Goal: Transaction & Acquisition: Purchase product/service

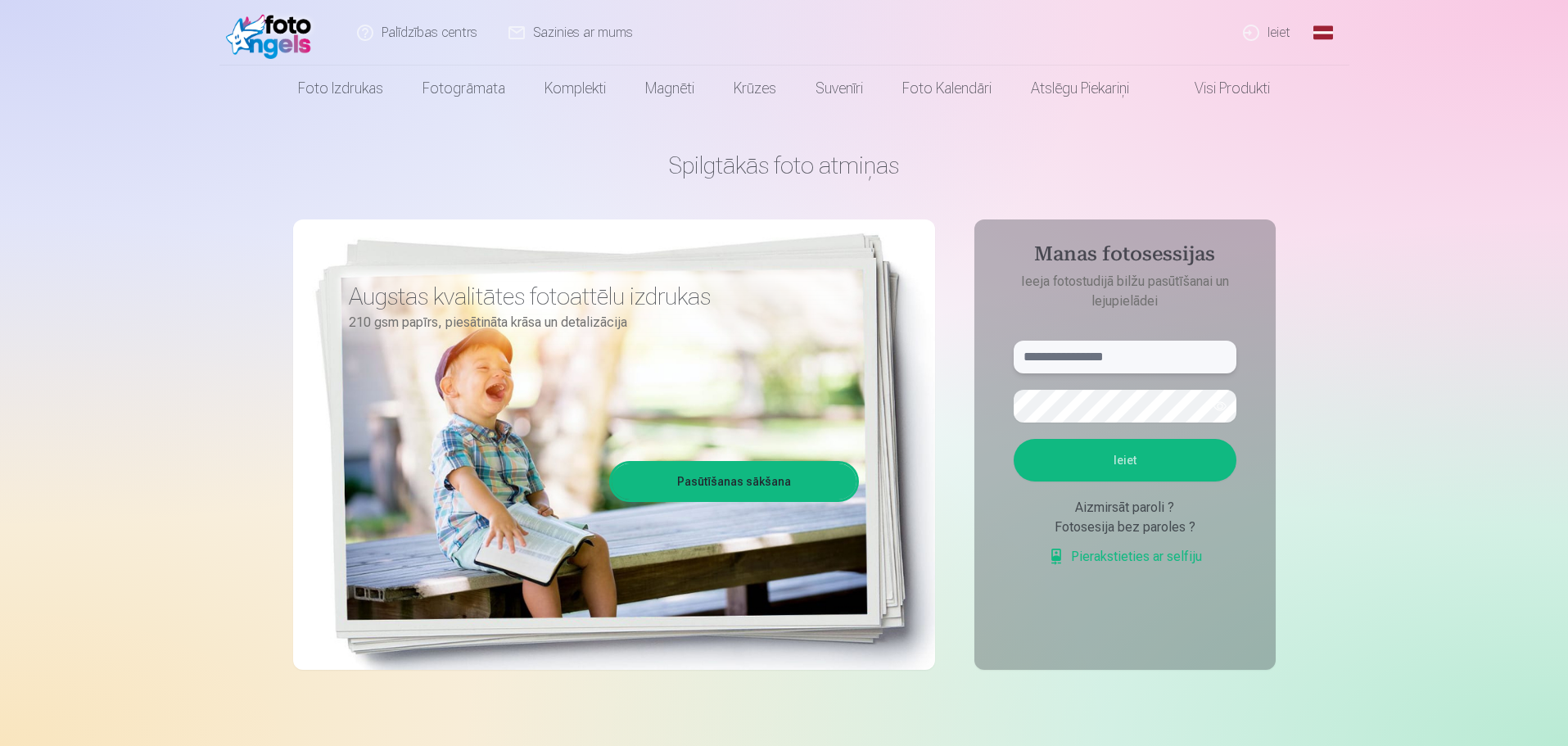
click at [1060, 353] on input "text" at bounding box center [1125, 357] width 223 height 33
click at [1075, 354] on input "text" at bounding box center [1125, 357] width 223 height 33
type input "**********"
click at [1154, 453] on button "Ieiet" at bounding box center [1125, 460] width 223 height 43
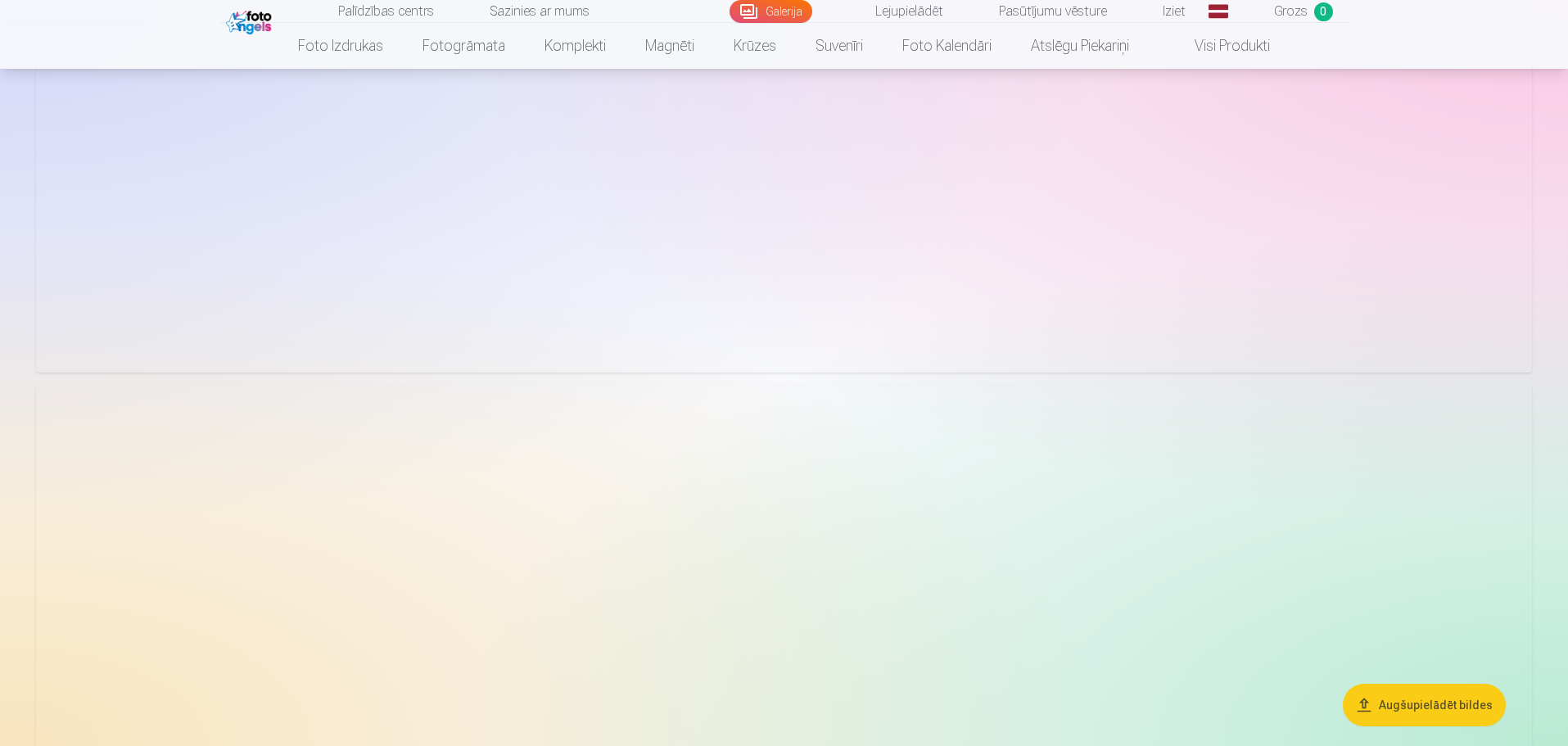
scroll to position [2866, 0]
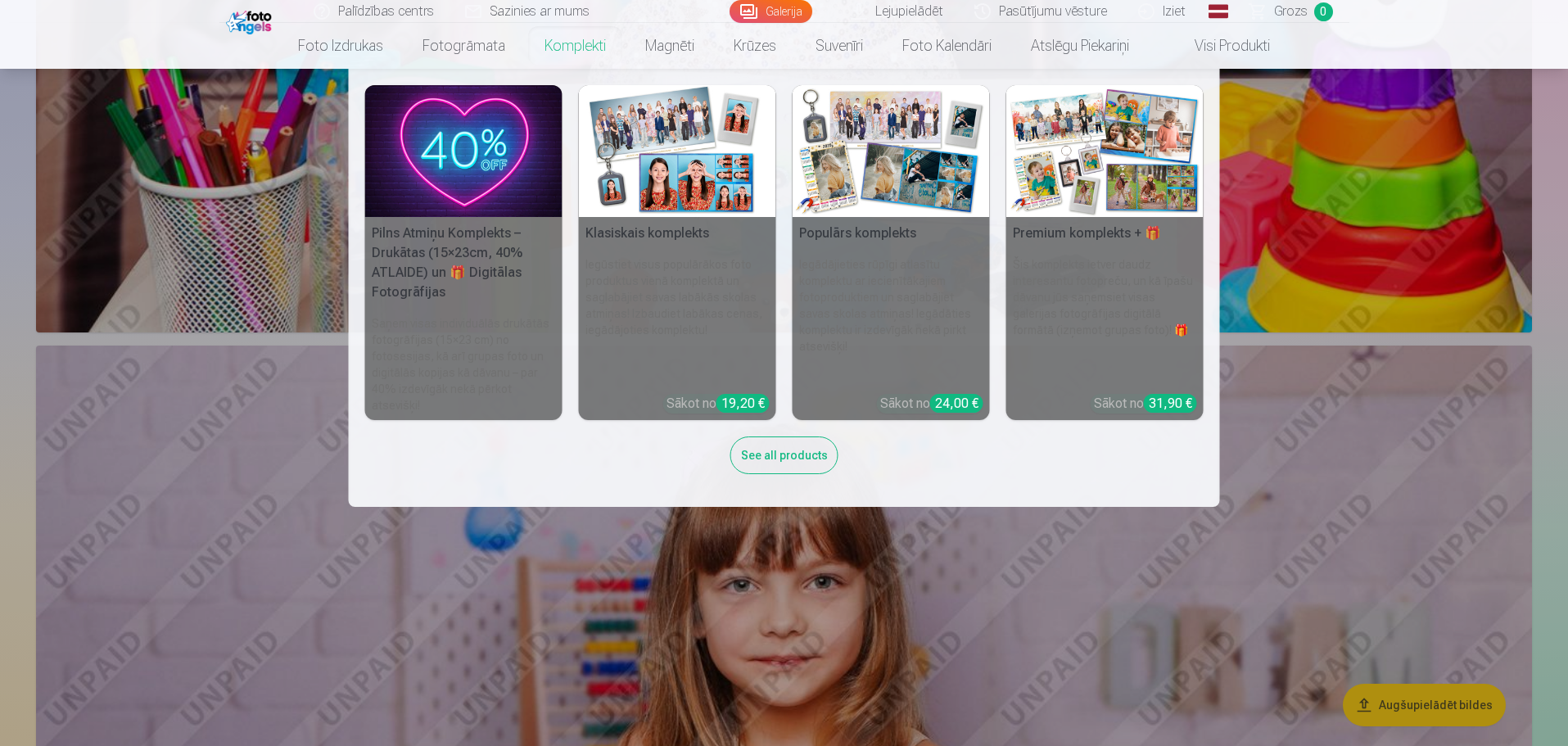
click at [863, 152] on img at bounding box center [891, 151] width 197 height 132
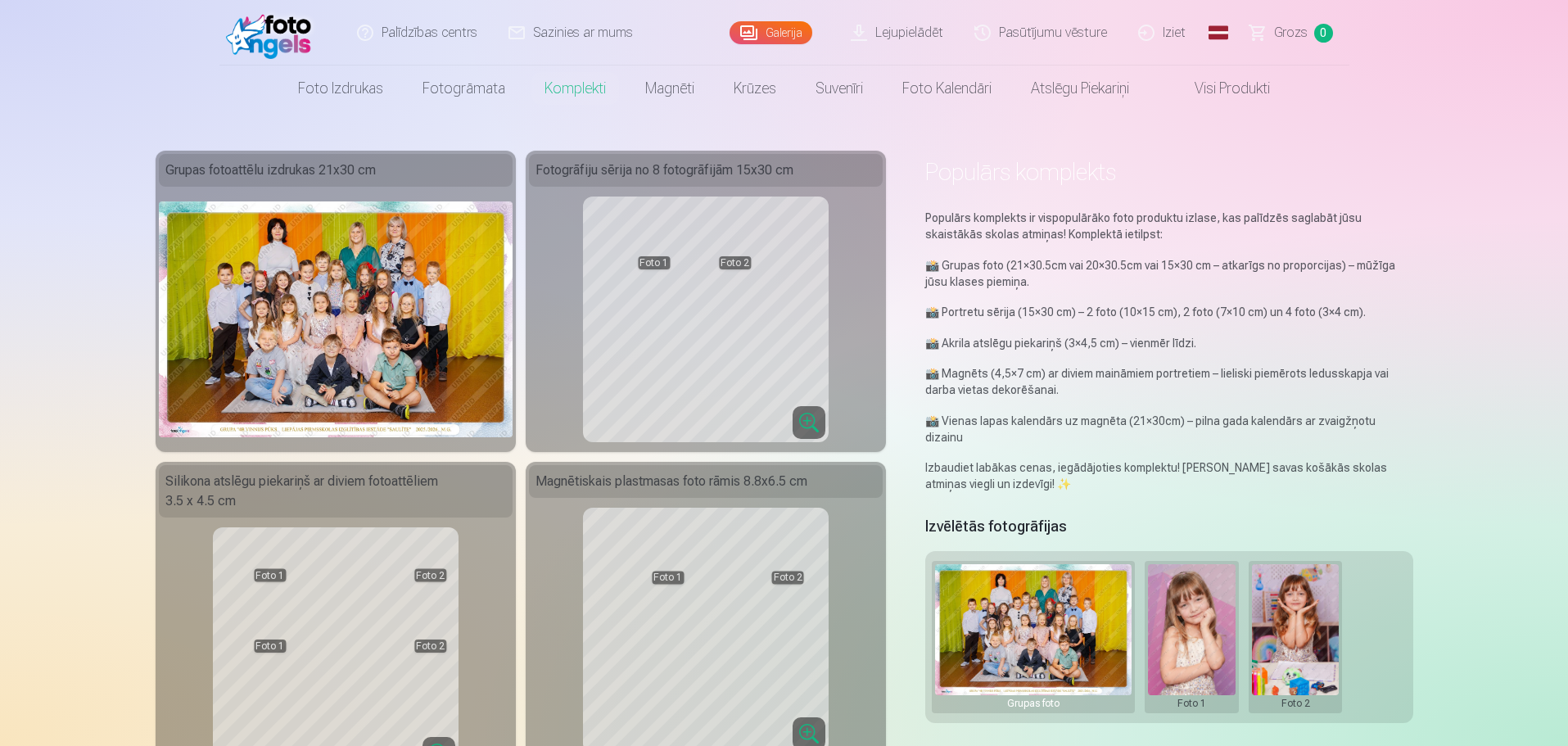
click at [932, 35] on link "Lejupielādēt" at bounding box center [898, 32] width 124 height 65
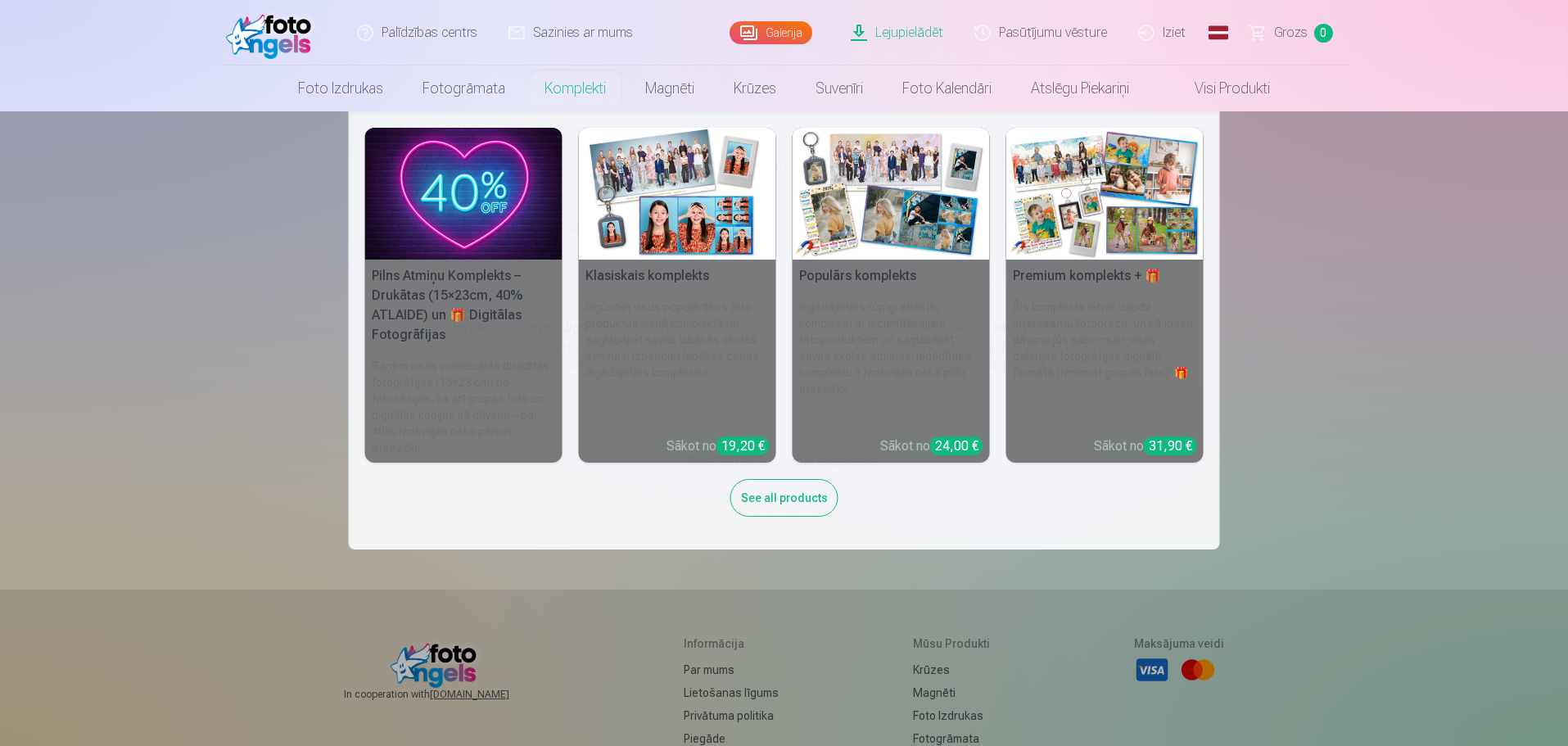
click at [848, 205] on img at bounding box center [891, 194] width 197 height 132
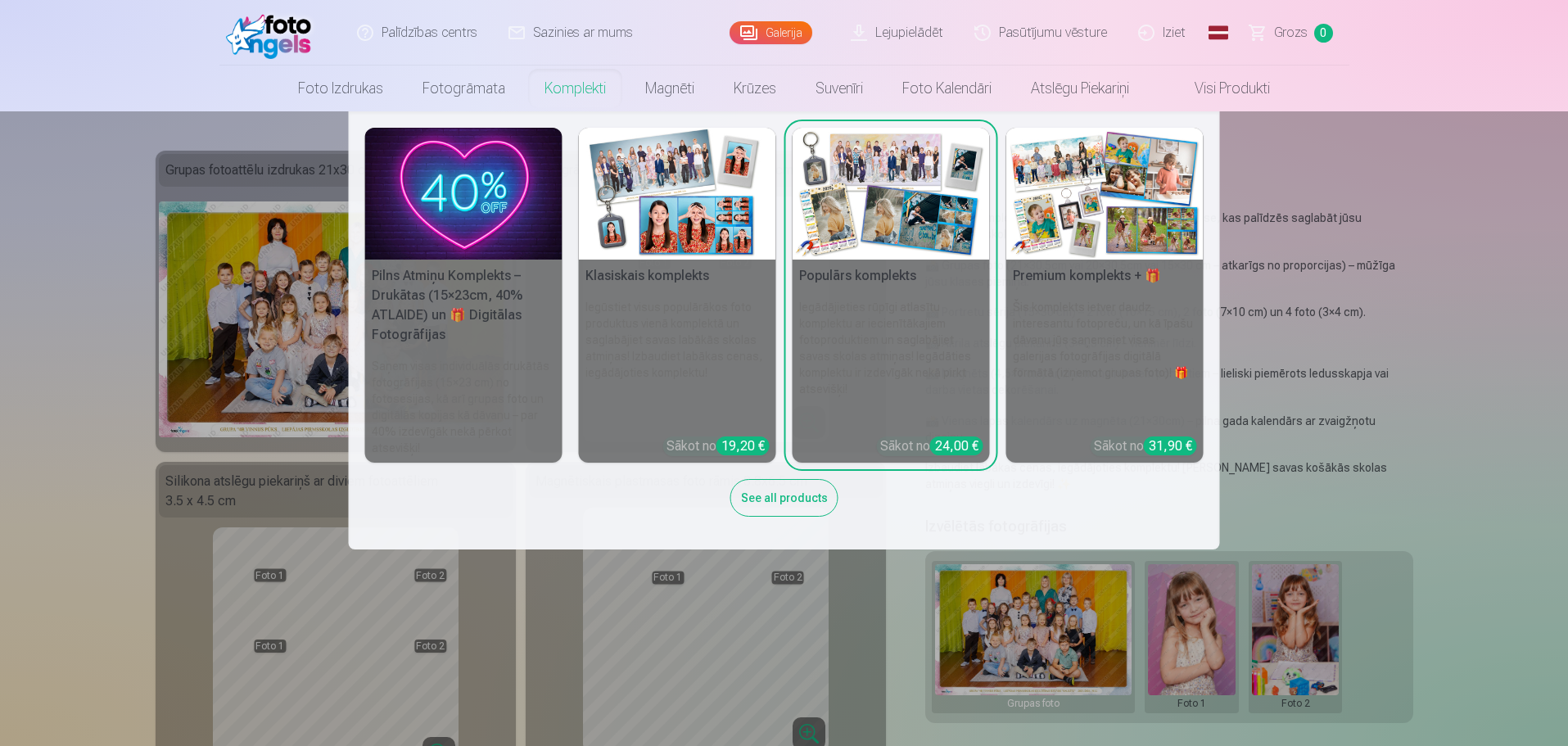
click at [714, 213] on img at bounding box center [677, 194] width 197 height 132
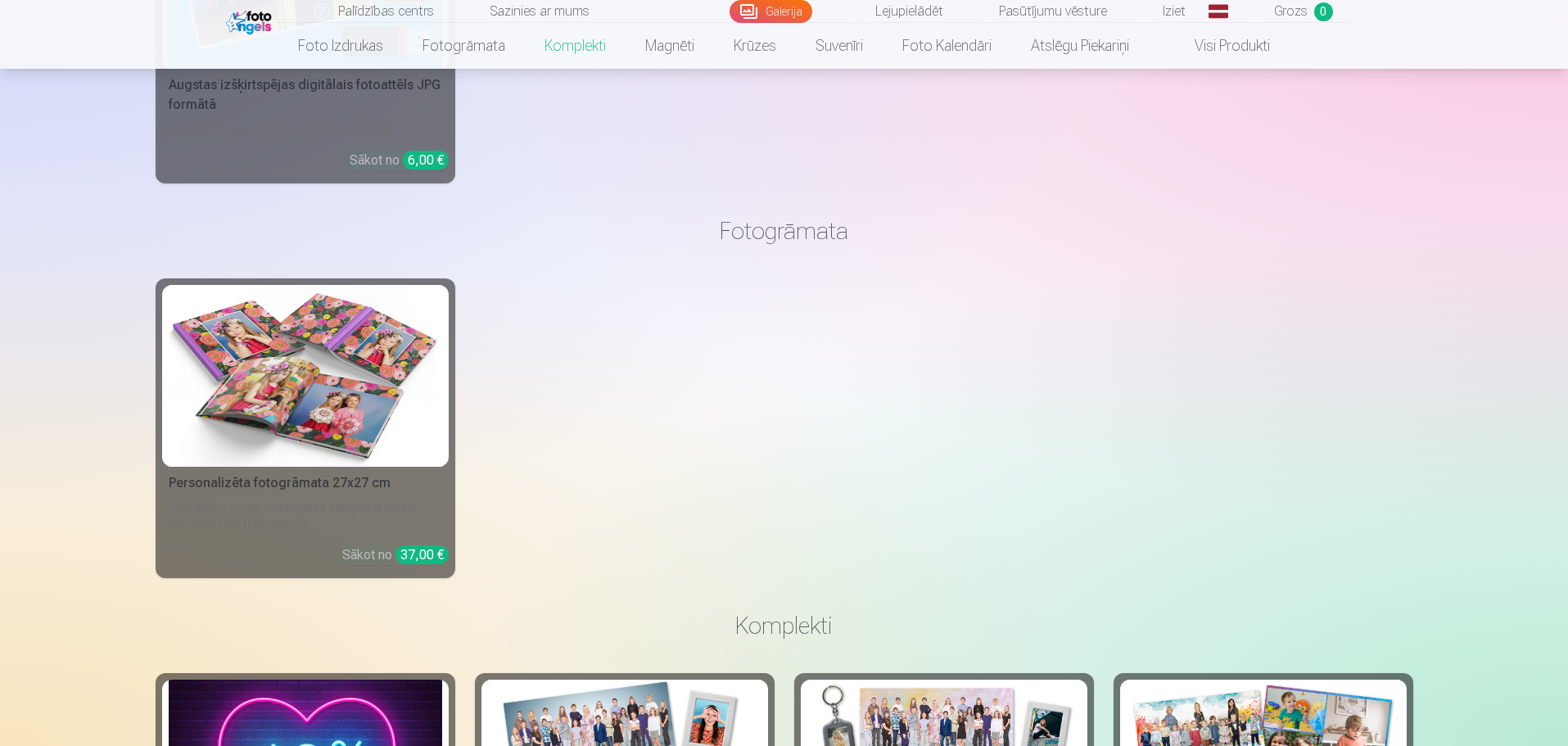
scroll to position [1381, 0]
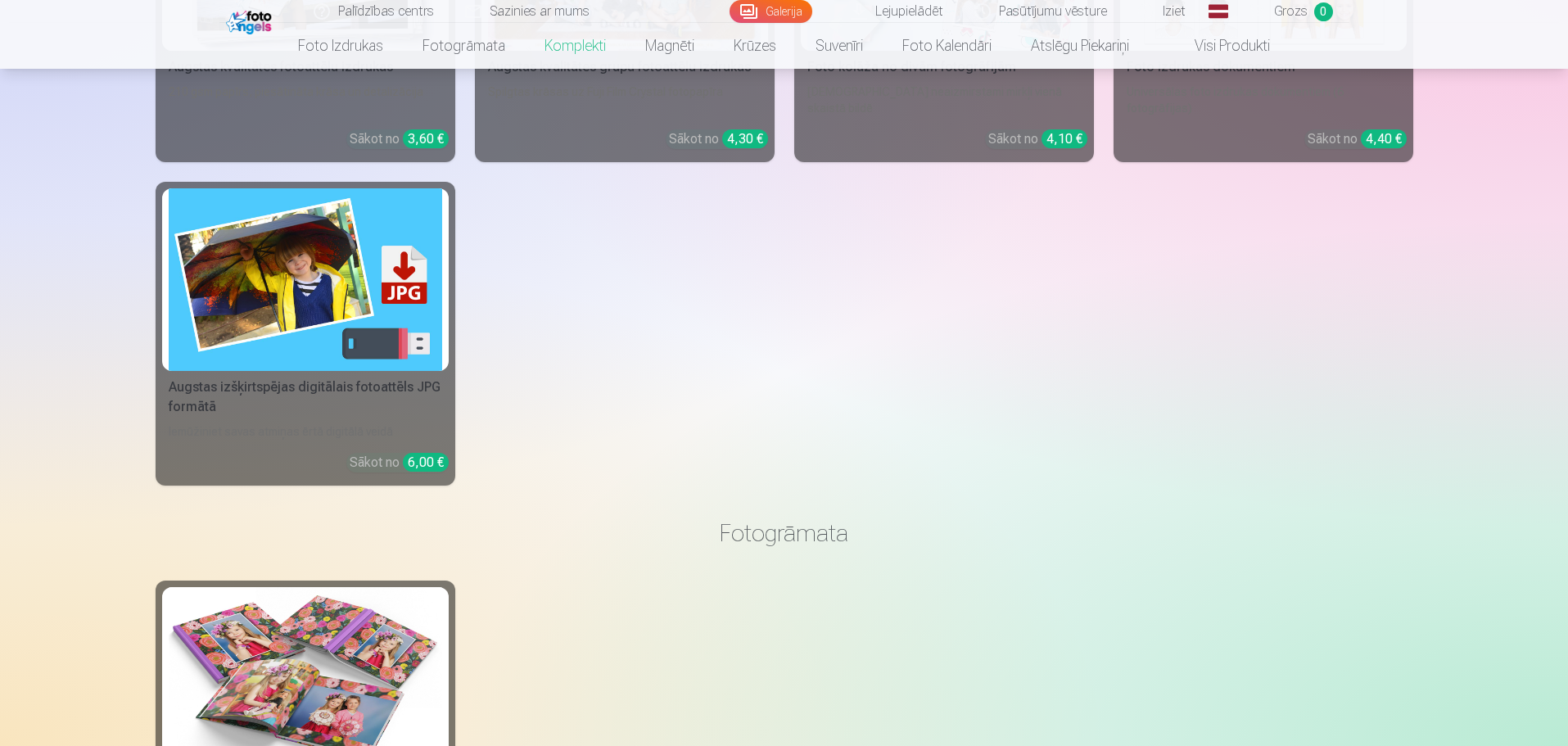
click at [381, 261] on img at bounding box center [306, 279] width 274 height 183
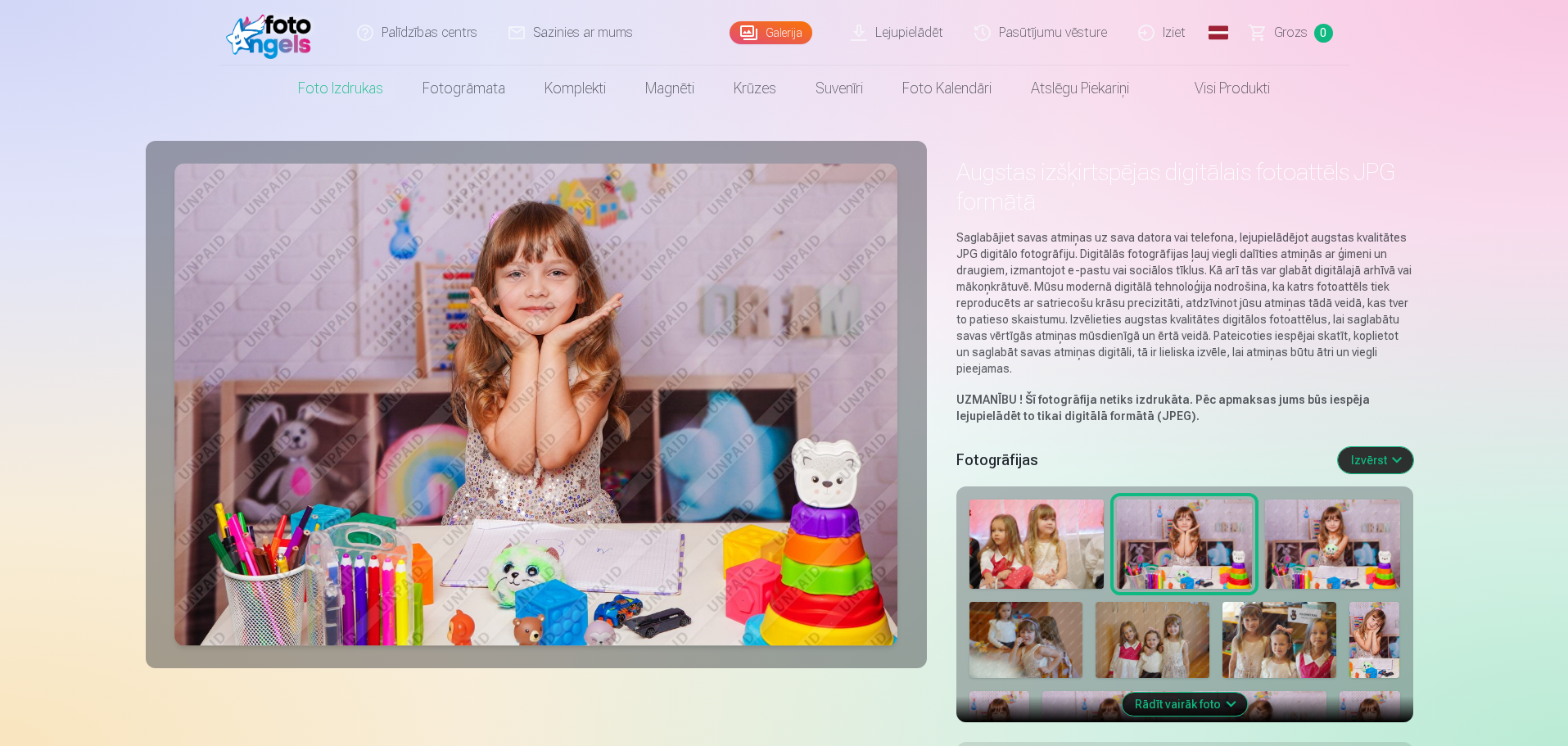
click at [579, 334] on img at bounding box center [537, 405] width 724 height 482
click at [257, 36] on img at bounding box center [273, 33] width 94 height 53
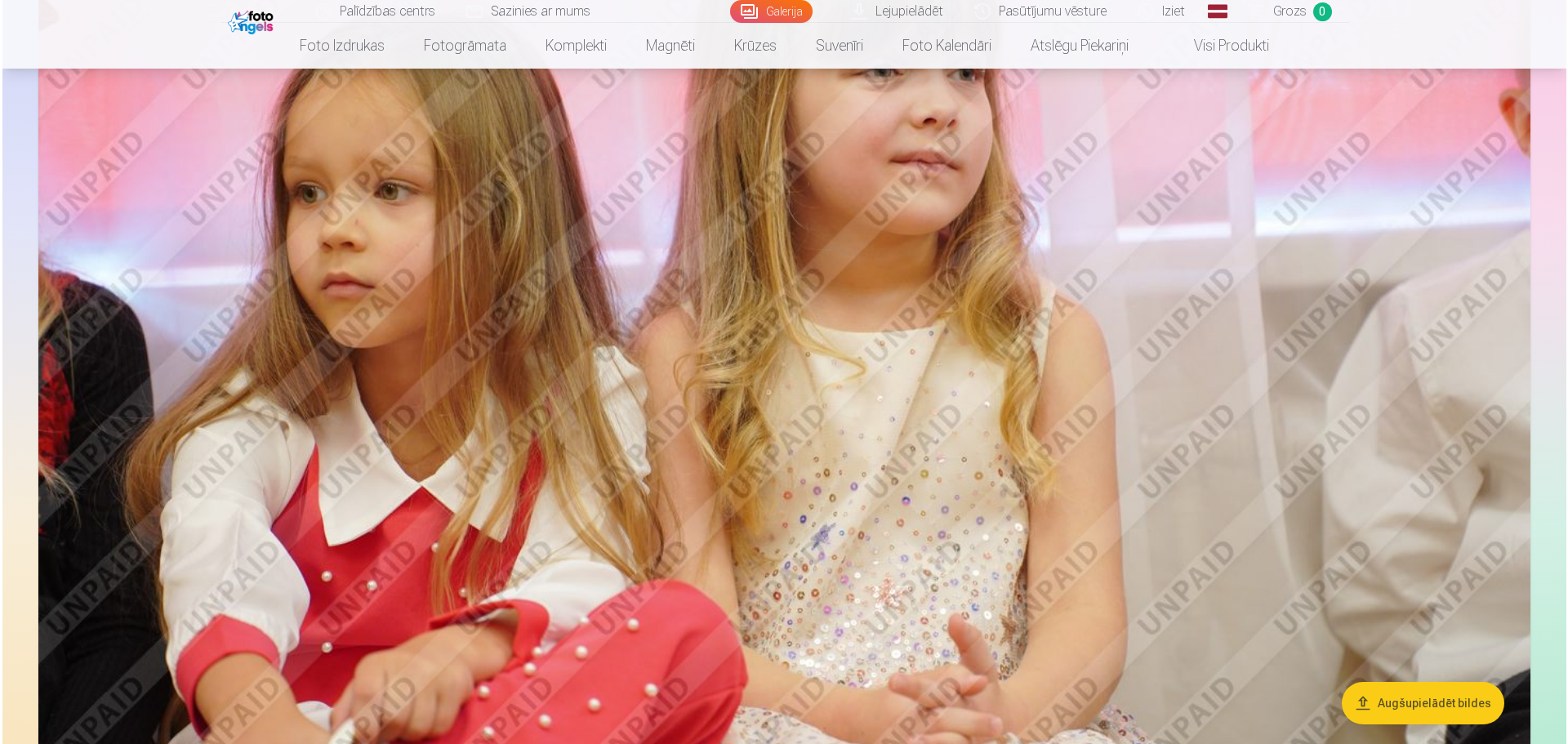
scroll to position [1306, 0]
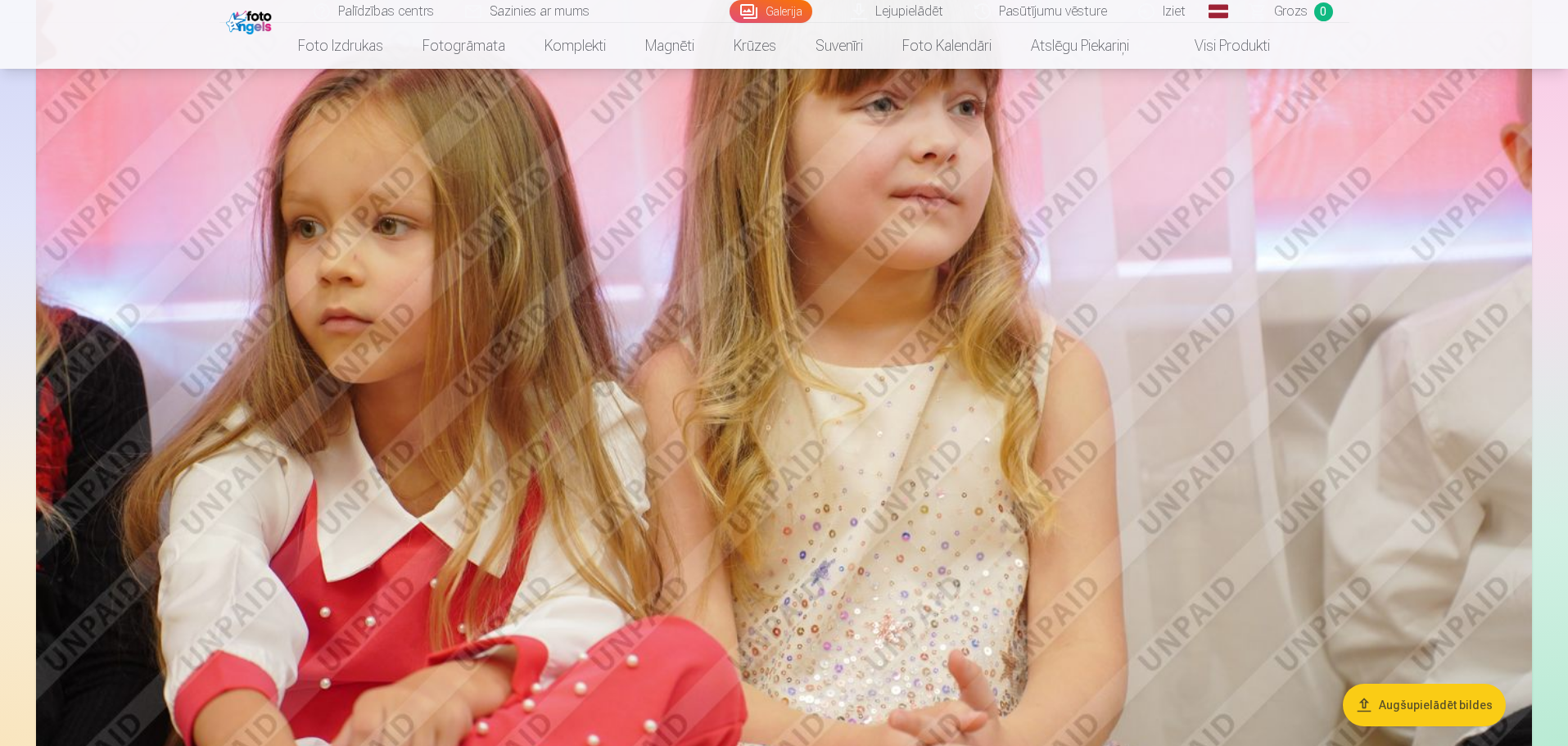
click at [925, 241] on img at bounding box center [784, 380] width 1496 height 997
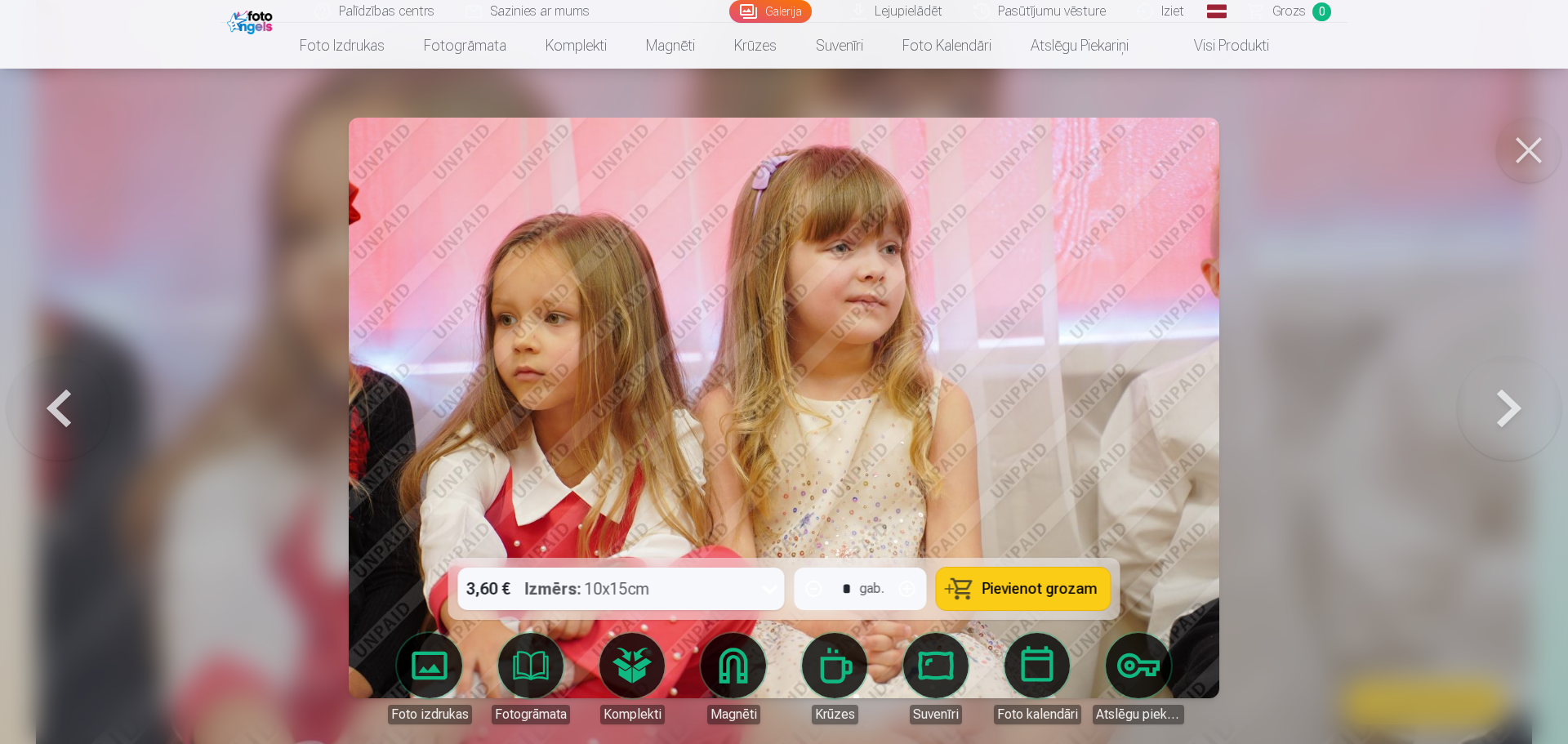
click at [1498, 412] on button at bounding box center [1509, 408] width 104 height 267
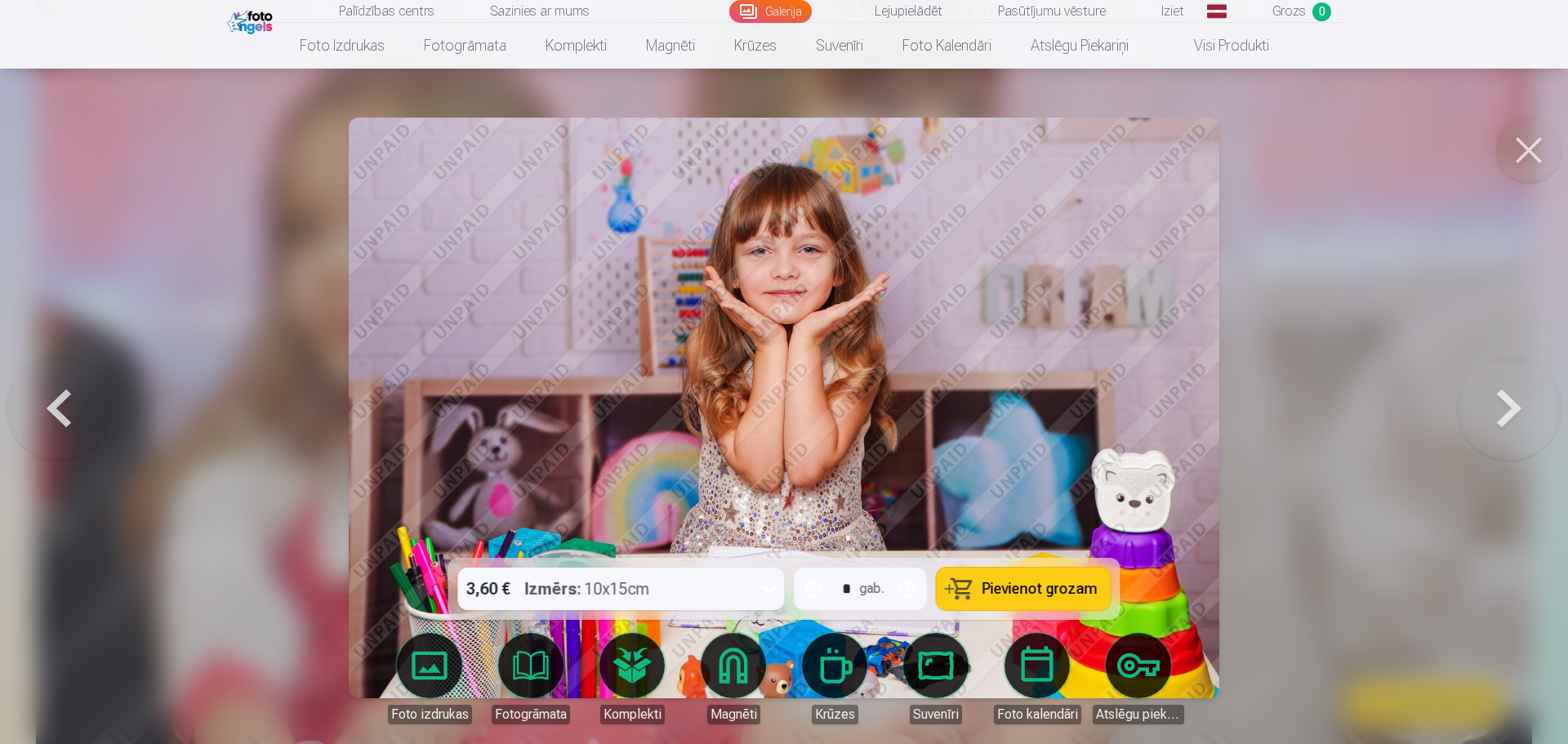
click at [1499, 413] on button at bounding box center [1509, 408] width 104 height 267
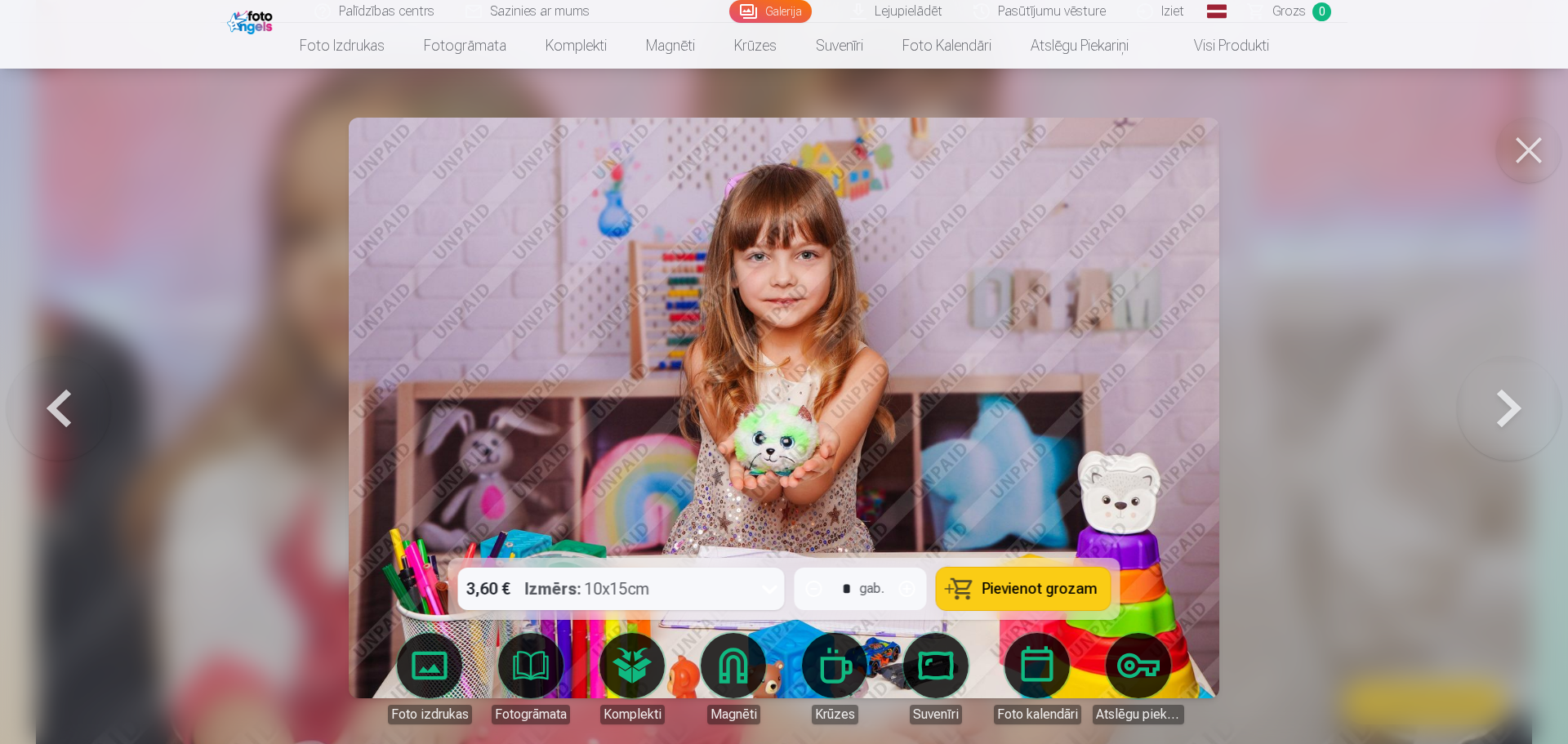
click at [1529, 158] on button at bounding box center [1529, 150] width 65 height 65
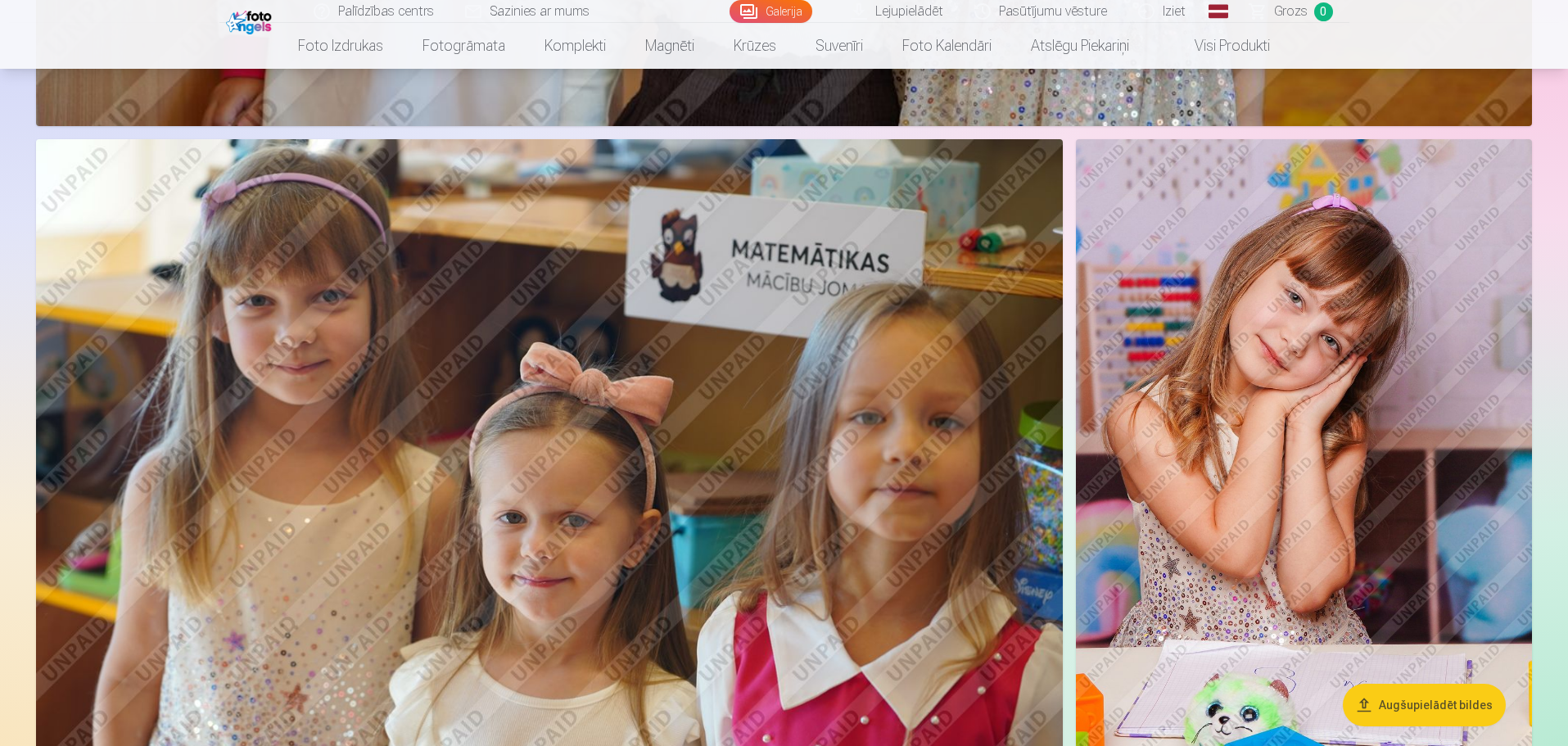
scroll to position [5811, 0]
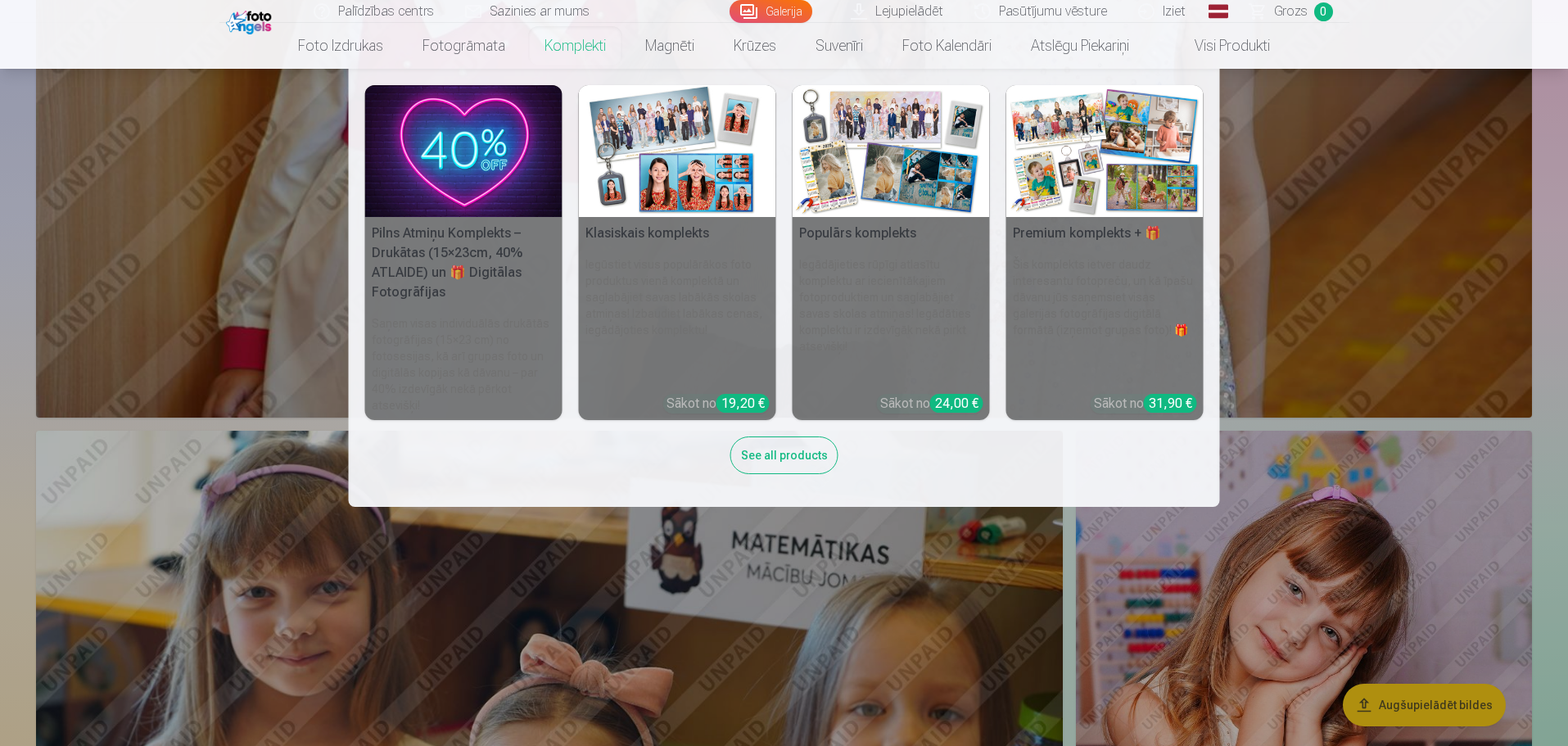
click at [871, 198] on img at bounding box center [891, 151] width 197 height 132
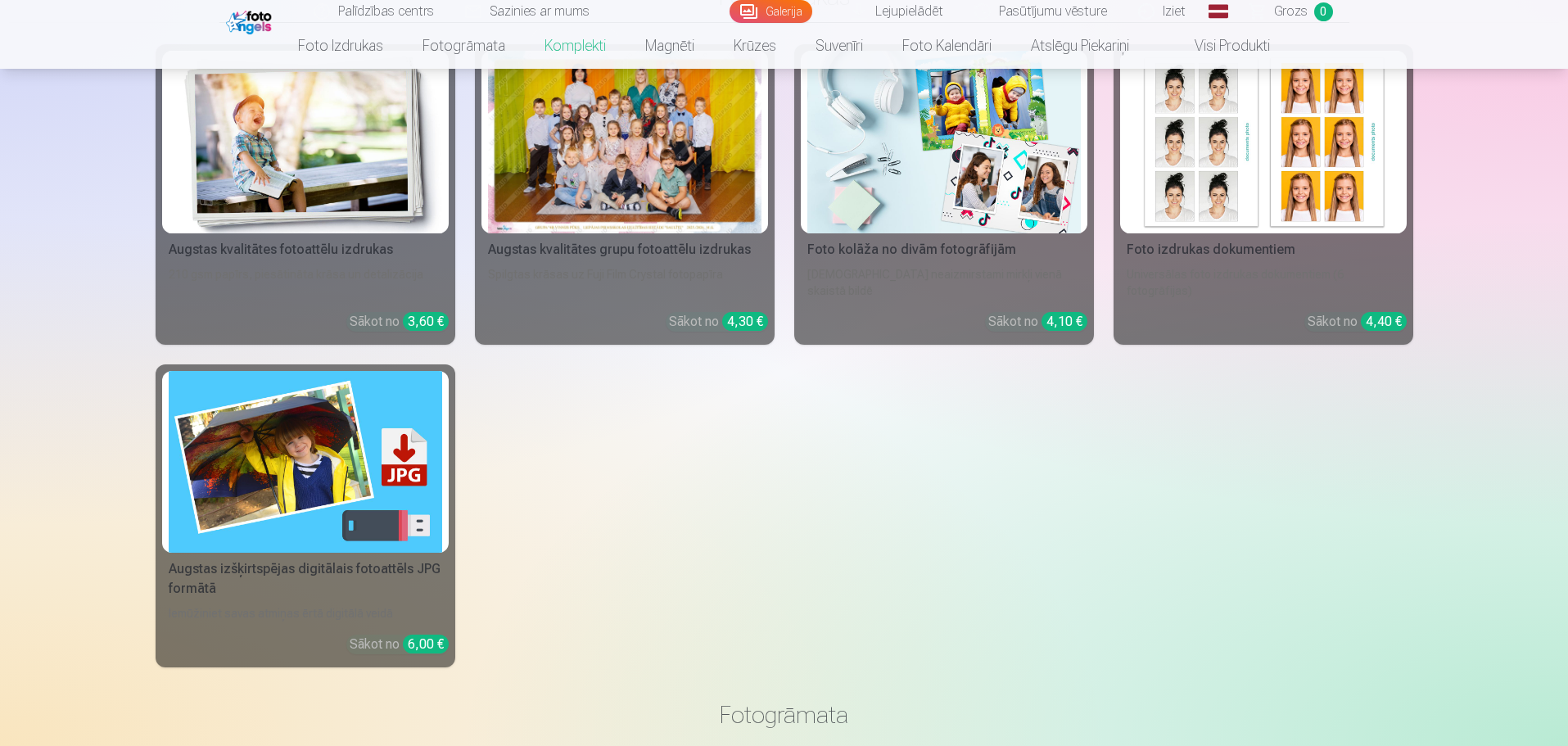
scroll to position [1555, 0]
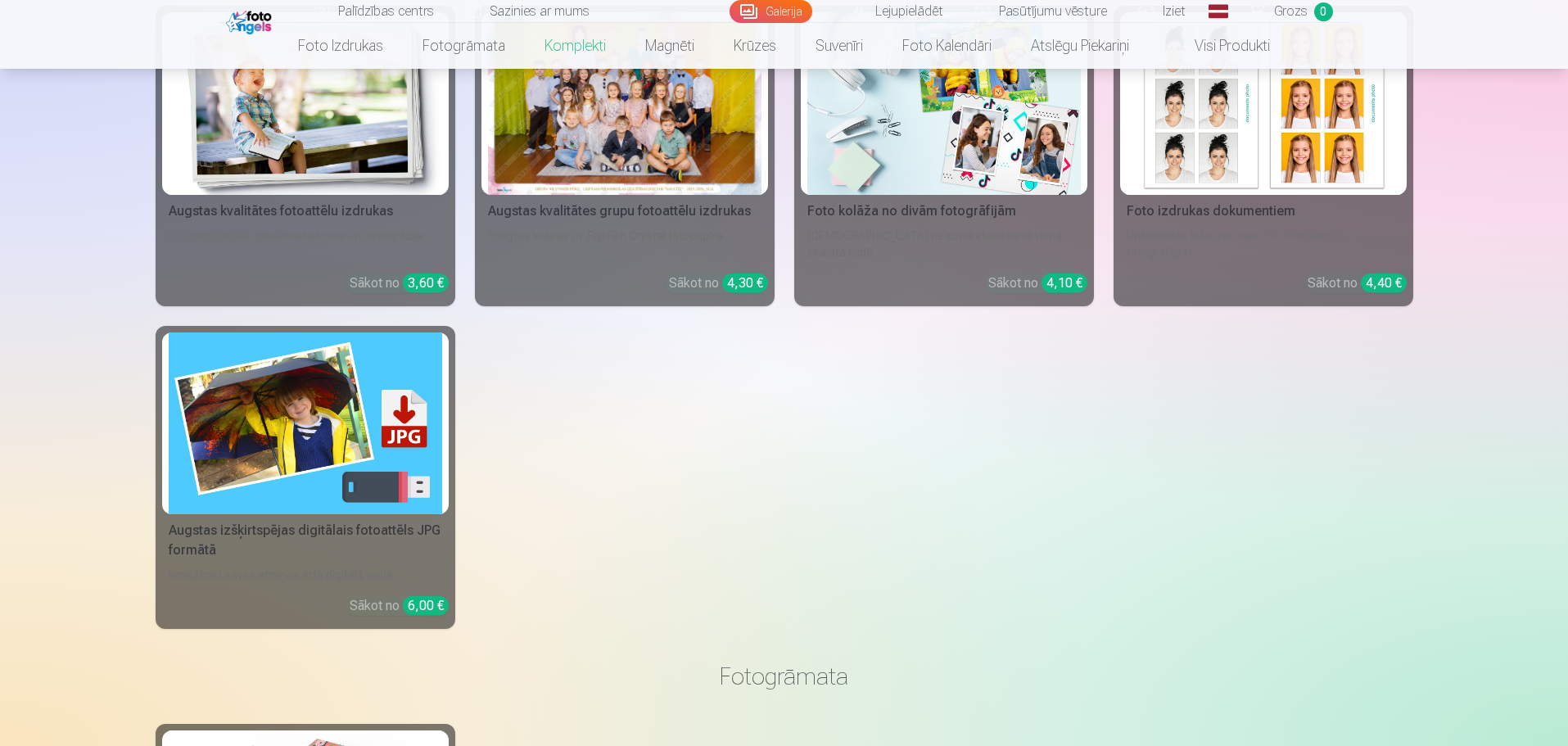
click at [405, 400] on img at bounding box center [306, 424] width 274 height 183
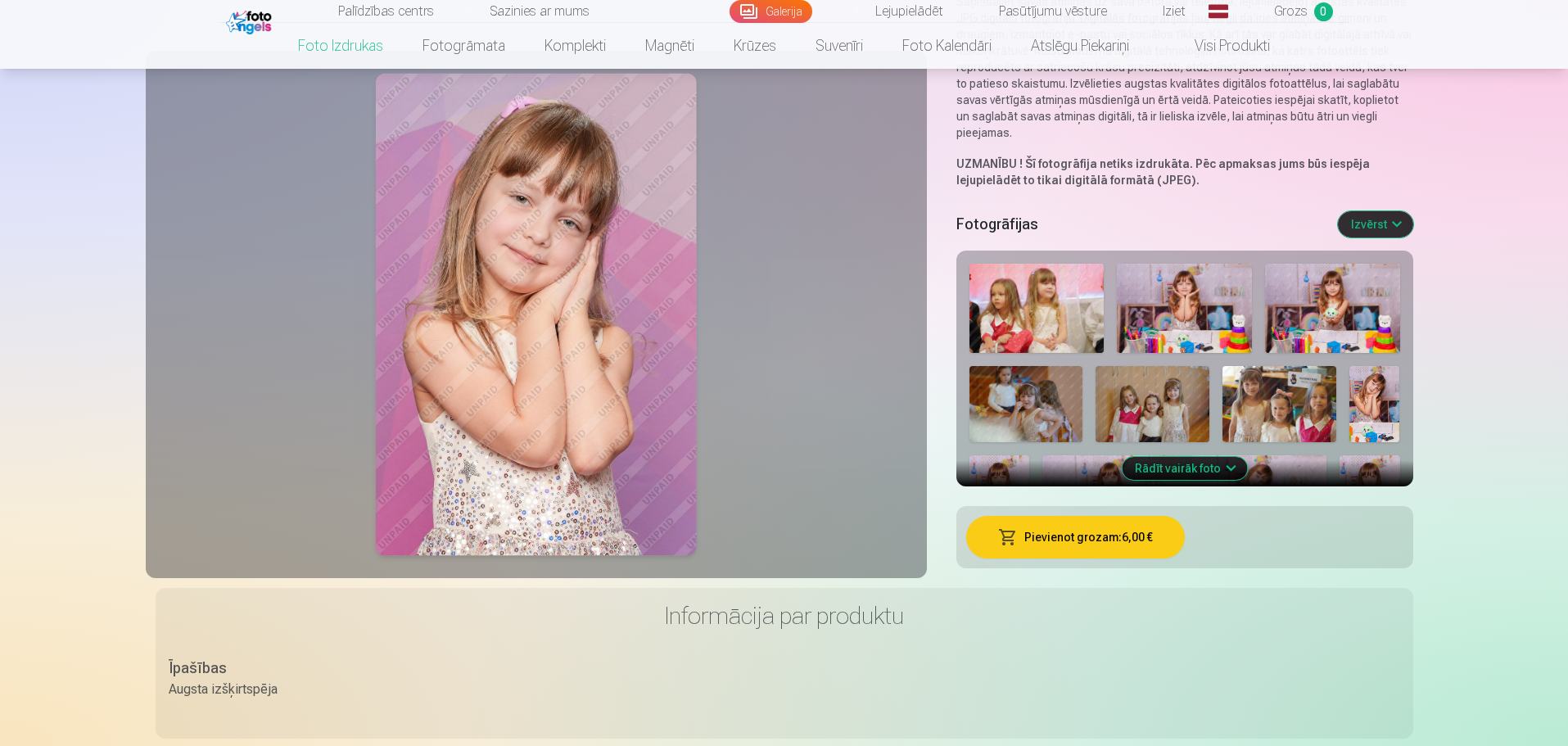
scroll to position [246, 0]
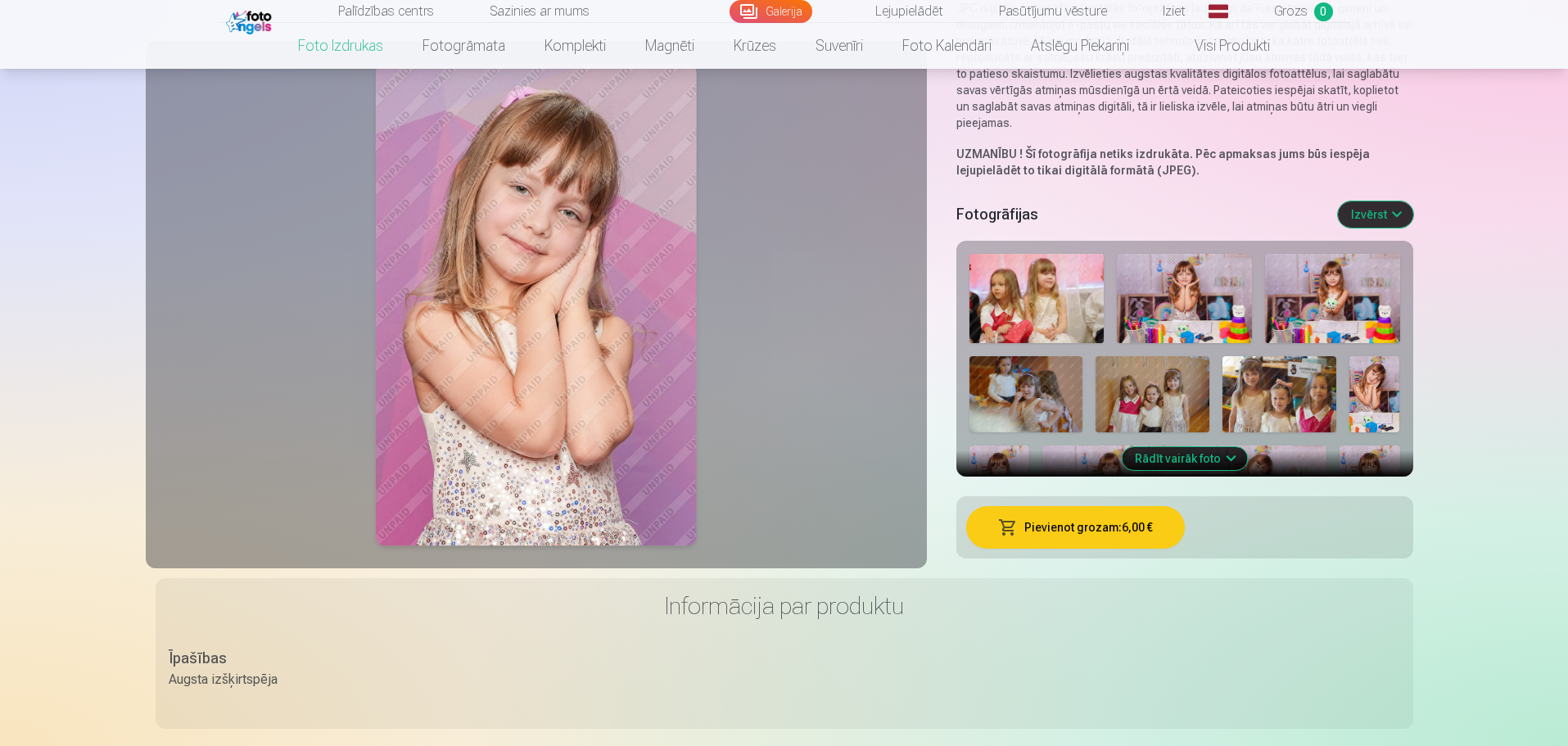
click at [1399, 214] on button "Izvērst" at bounding box center [1375, 214] width 75 height 26
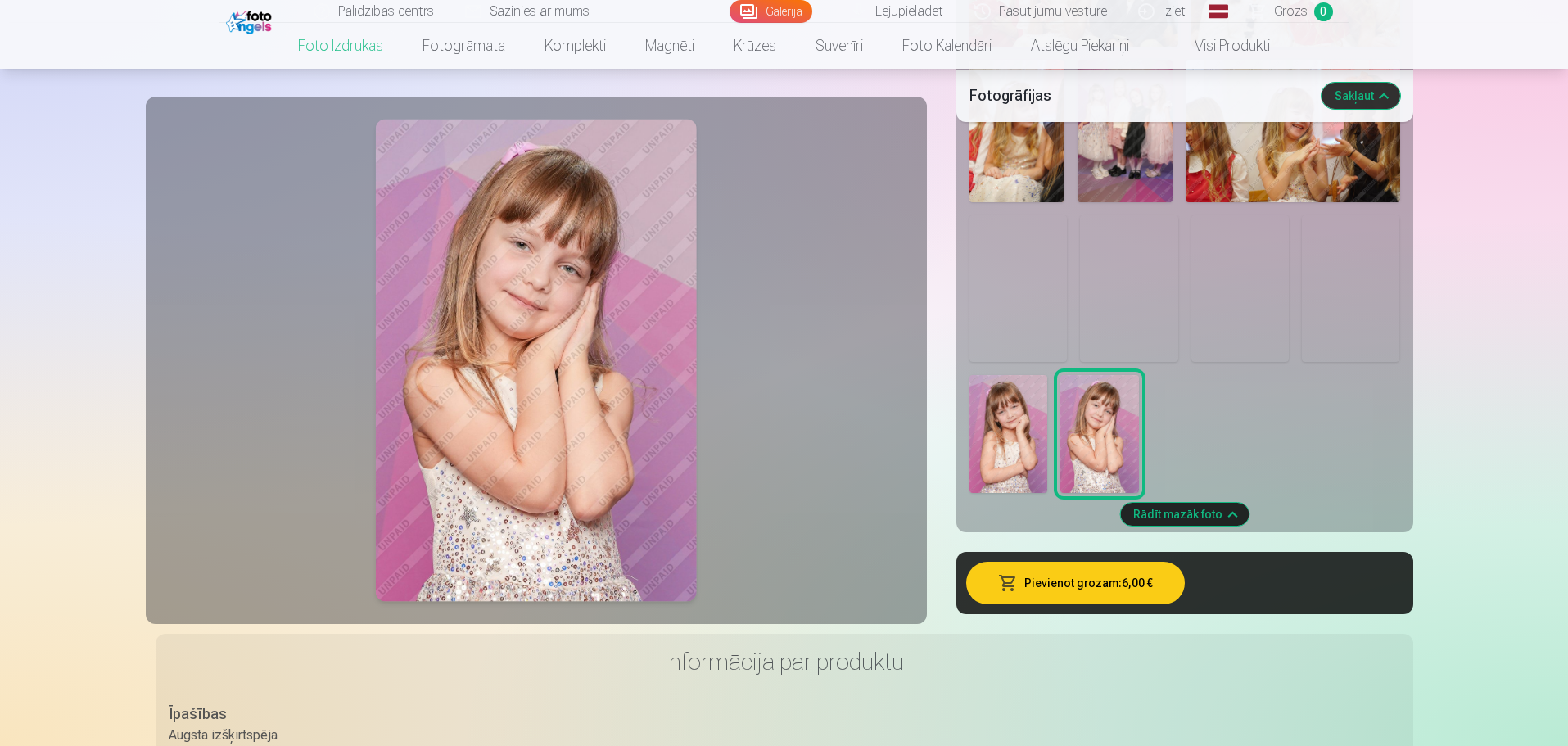
scroll to position [1965, 0]
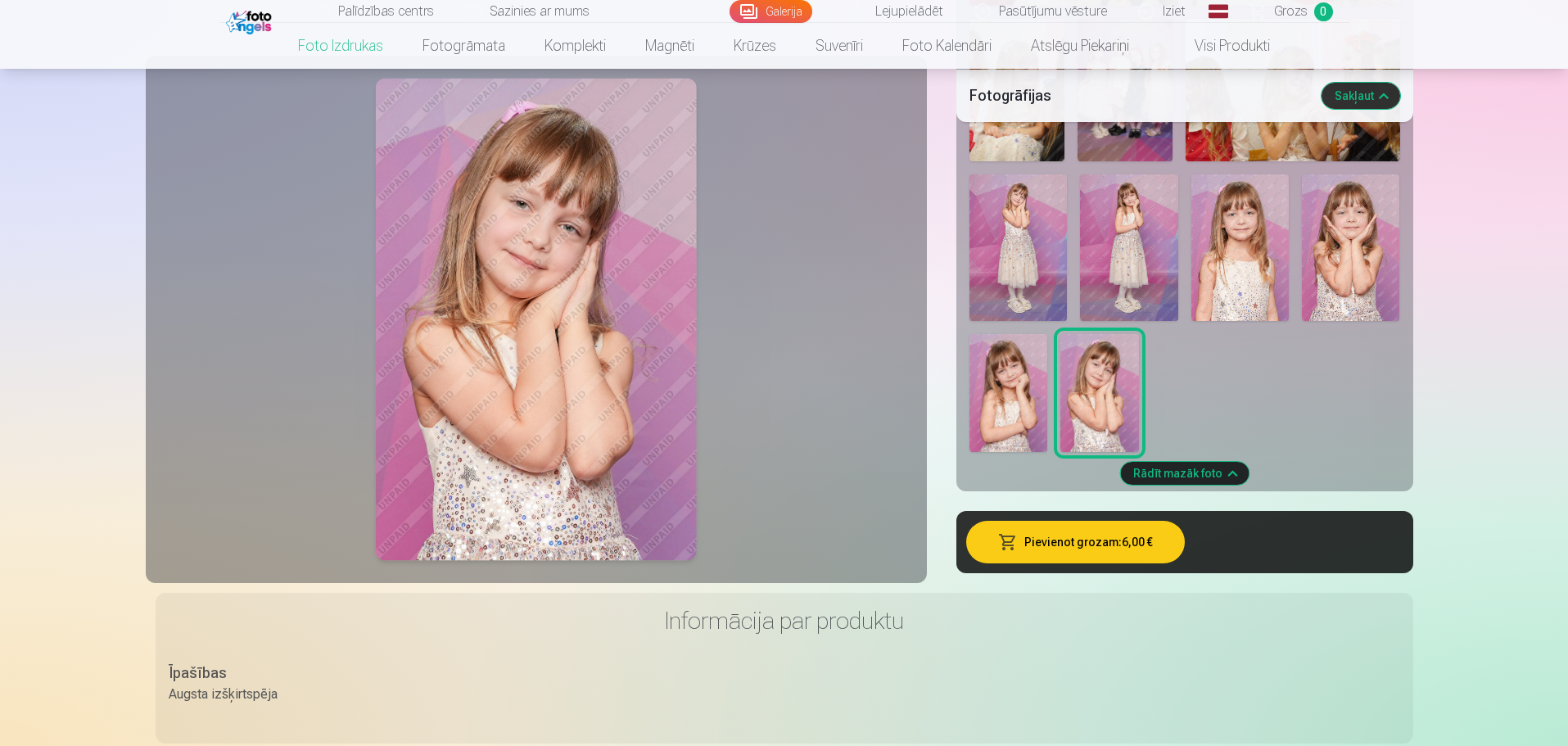
click at [1030, 366] on img at bounding box center [1008, 392] width 78 height 118
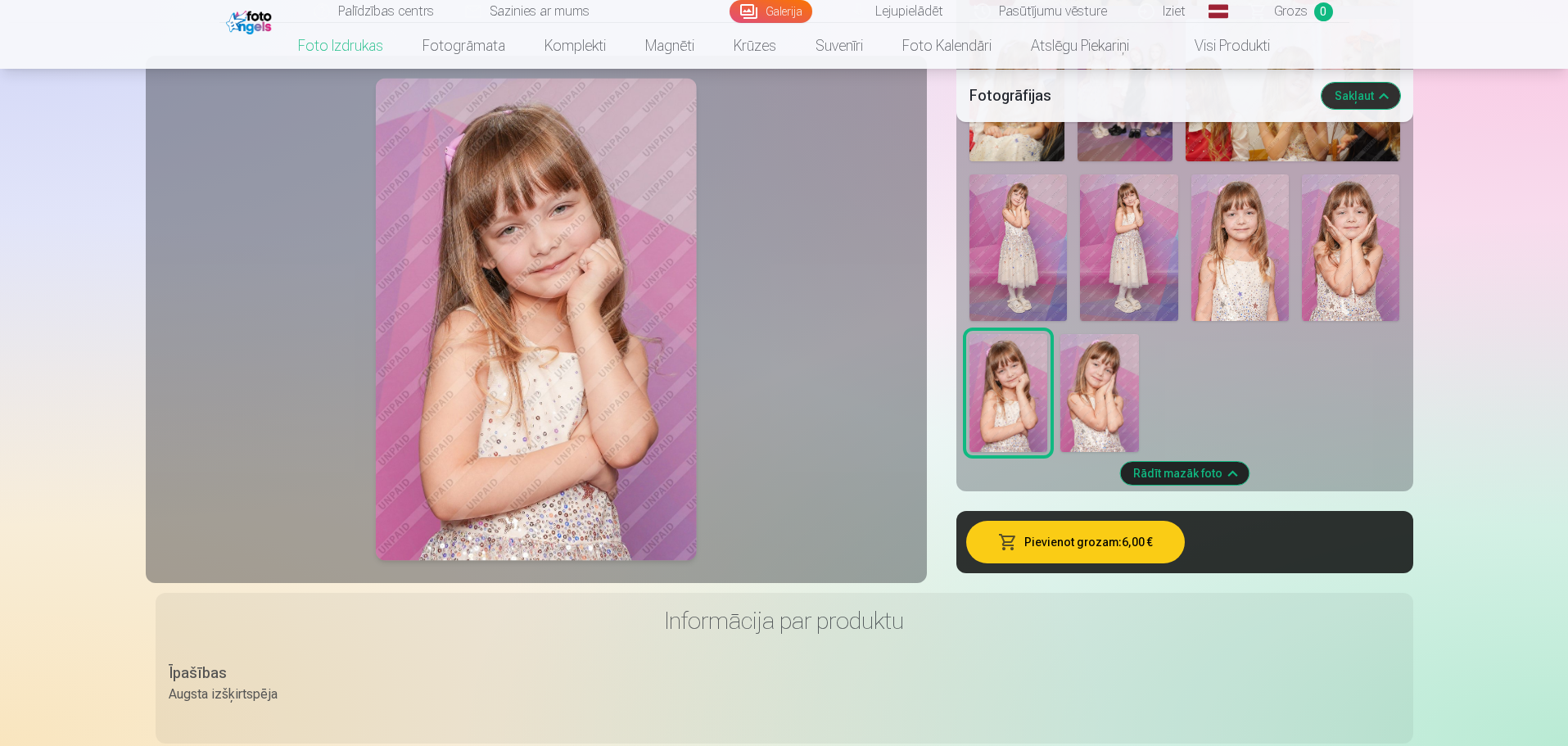
click at [1012, 274] on img at bounding box center [1018, 248] width 98 height 147
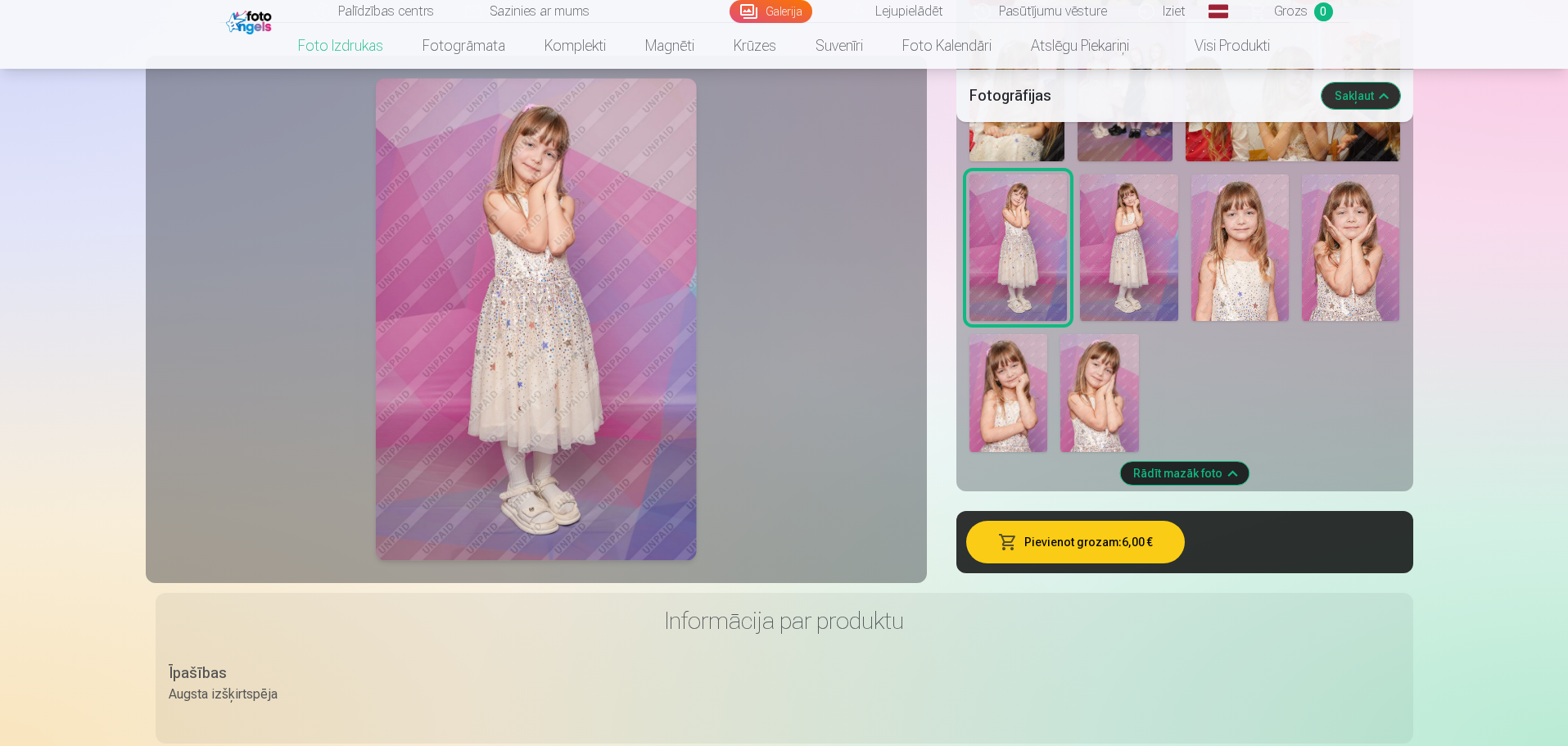
click at [1150, 241] on img at bounding box center [1129, 248] width 98 height 147
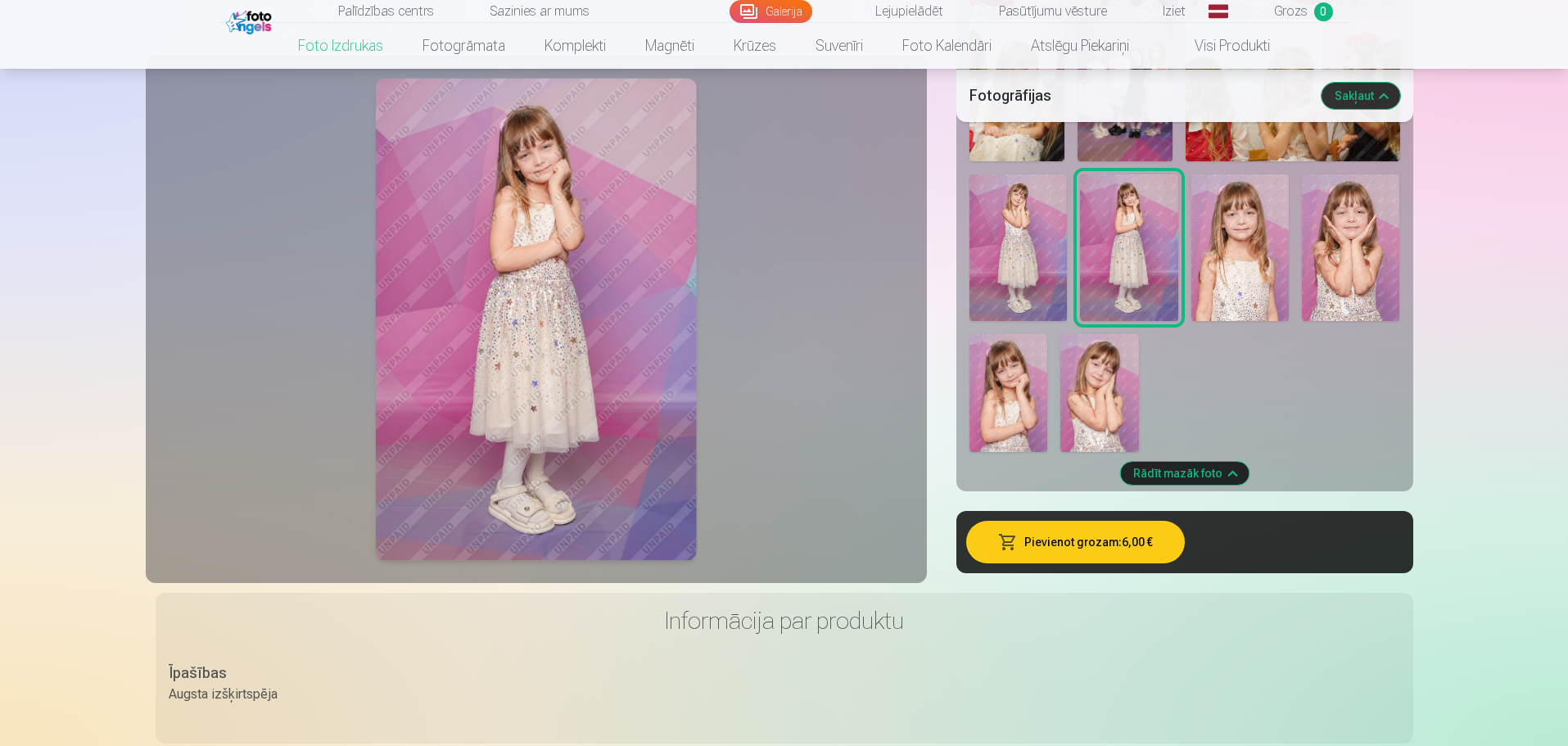
scroll to position [1801, 0]
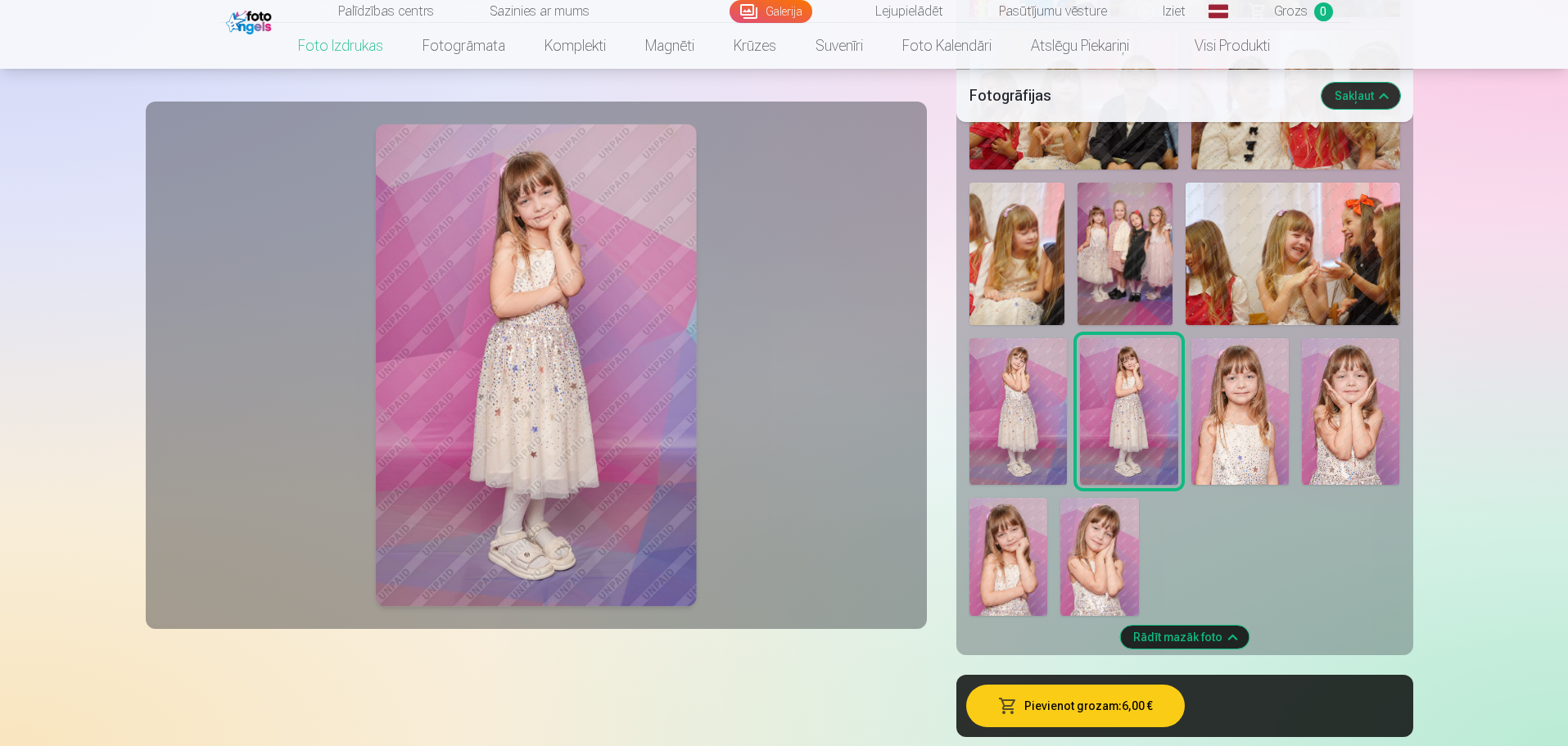
click at [1280, 259] on img at bounding box center [1293, 254] width 214 height 143
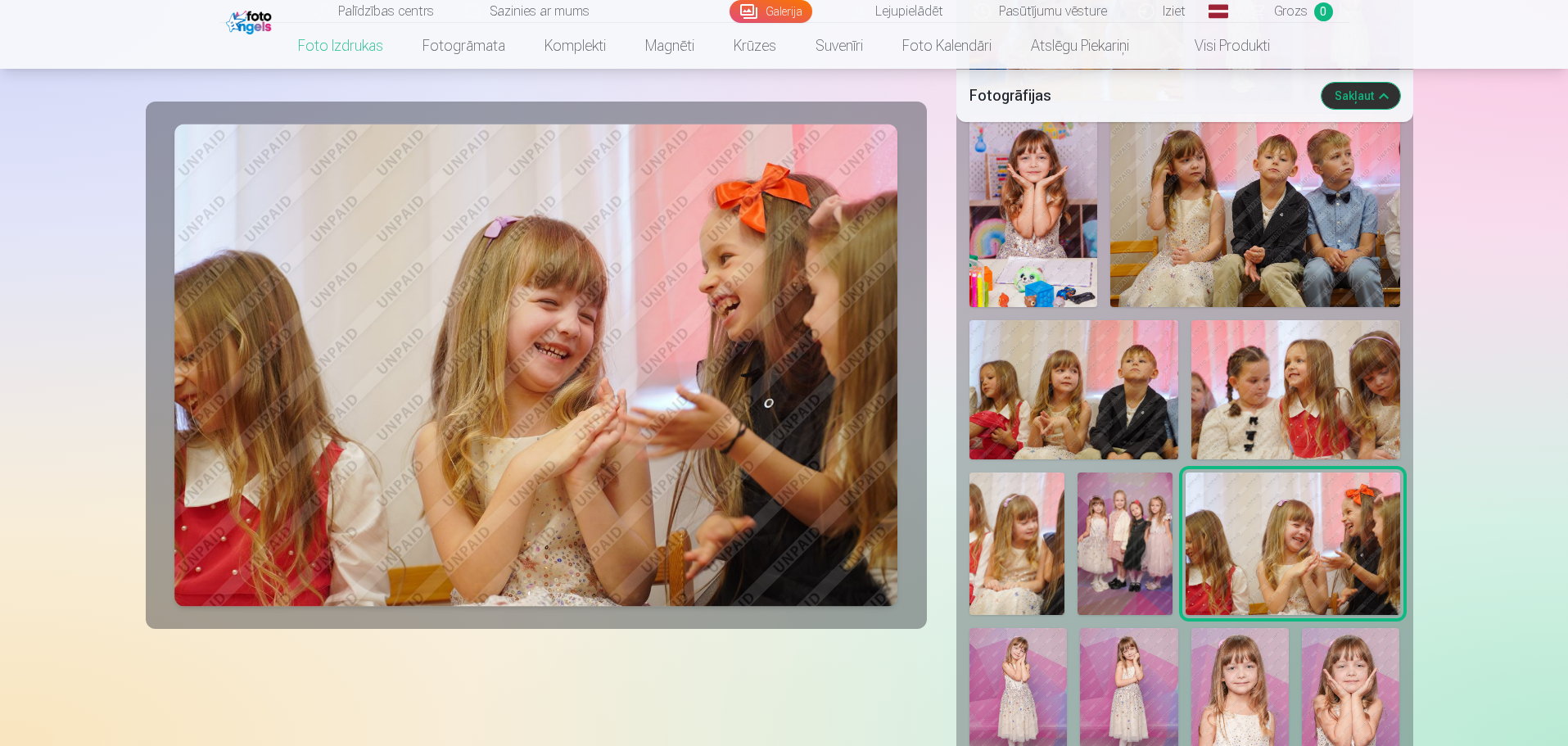
scroll to position [1474, 0]
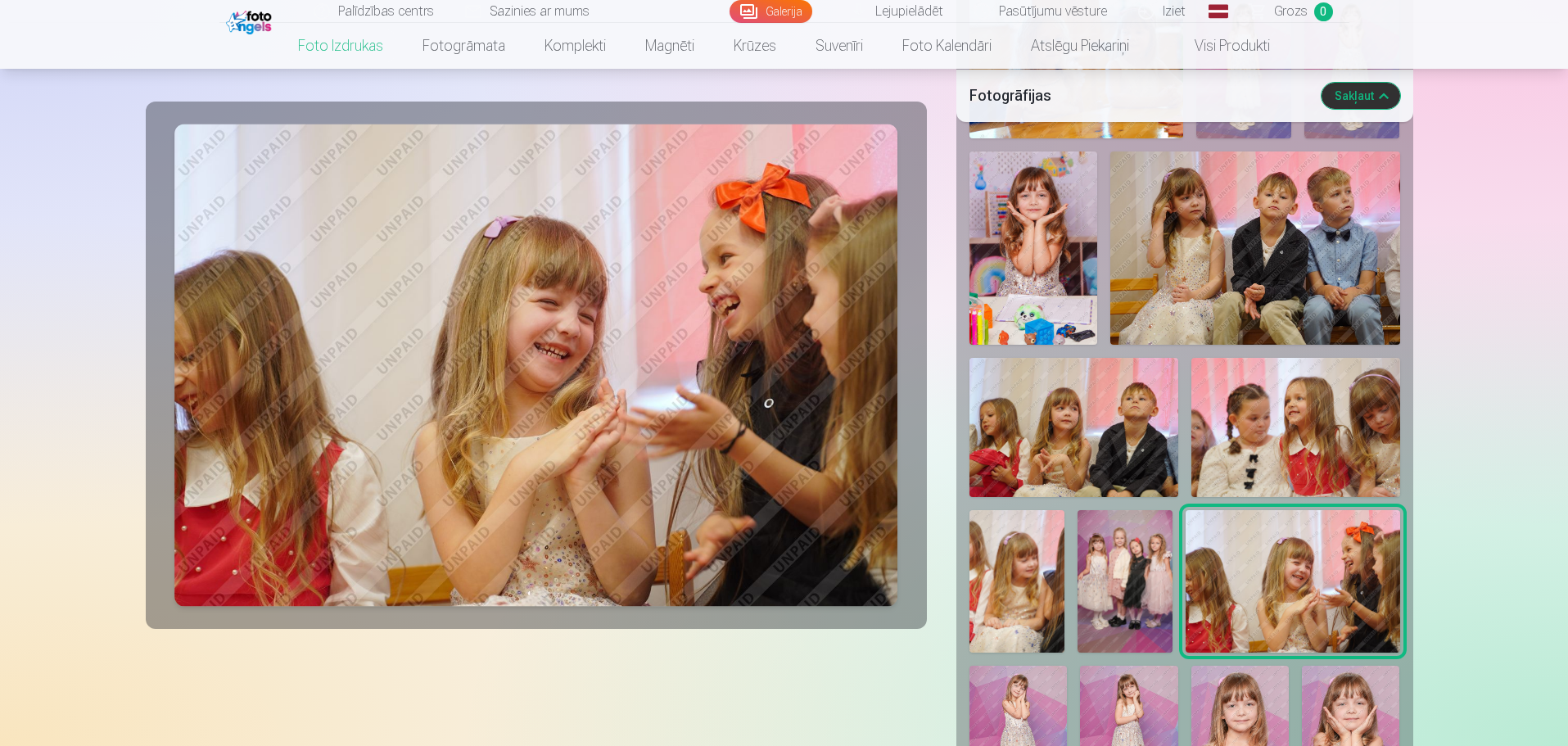
click at [1244, 269] on img at bounding box center [1255, 247] width 289 height 192
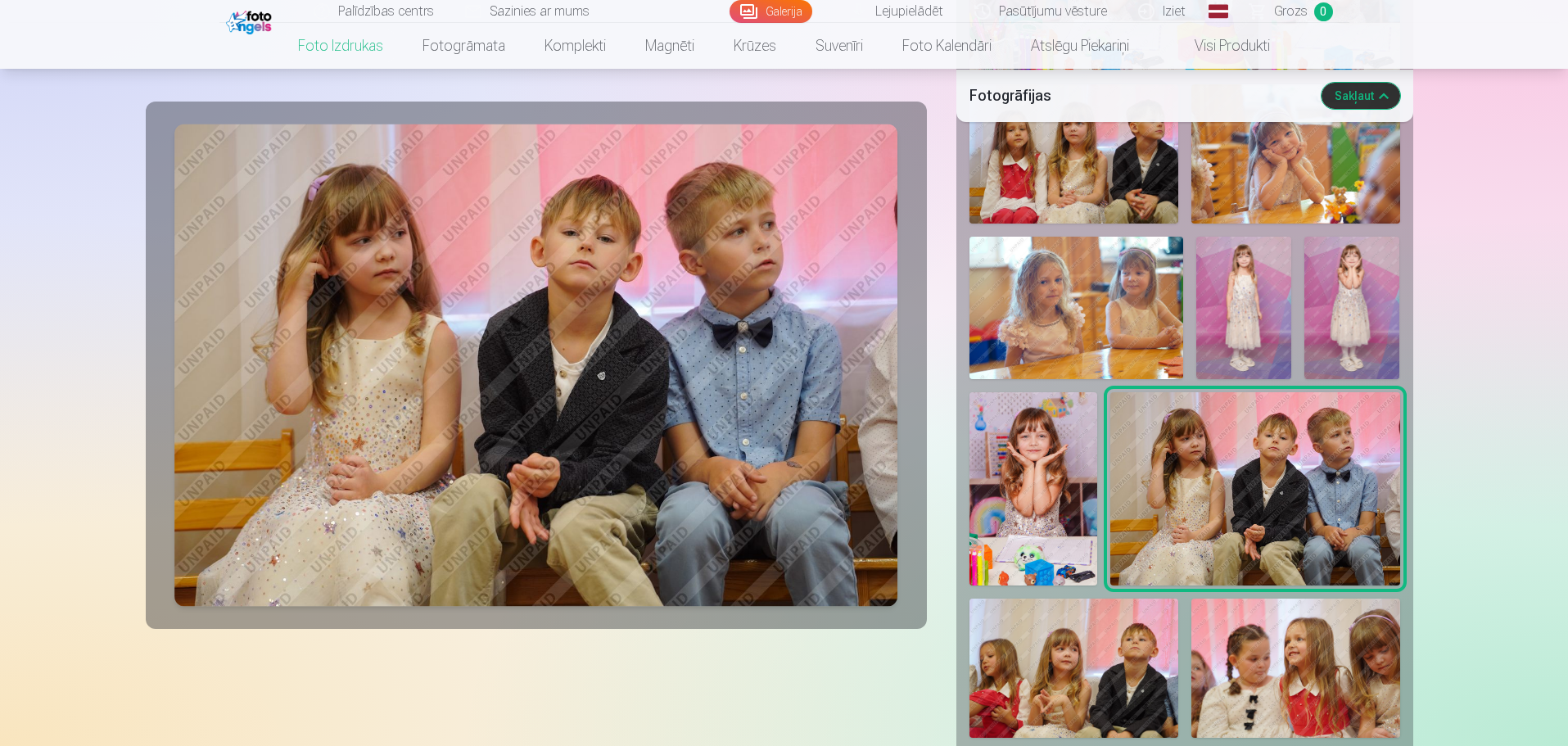
scroll to position [1228, 0]
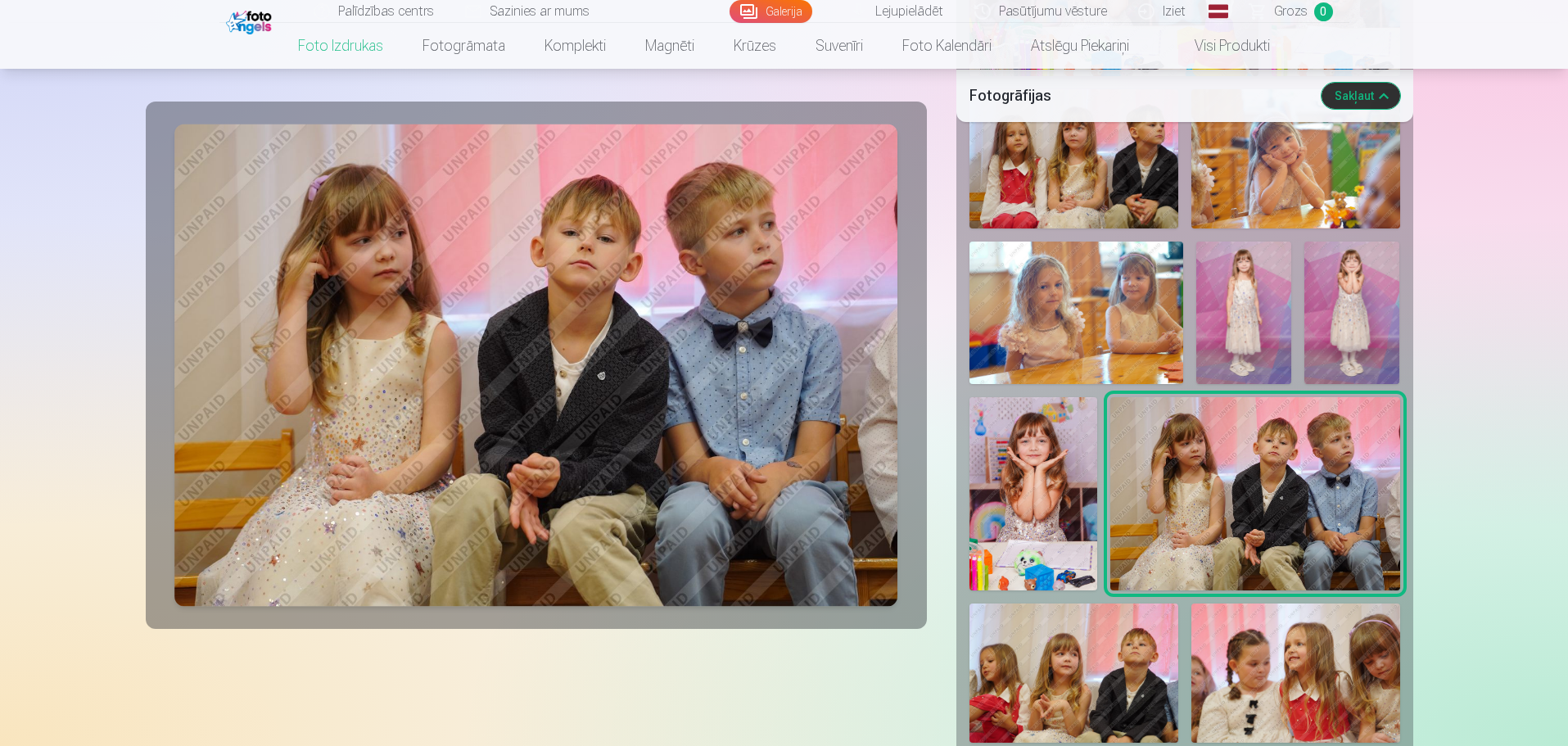
click at [1097, 281] on img at bounding box center [1077, 312] width 214 height 143
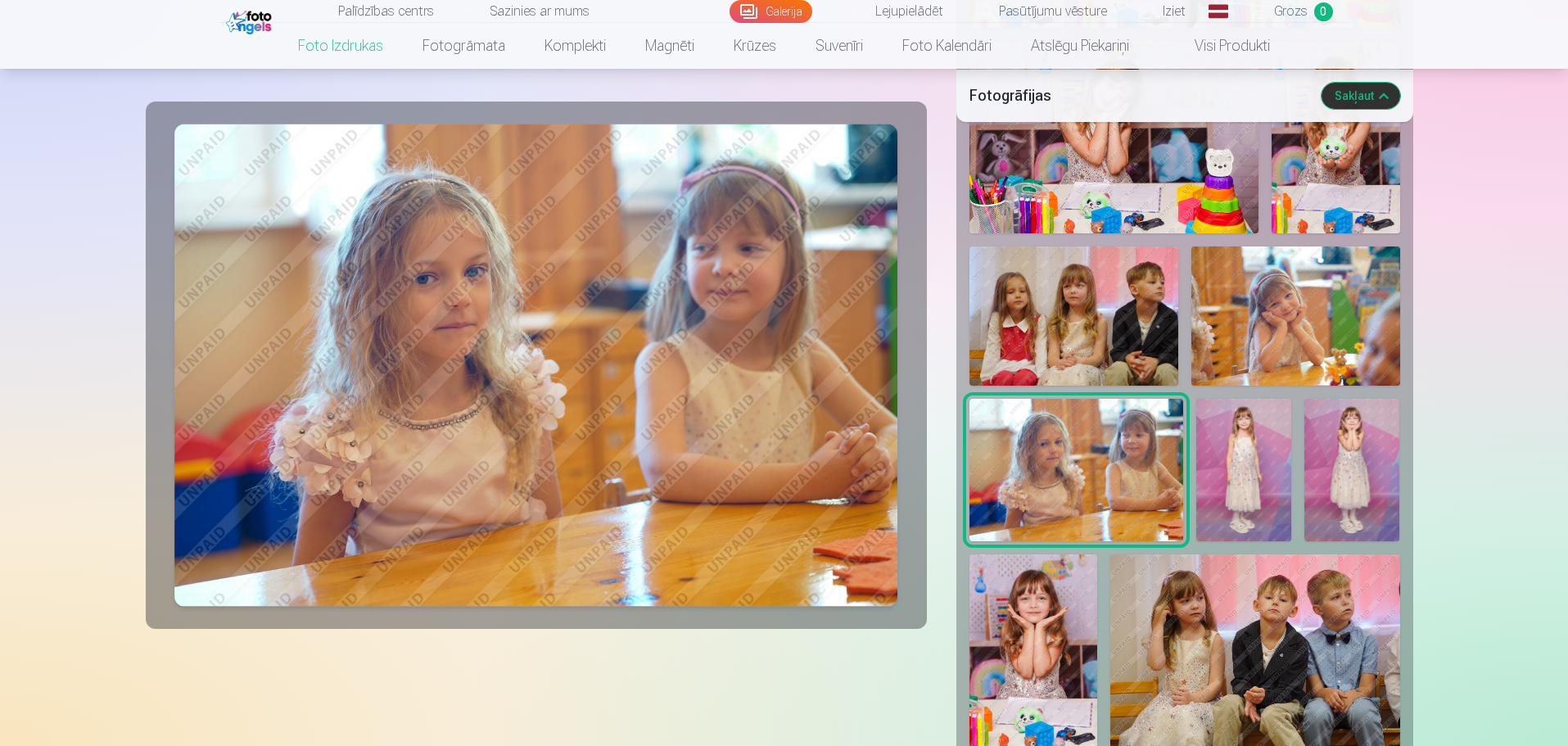
scroll to position [1064, 0]
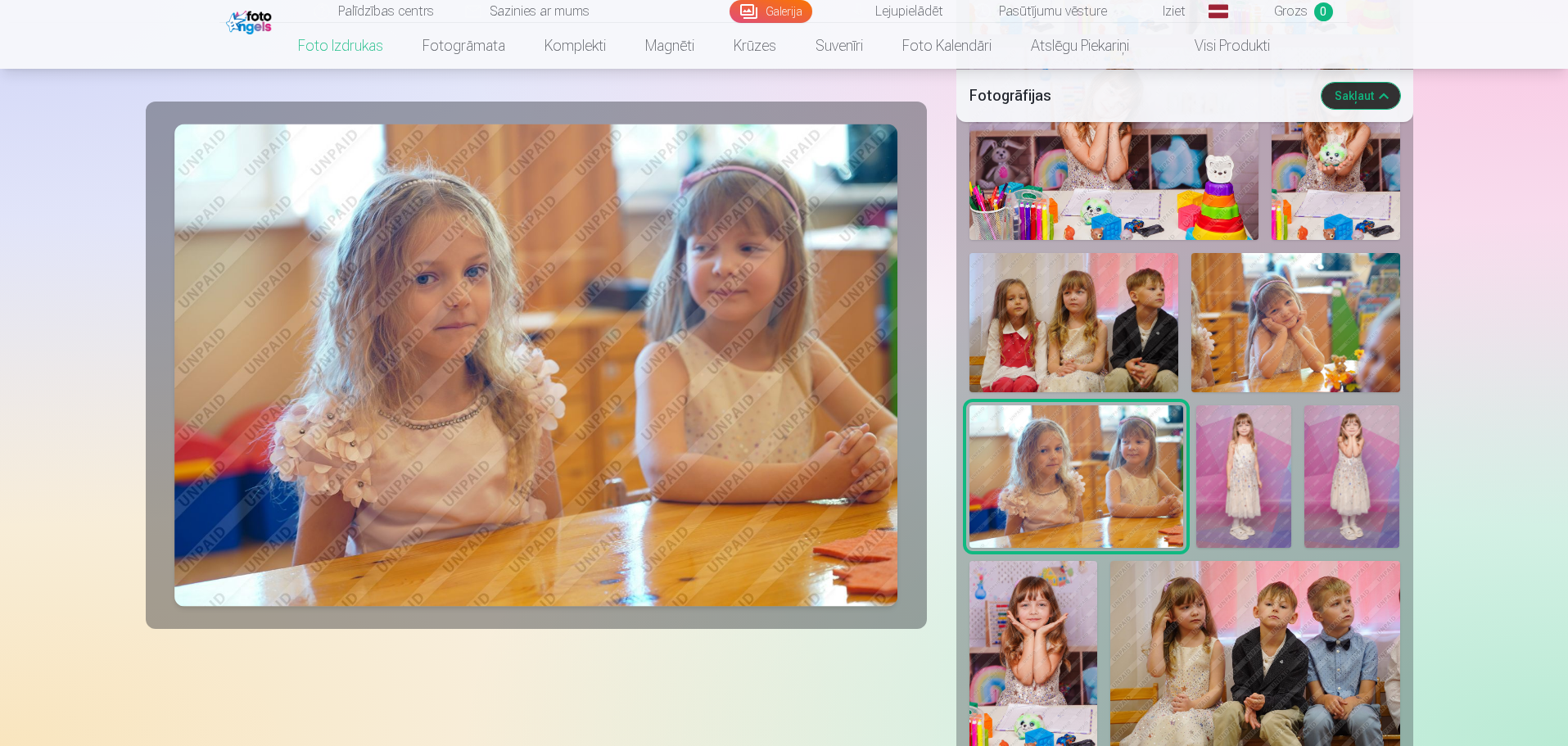
click at [1120, 296] on img at bounding box center [1073, 322] width 209 height 139
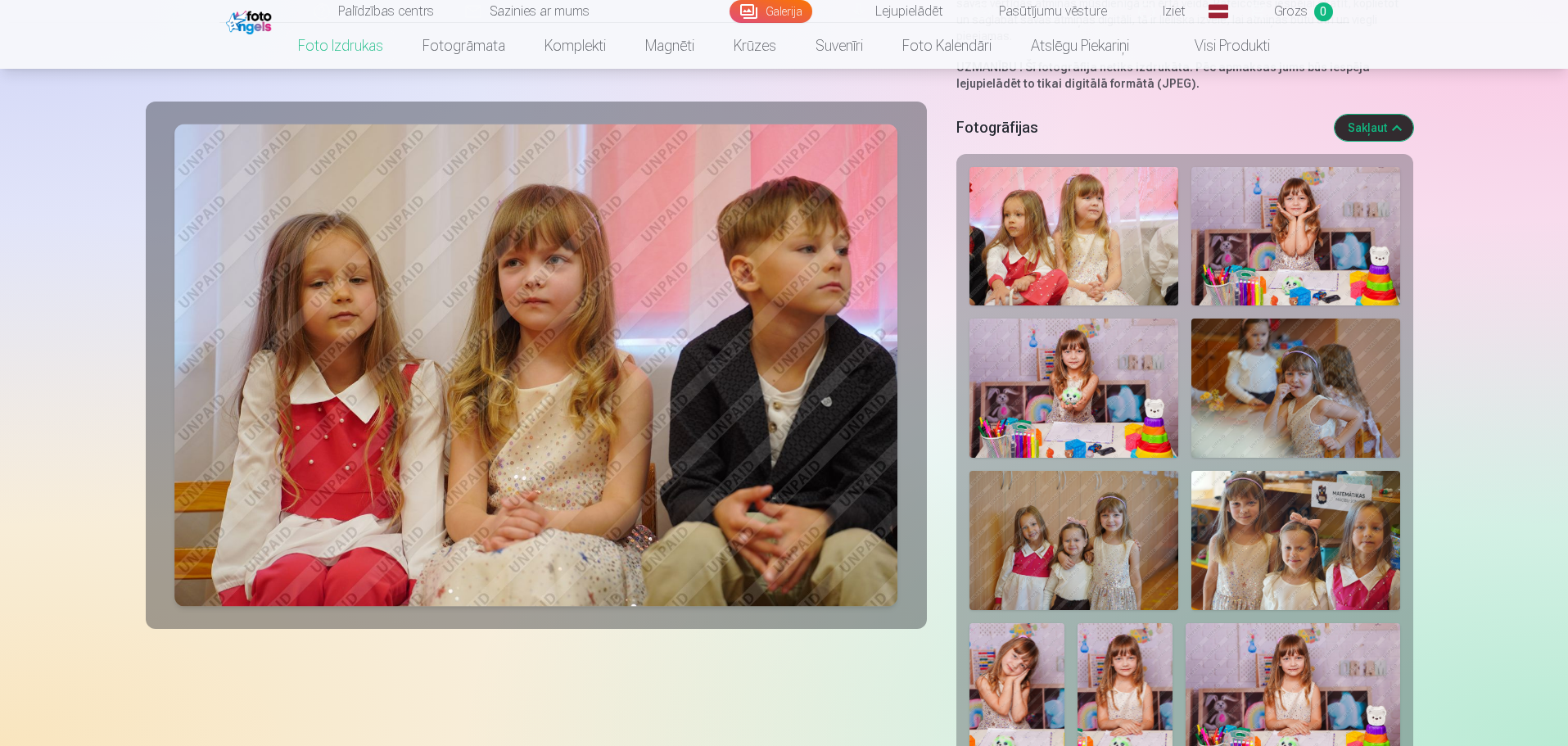
scroll to position [0, 0]
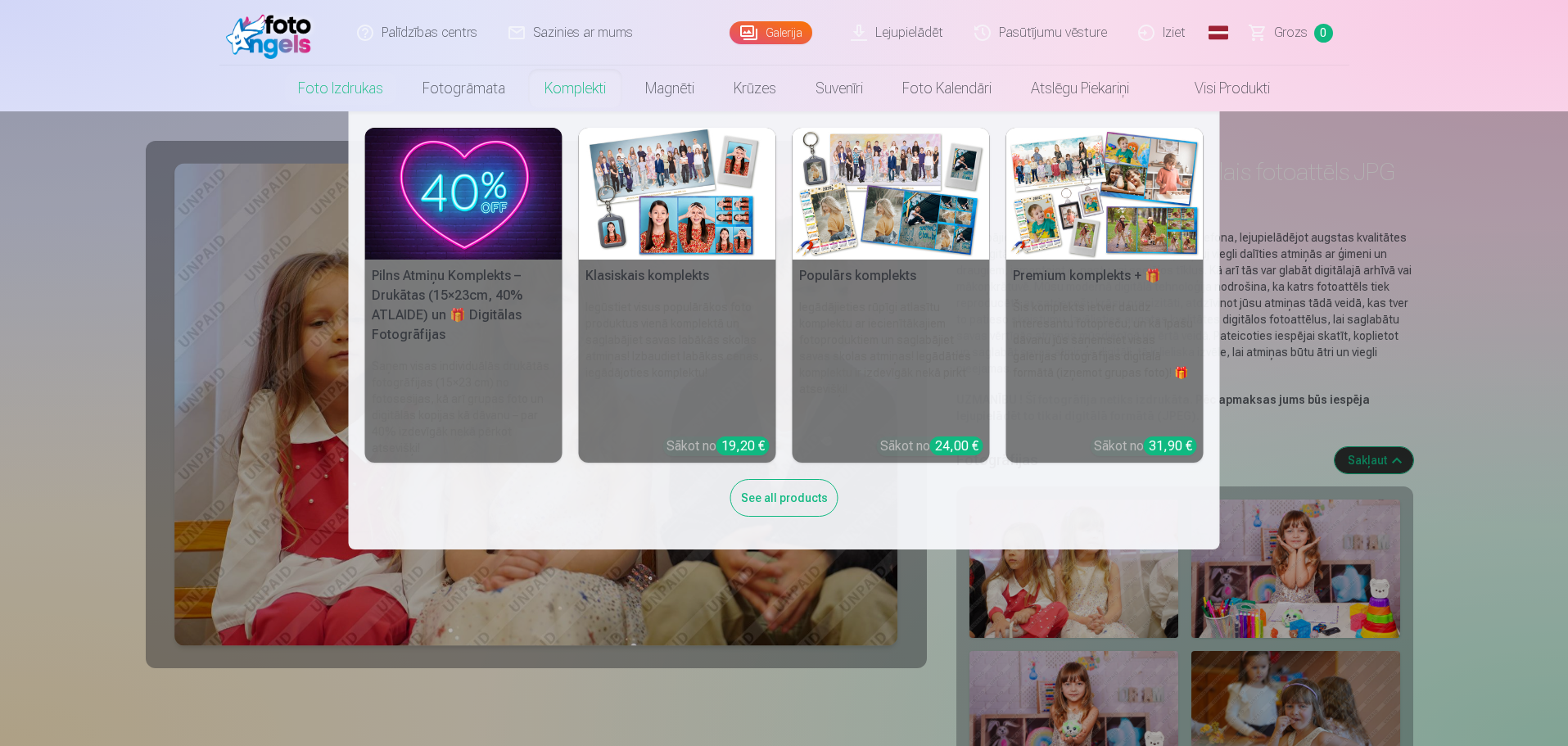
click at [1086, 225] on img at bounding box center [1105, 194] width 197 height 132
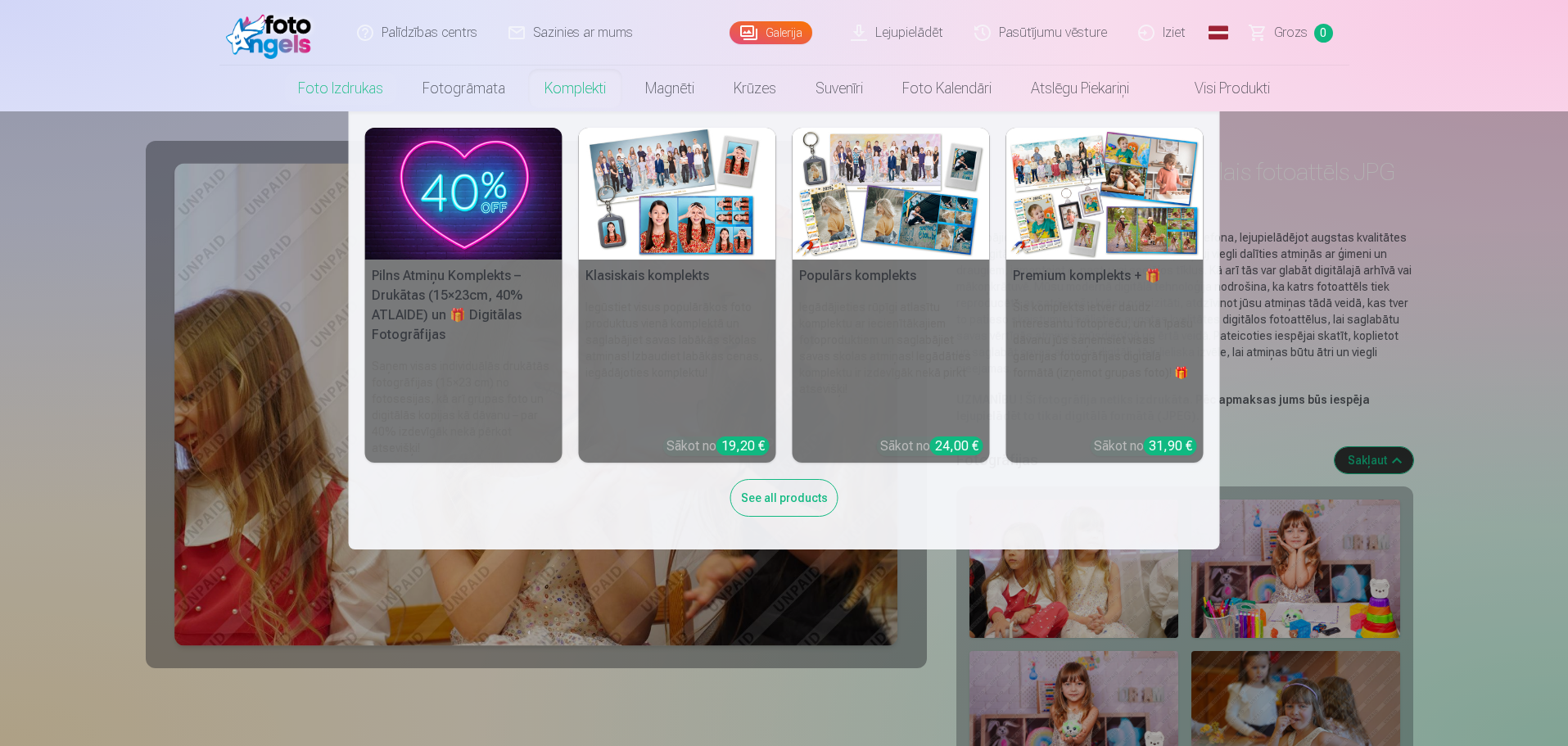
click at [673, 278] on h5 "Klasiskais komplekts" at bounding box center [677, 276] width 197 height 33
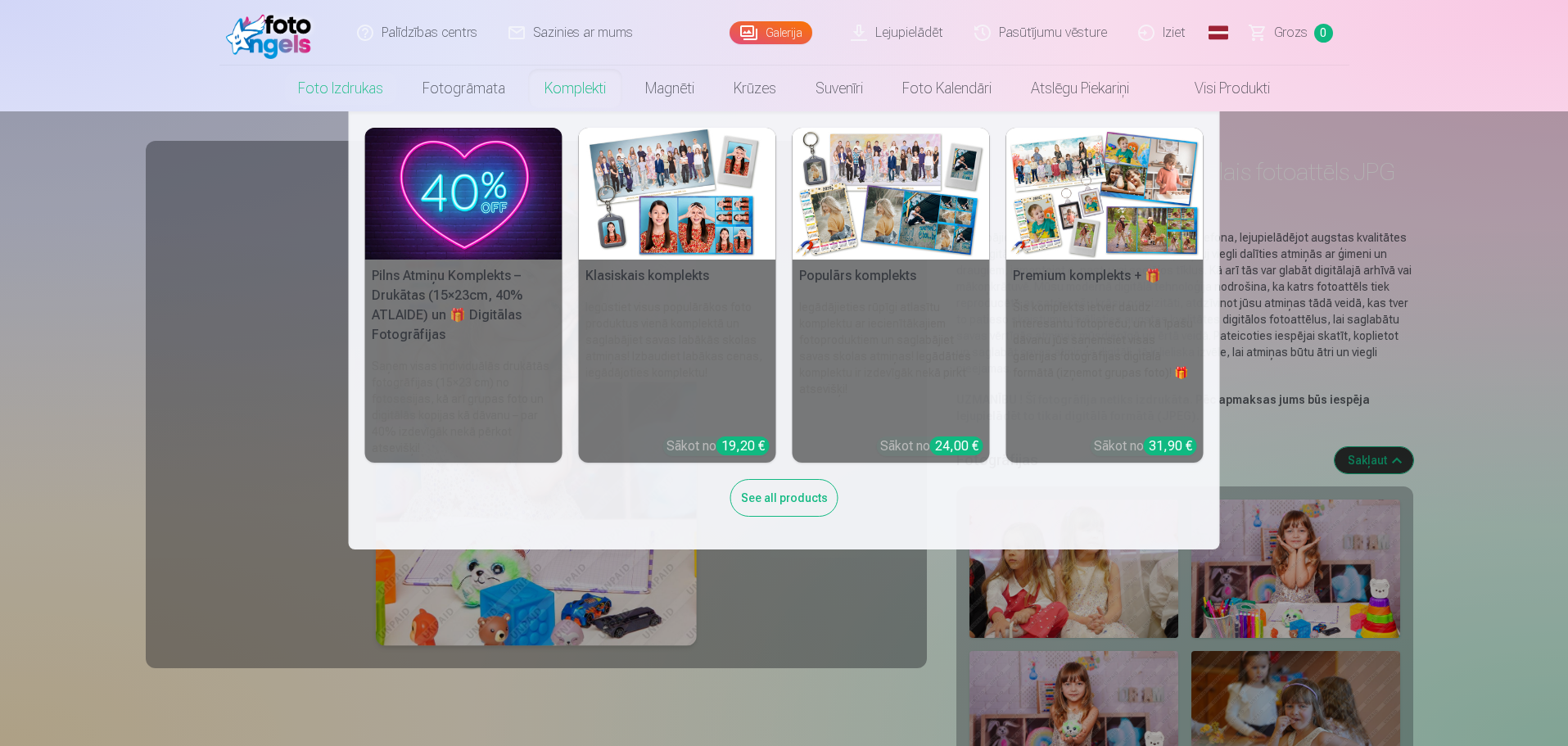
click at [1091, 274] on h5 "Premium komplekts + 🎁" at bounding box center [1105, 276] width 197 height 33
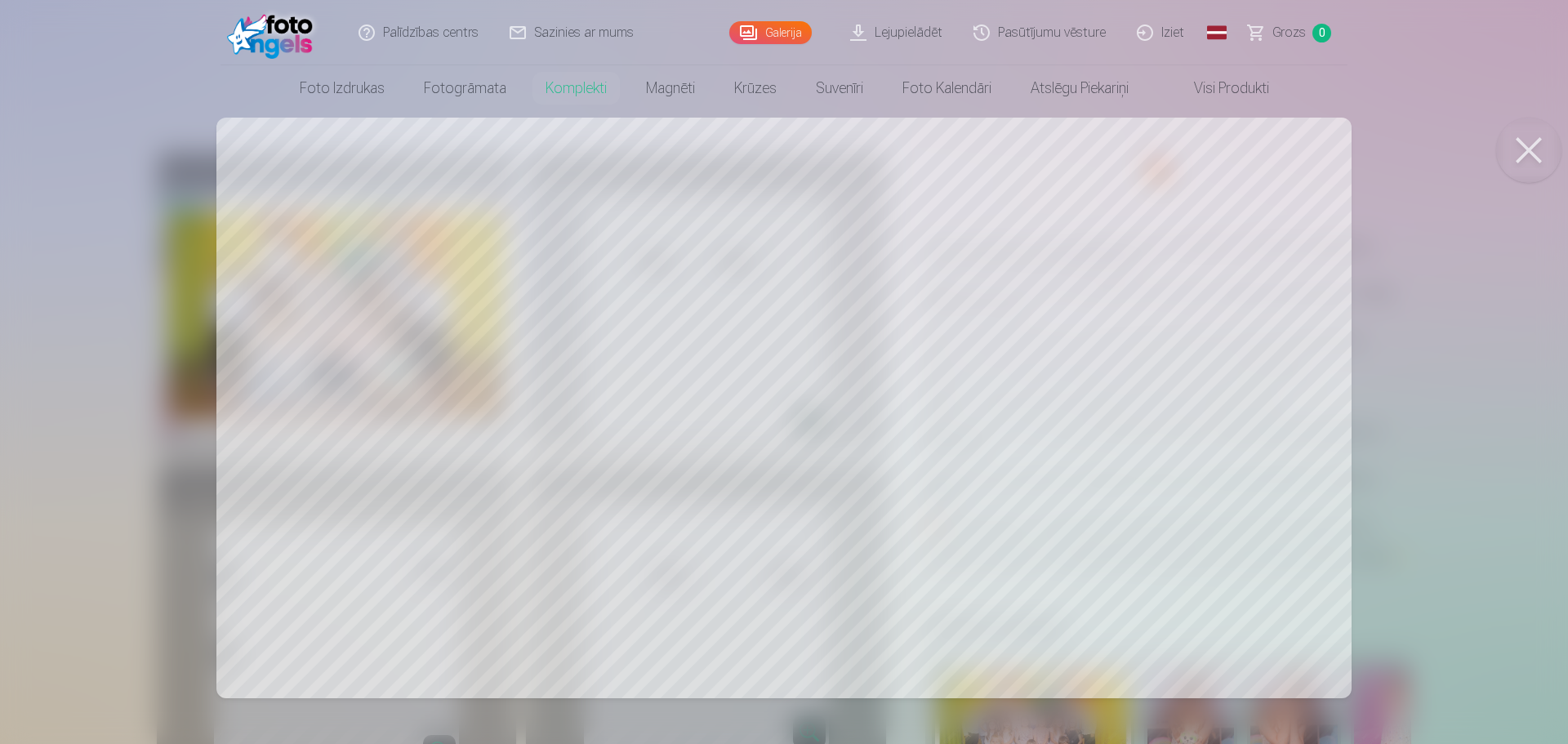
click at [758, 324] on div at bounding box center [784, 372] width 1568 height 744
click at [1529, 145] on button at bounding box center [1529, 150] width 65 height 65
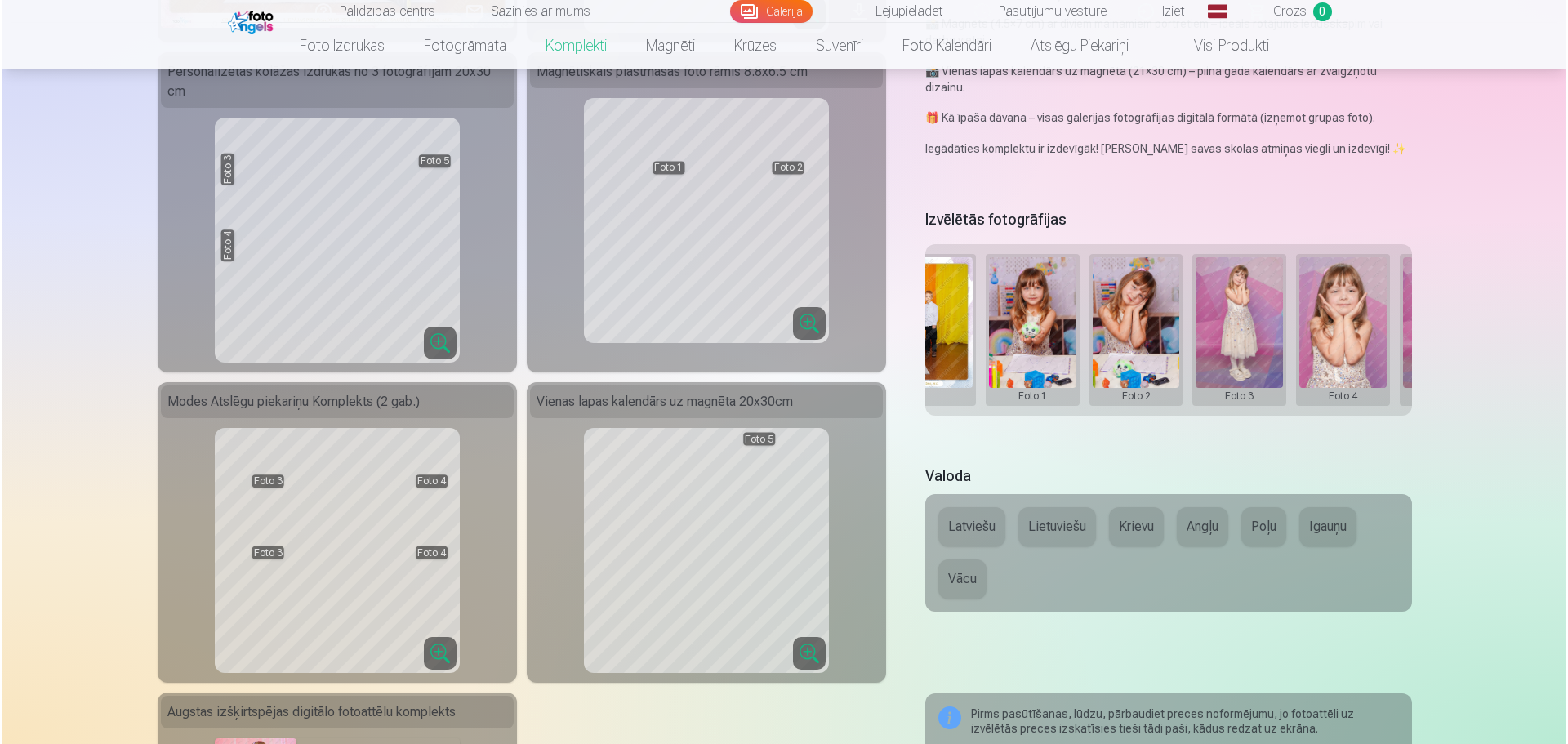
scroll to position [0, 172]
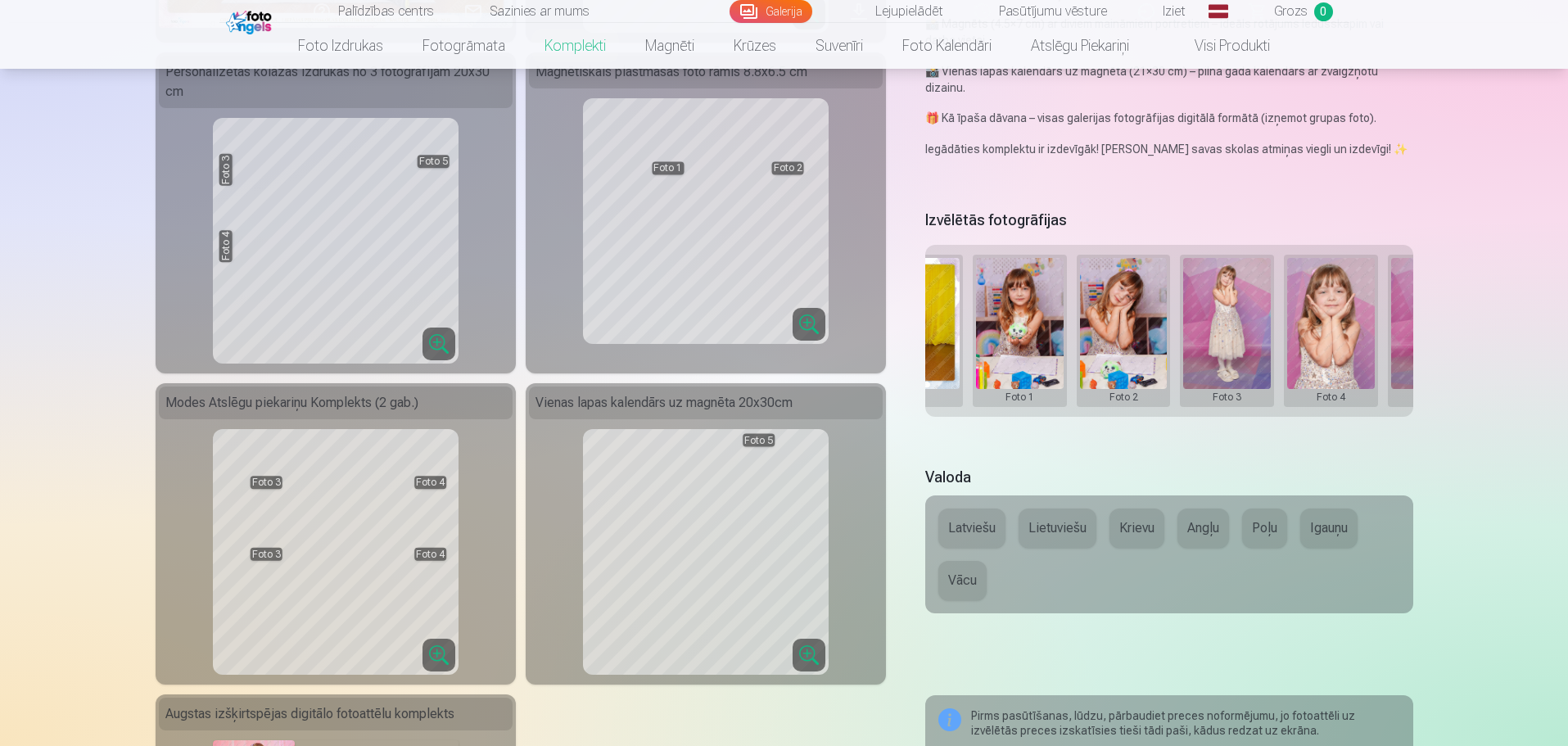
click at [1027, 350] on button at bounding box center [1020, 331] width 87 height 146
click at [1028, 330] on button "Nomainiet foto" at bounding box center [1019, 330] width 134 height 46
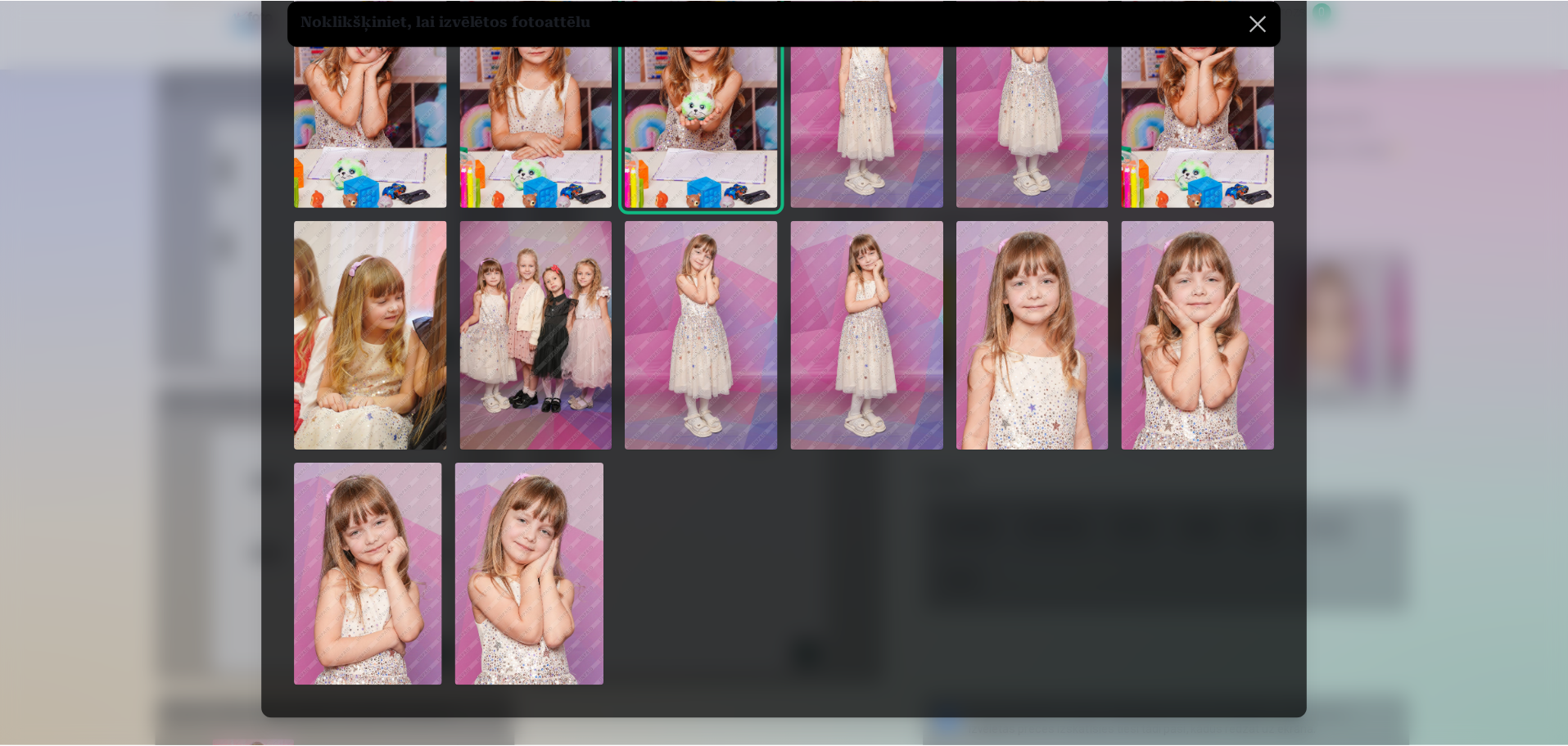
scroll to position [164, 0]
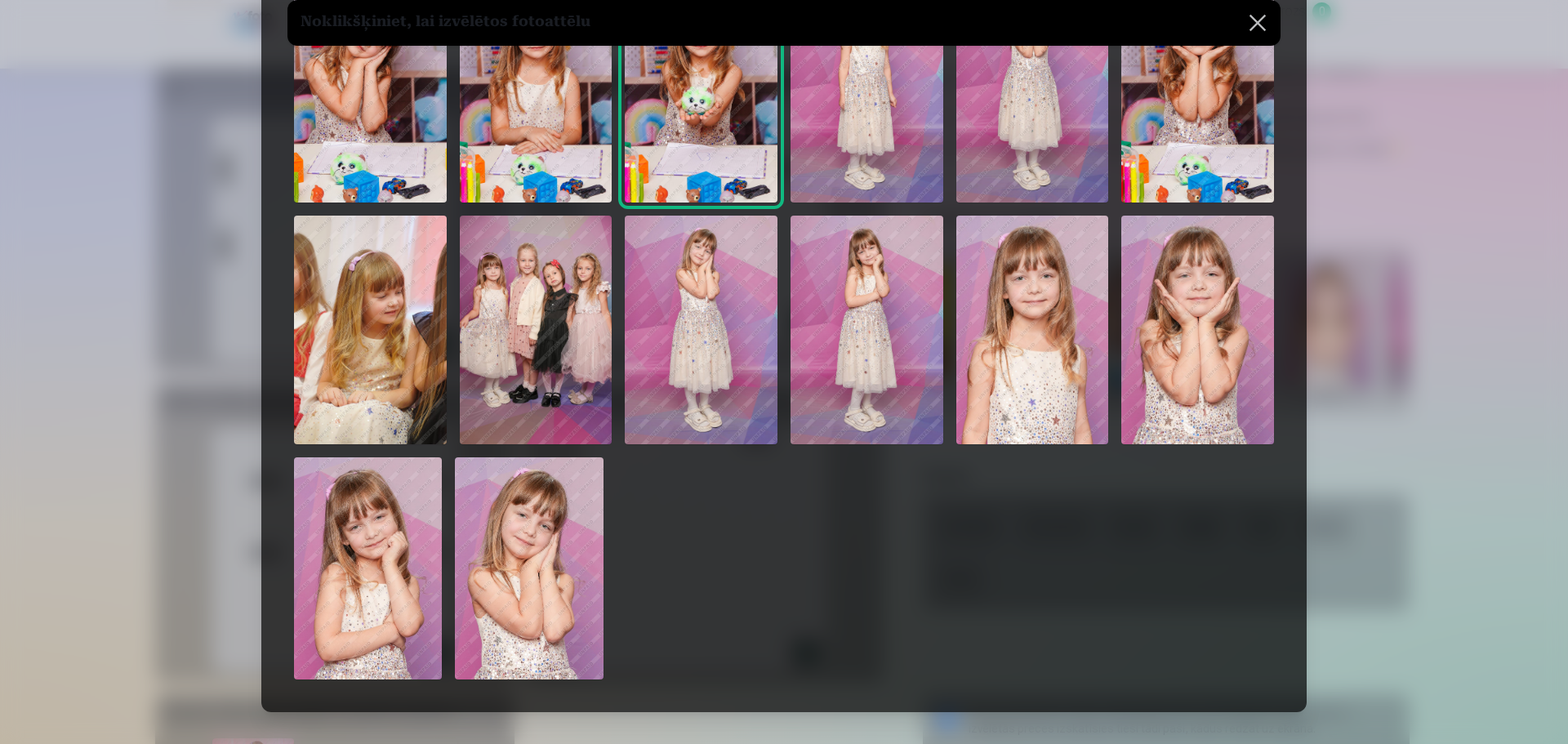
click at [381, 284] on img at bounding box center [371, 330] width 153 height 229
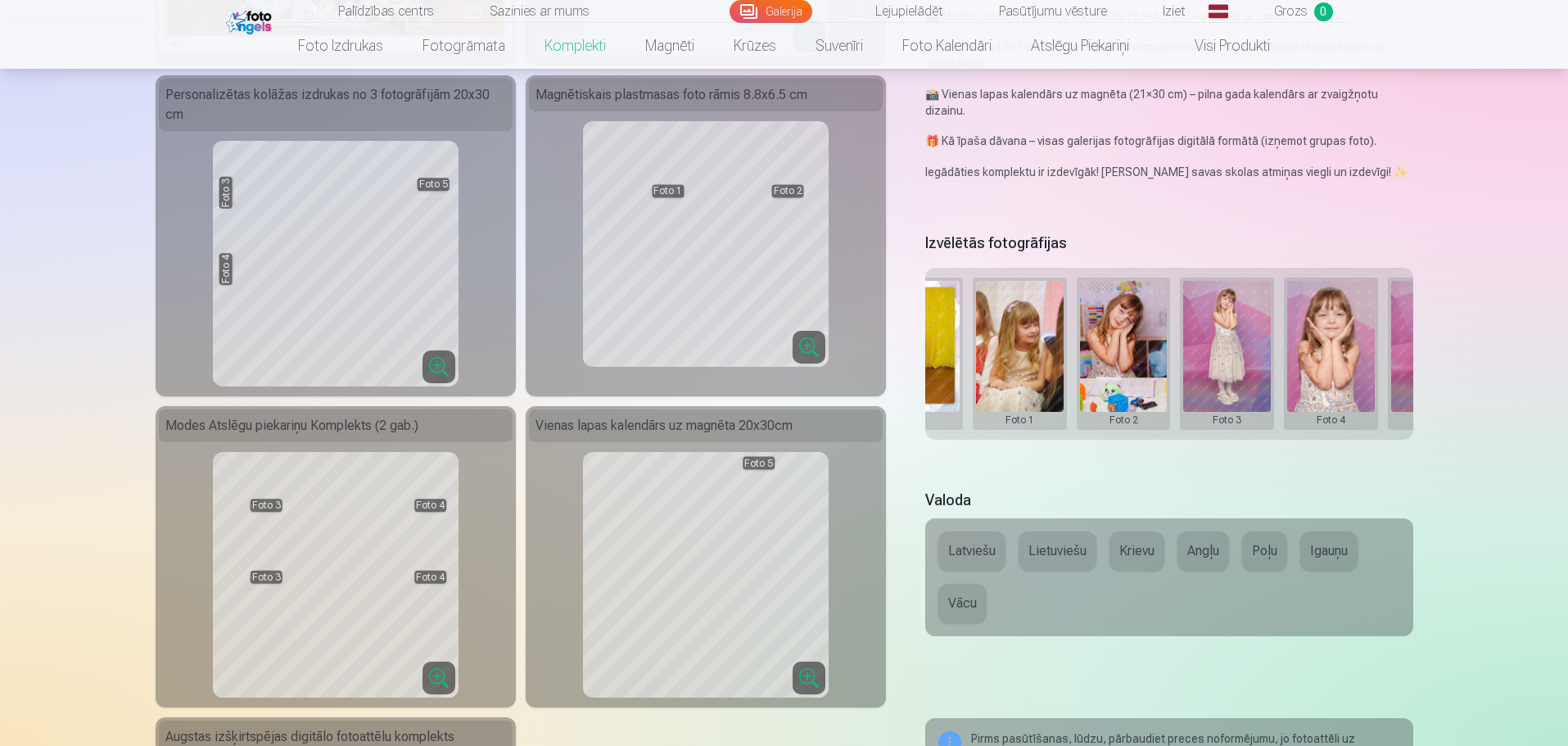
scroll to position [410, 0]
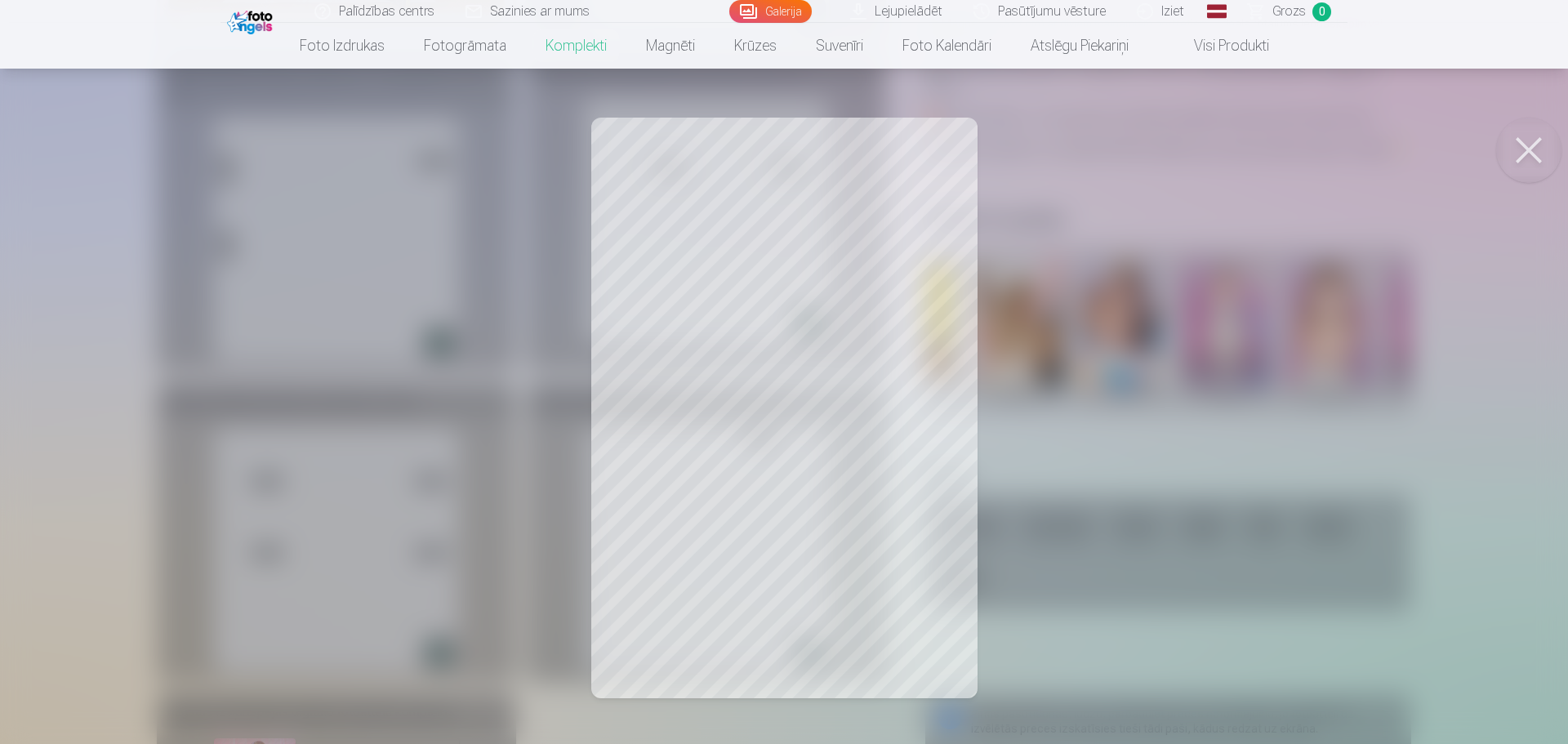
click at [1537, 156] on button at bounding box center [1529, 150] width 65 height 65
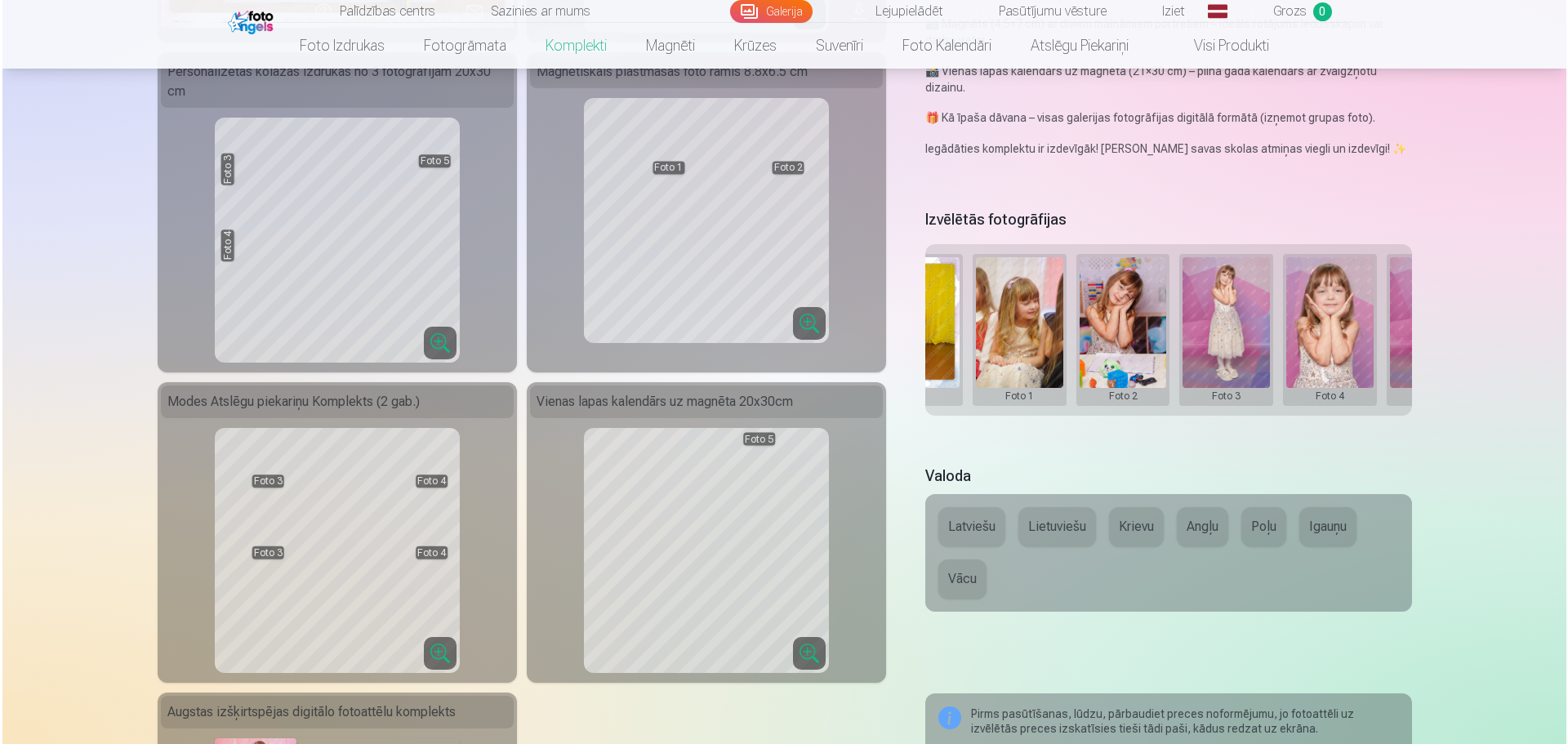
scroll to position [0, 246]
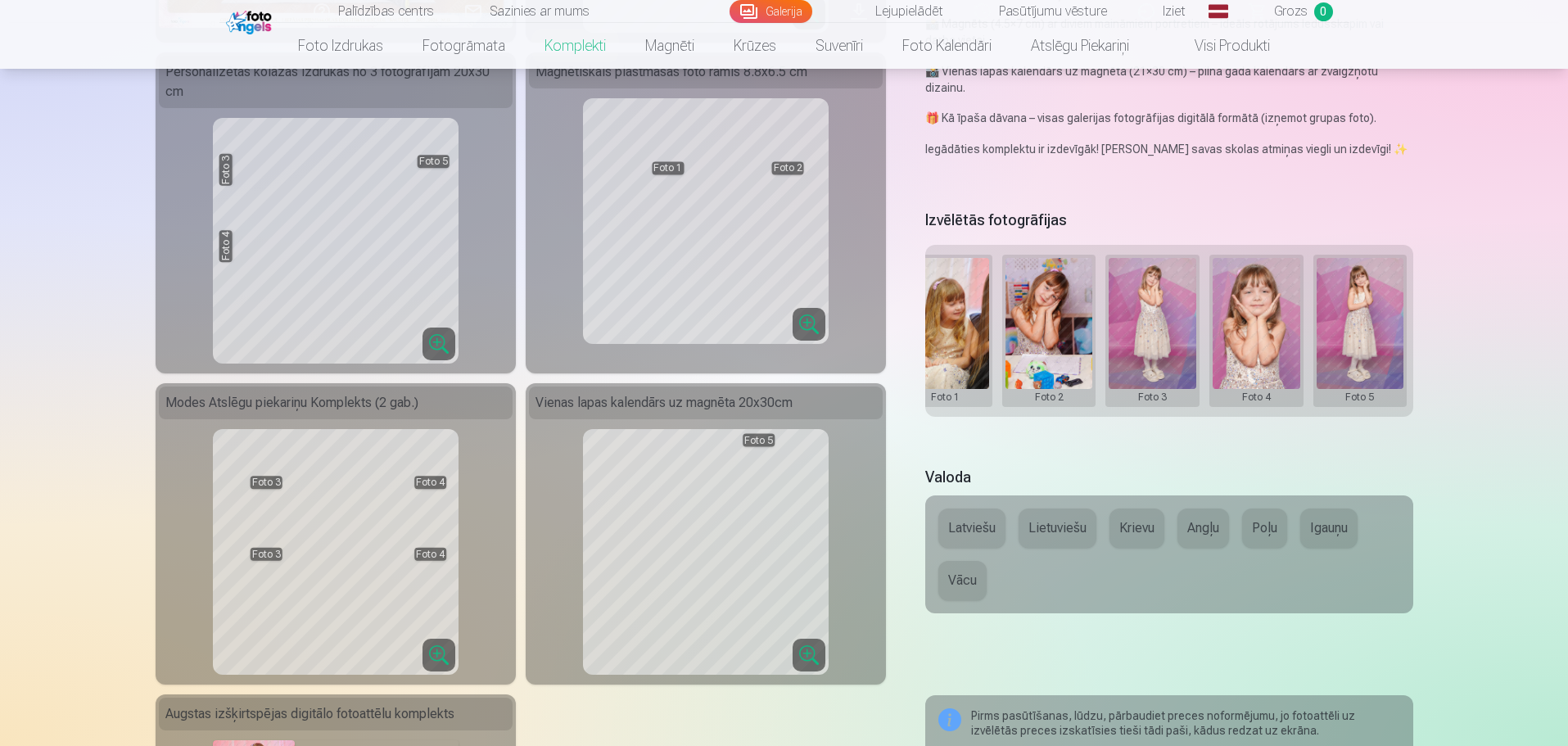
click at [1380, 336] on button at bounding box center [1360, 331] width 87 height 146
click at [1358, 331] on button "Nomainiet foto" at bounding box center [1359, 330] width 134 height 46
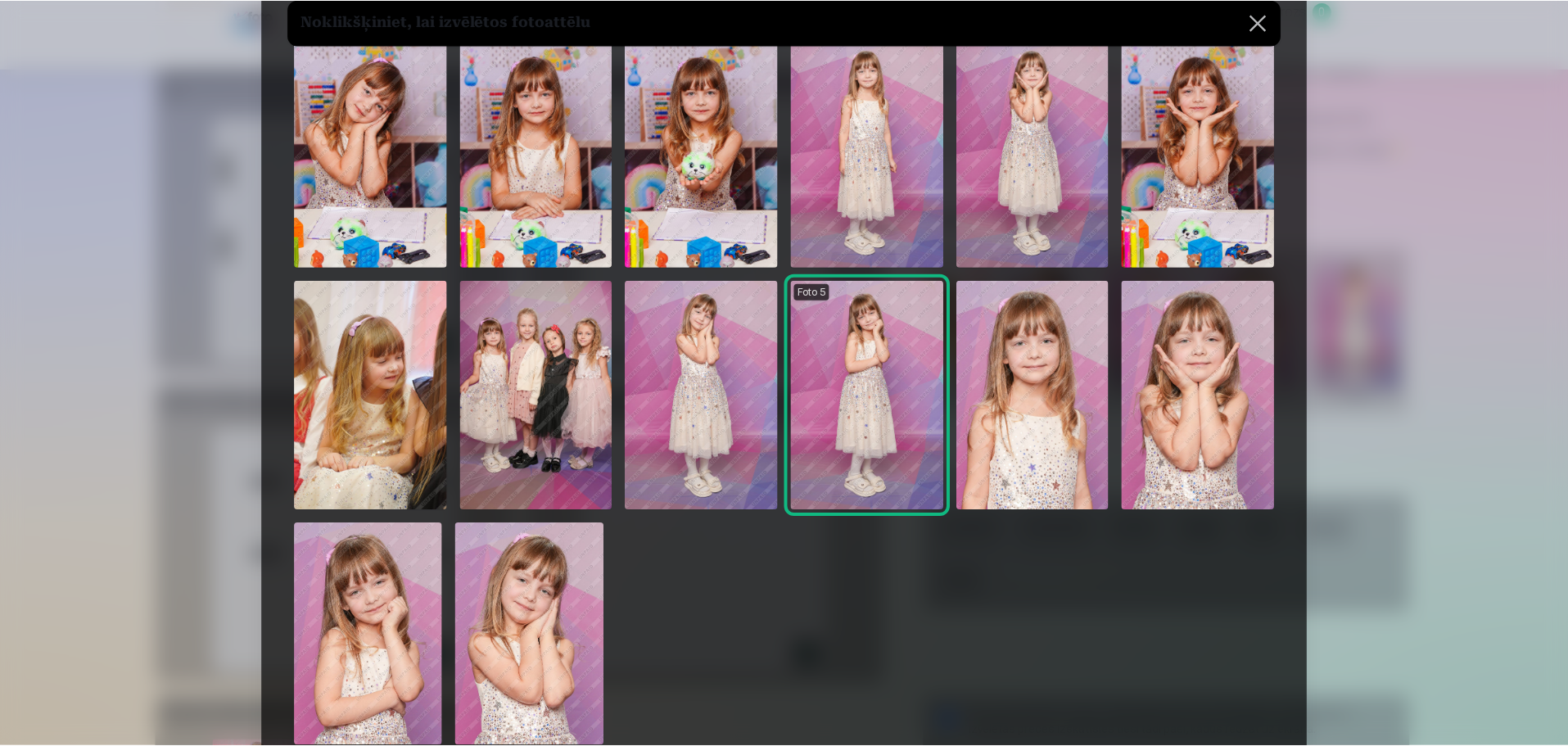
scroll to position [164, 0]
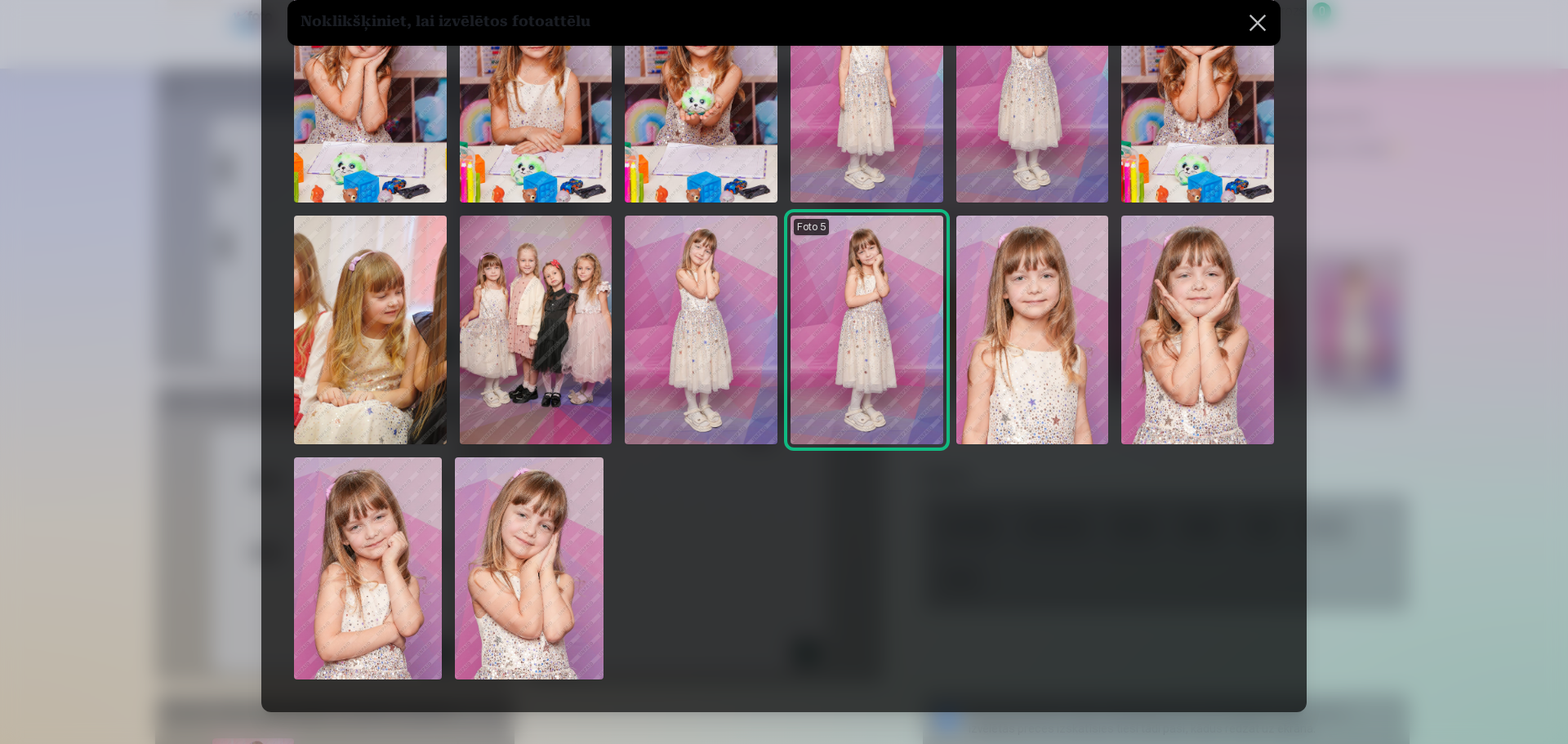
click at [406, 323] on img at bounding box center [371, 330] width 153 height 229
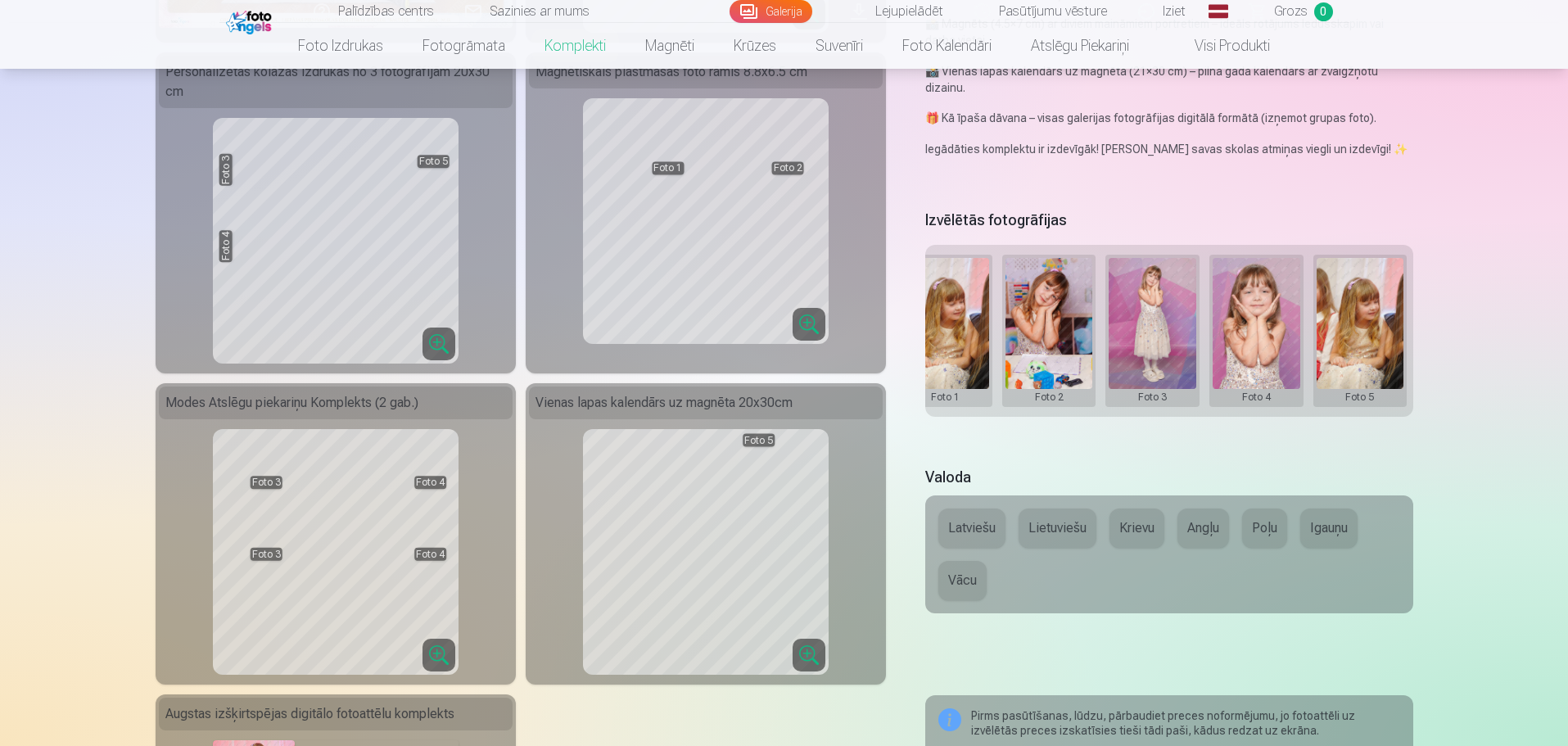
scroll to position [0, 0]
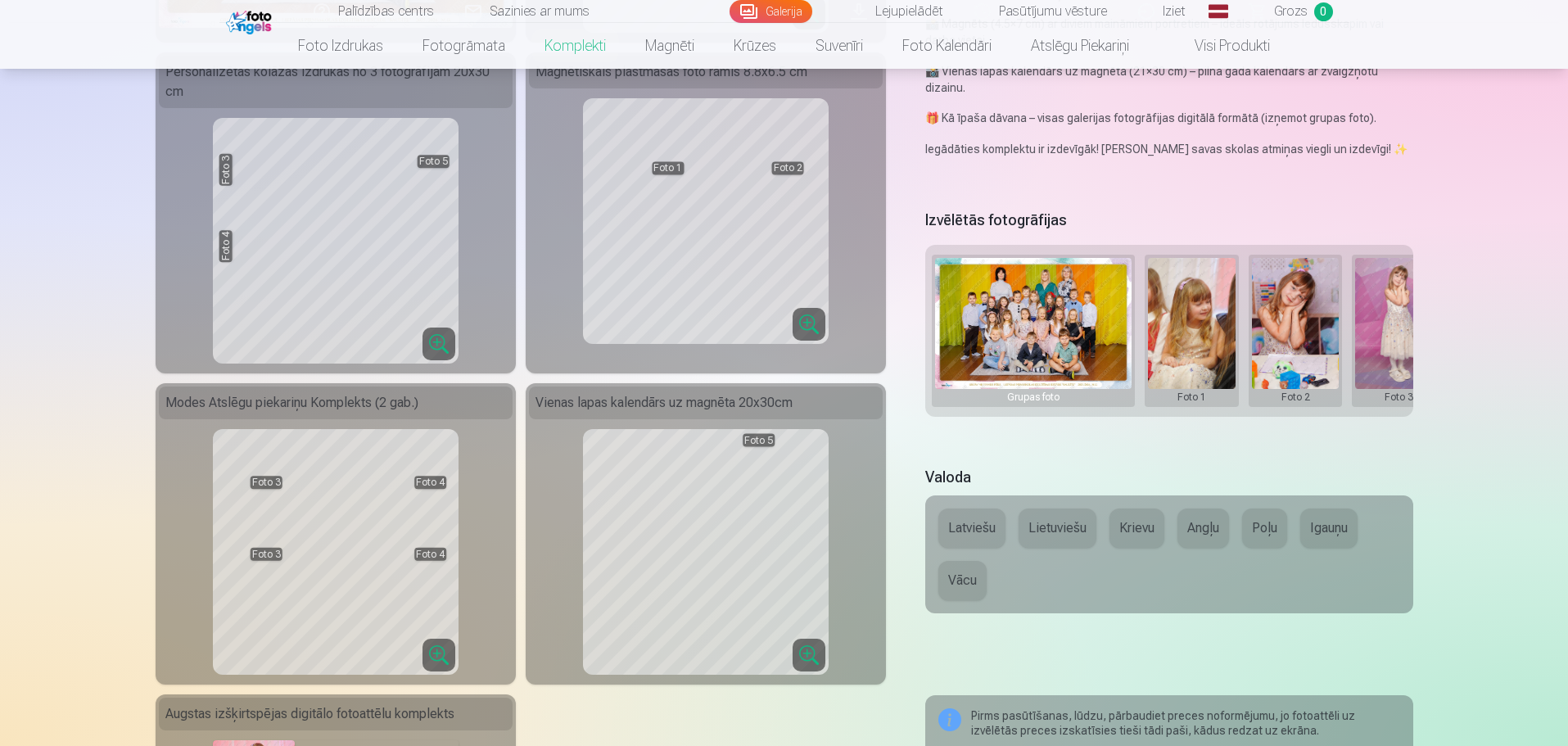
click at [1204, 340] on button at bounding box center [1192, 331] width 87 height 146
click at [1202, 326] on button "Nomainiet foto" at bounding box center [1191, 330] width 134 height 46
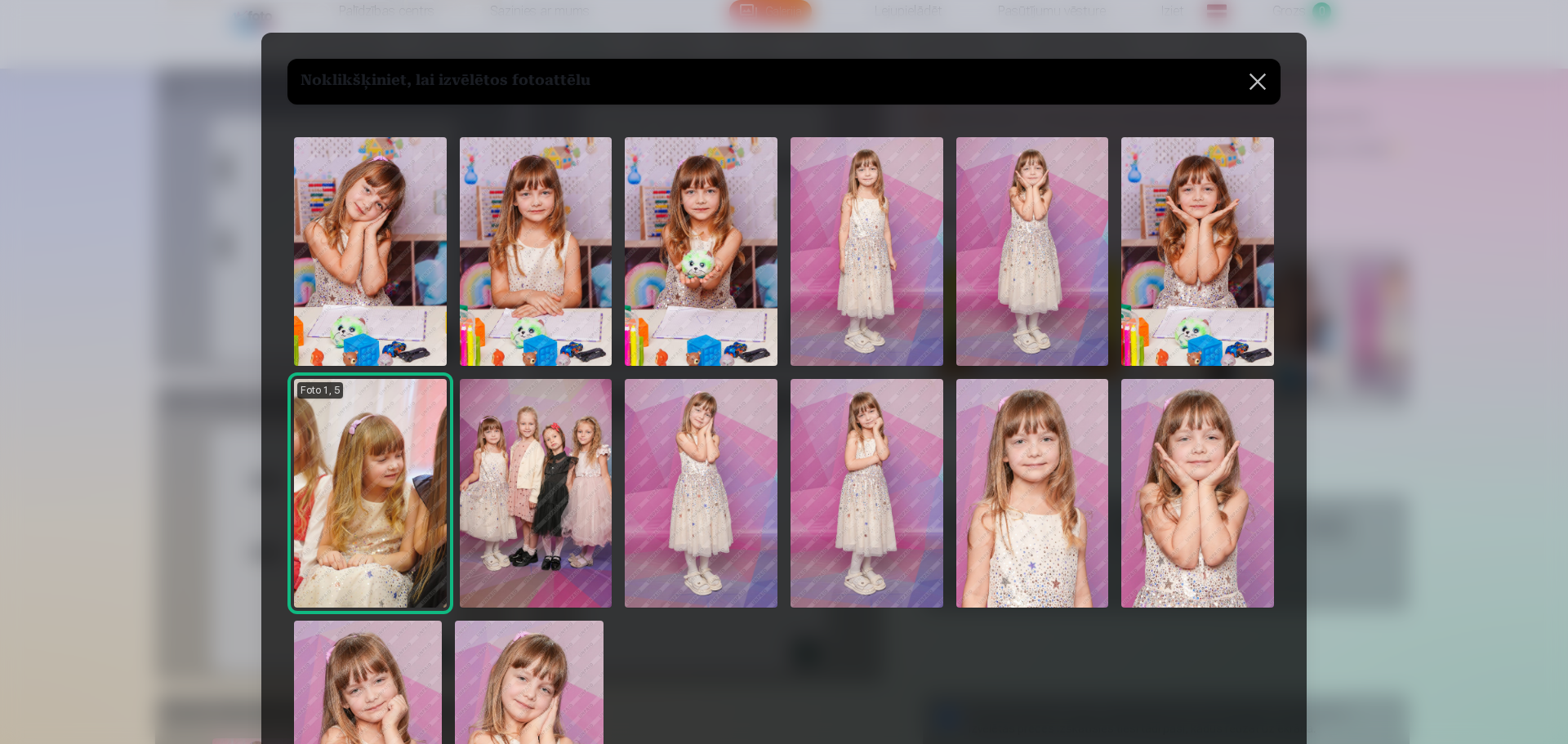
click at [339, 218] on img at bounding box center [371, 252] width 153 height 229
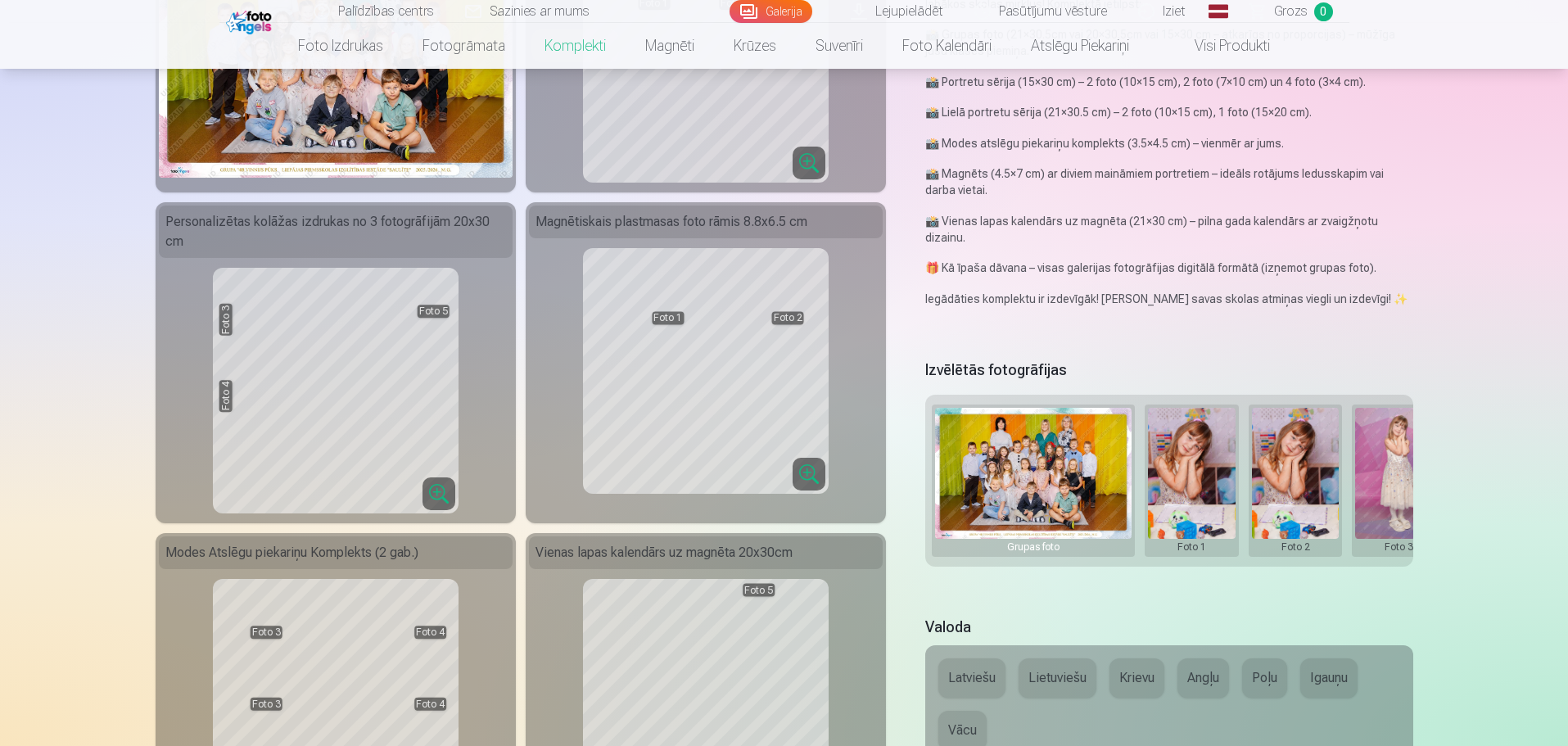
scroll to position [327, 0]
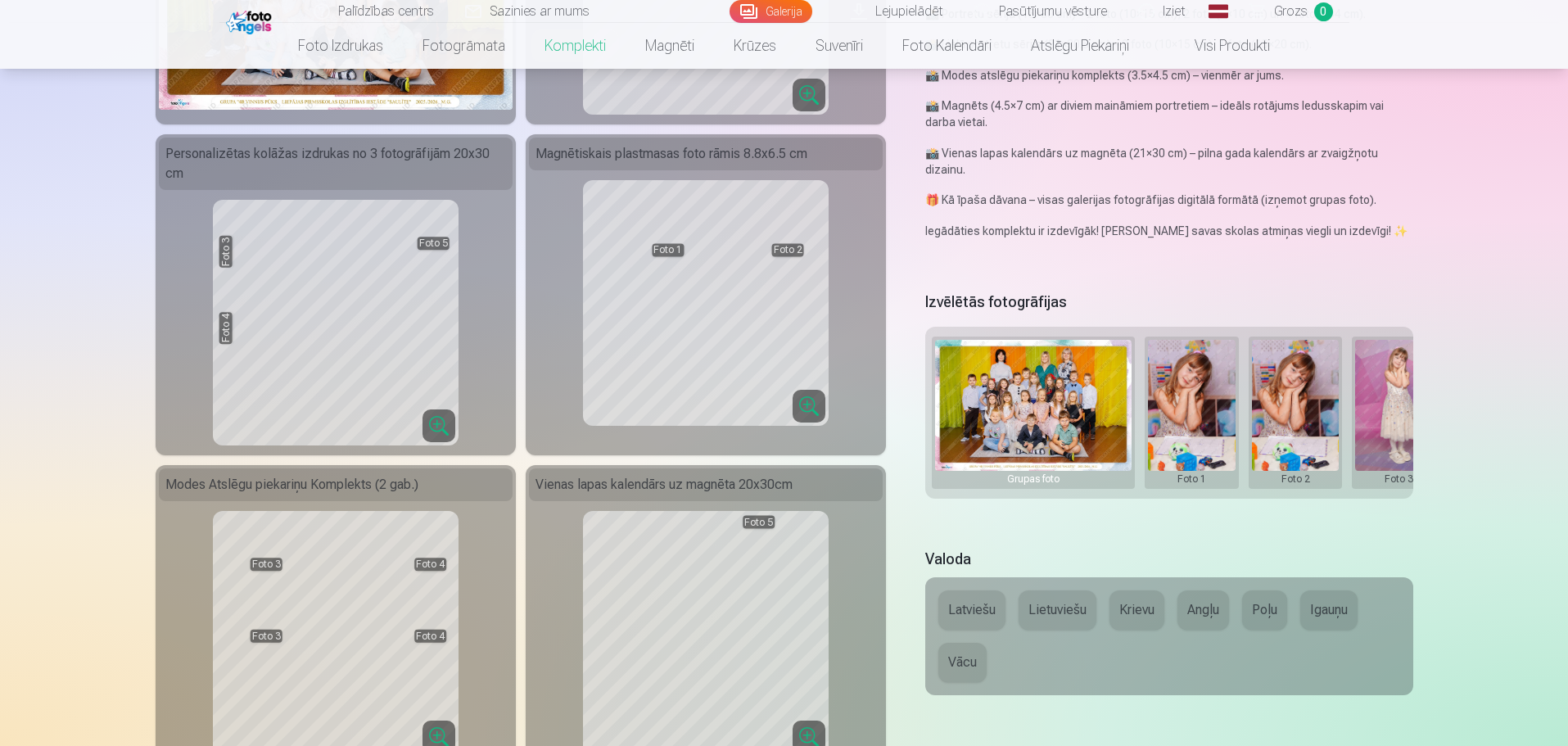
click at [1207, 401] on button at bounding box center [1192, 412] width 87 height 146
click at [1188, 412] on button "Nomainiet foto" at bounding box center [1191, 412] width 134 height 46
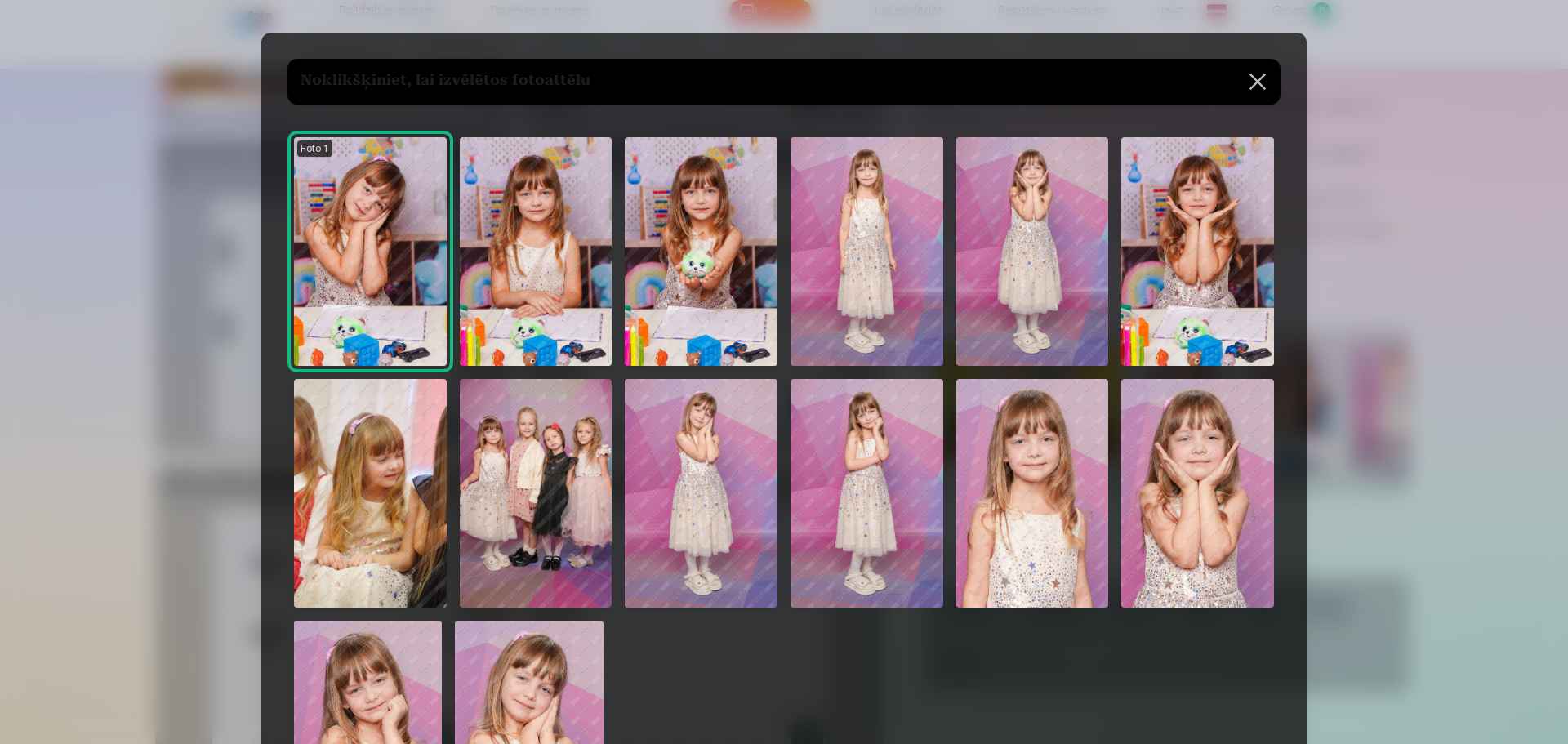
click at [709, 226] on img at bounding box center [701, 252] width 153 height 229
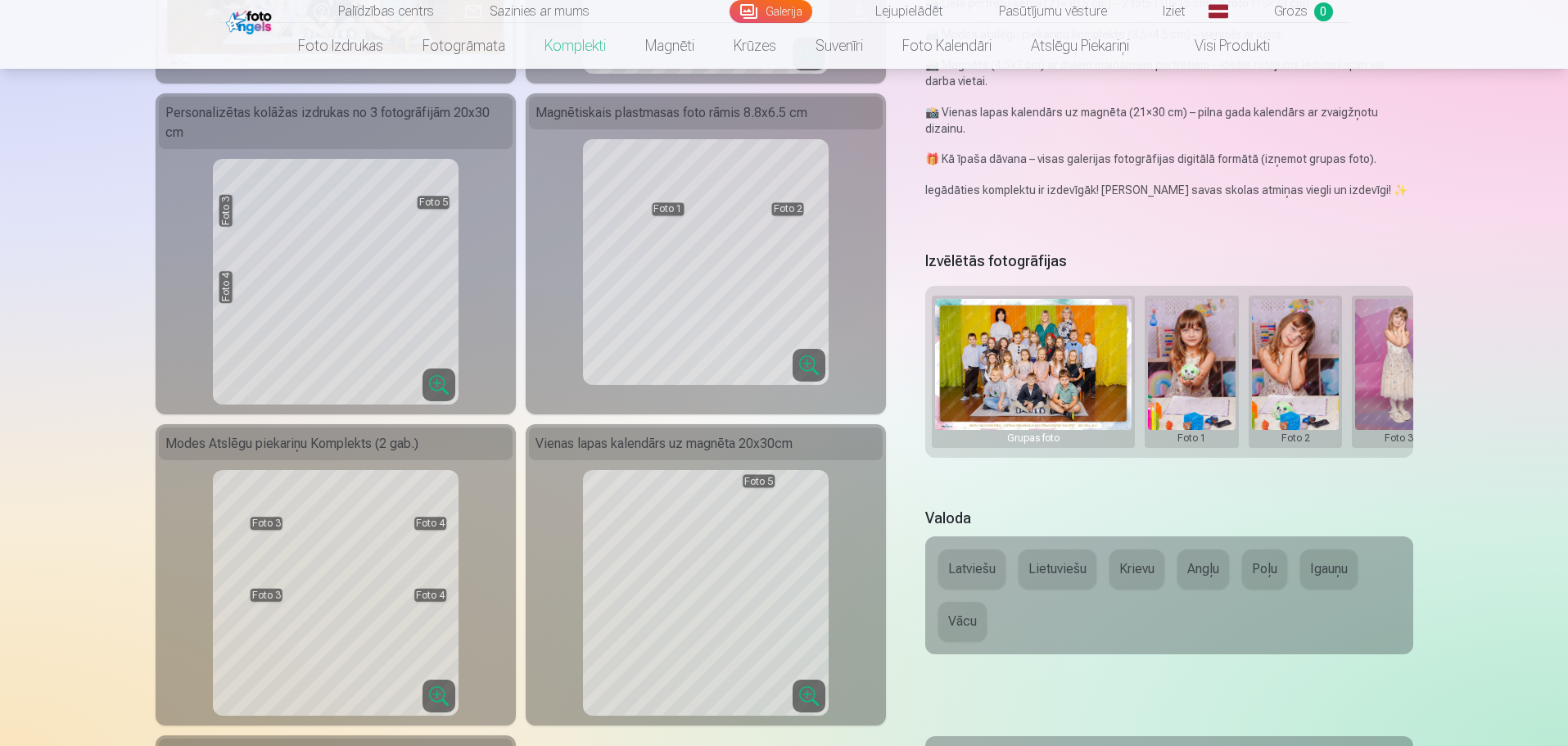
scroll to position [410, 0]
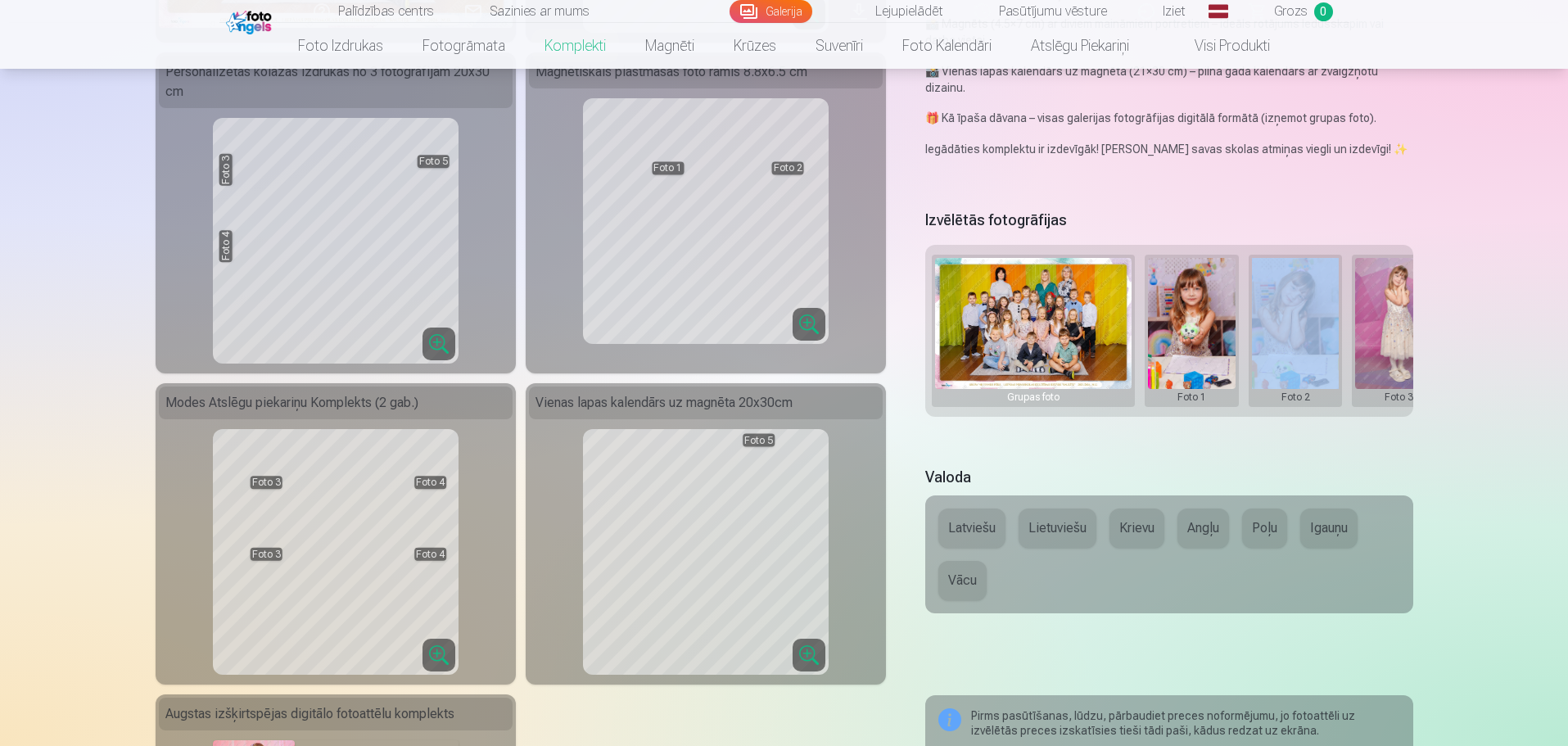
drag, startPoint x: 1227, startPoint y: 412, endPoint x: 1273, endPoint y: 429, distance: 49.0
click at [1275, 429] on div "Izvēlētās fotogrāfijas Grupas foto Foto 1 Foto 2 Foto 3 Foto 4 Foto 5" at bounding box center [1168, 326] width 487 height 241
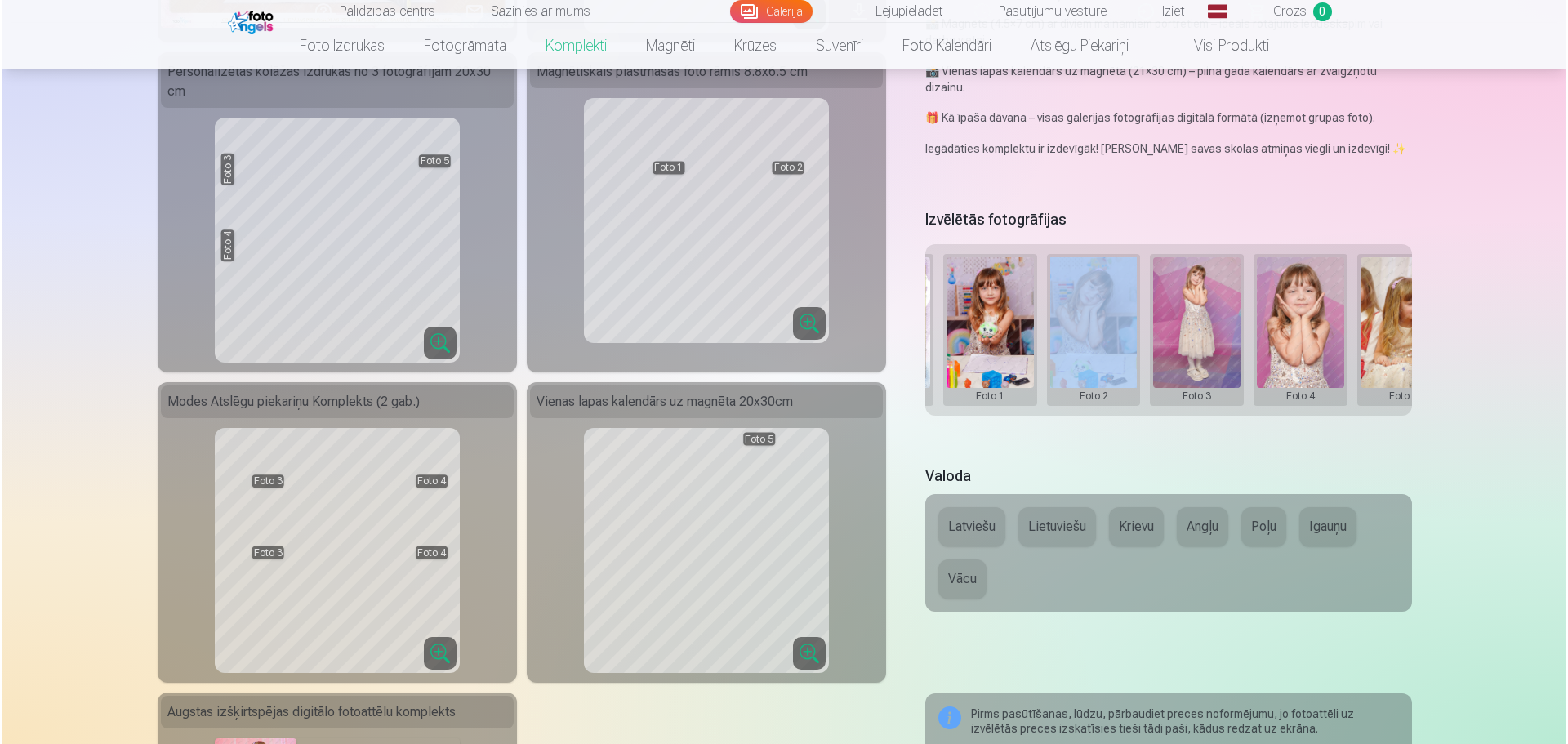
scroll to position [0, 246]
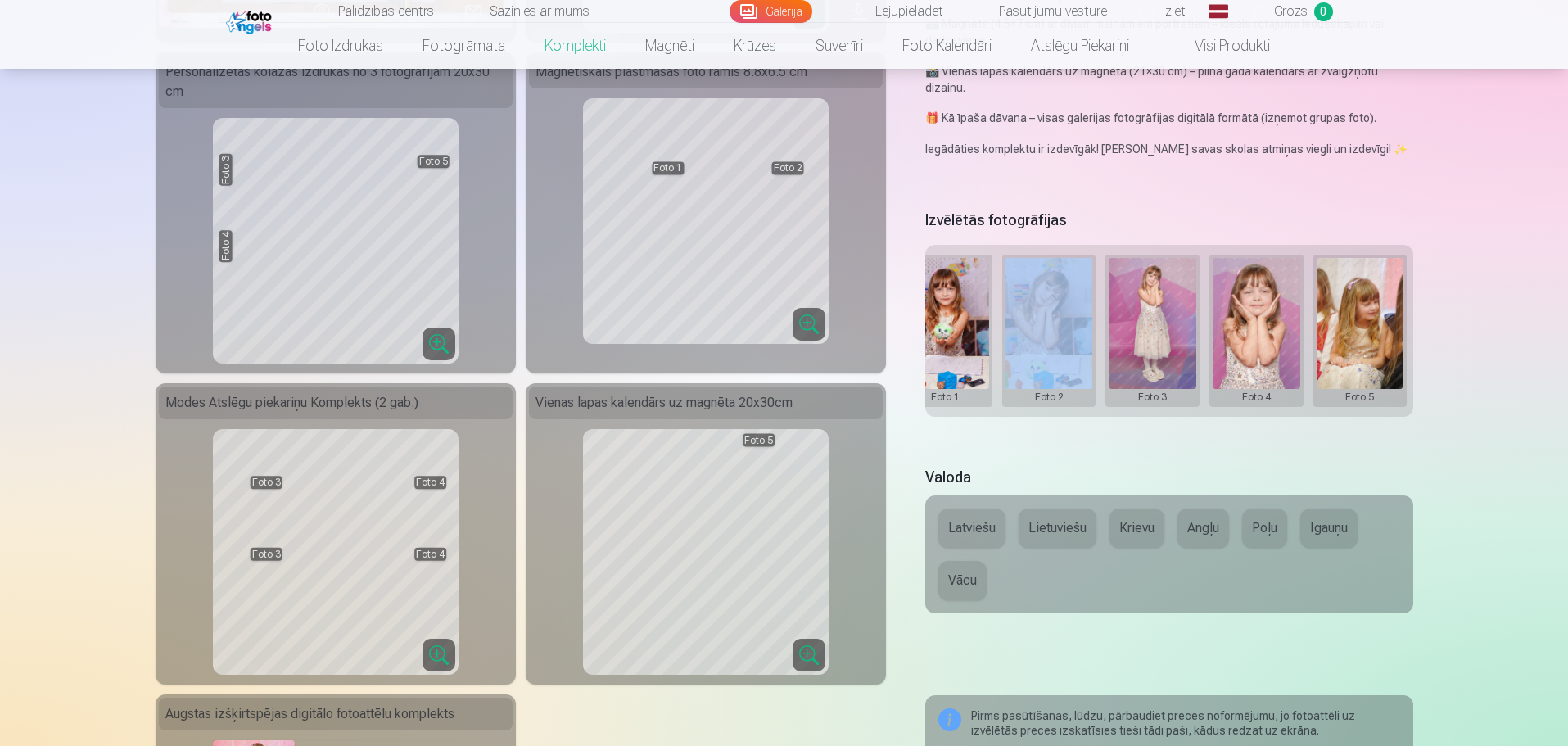
click at [1151, 323] on button at bounding box center [1153, 331] width 87 height 146
click at [1151, 326] on button "Nomainiet foto" at bounding box center [1153, 330] width 134 height 46
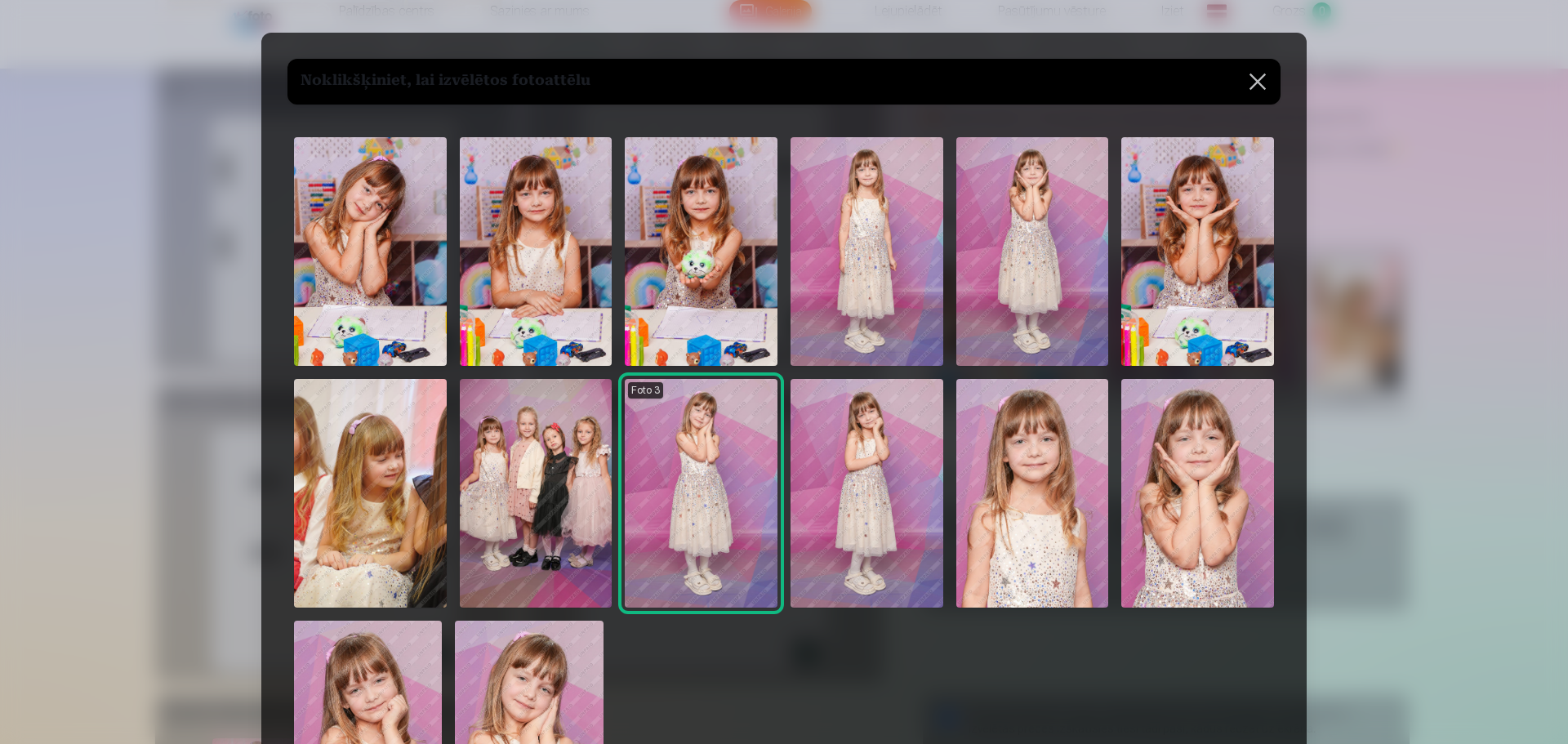
click at [396, 667] on img at bounding box center [368, 732] width 148 height 222
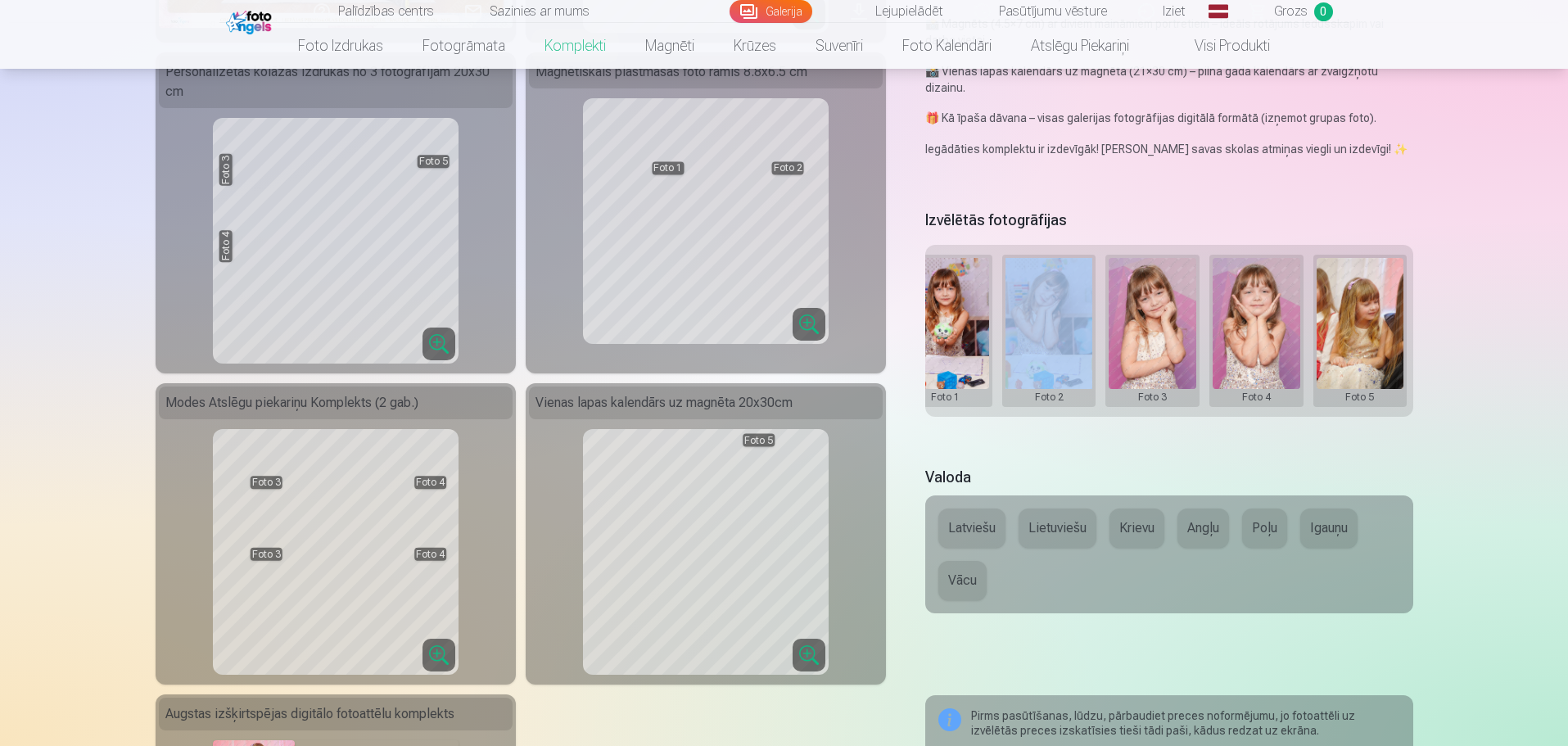
click at [1258, 301] on button at bounding box center [1256, 331] width 87 height 146
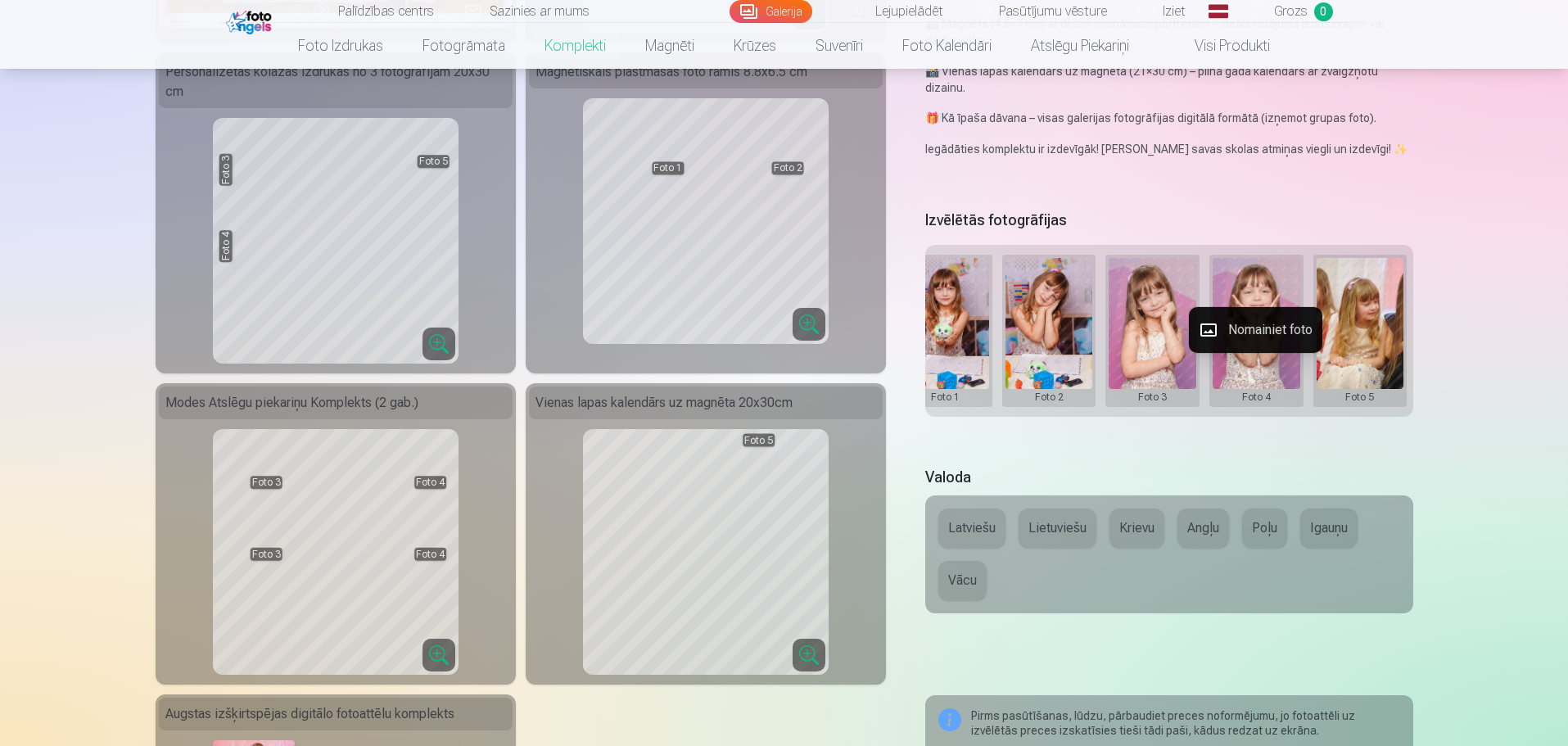
drag, startPoint x: 1302, startPoint y: 420, endPoint x: 1325, endPoint y: 418, distance: 23.1
click at [1317, 420] on div at bounding box center [784, 373] width 1568 height 746
click at [1375, 325] on button at bounding box center [1360, 331] width 87 height 146
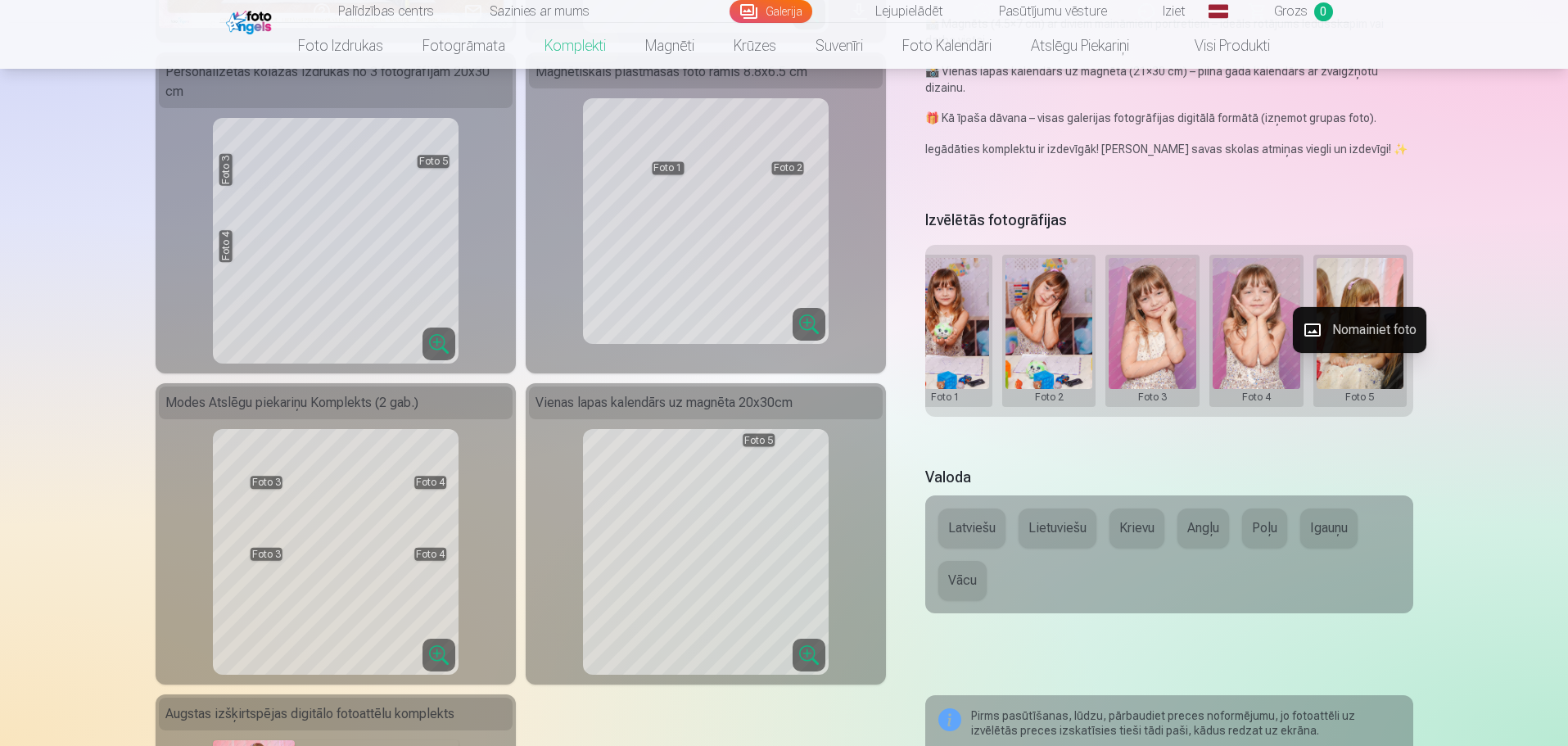
click at [1374, 325] on button "Nomainiet foto" at bounding box center [1359, 330] width 134 height 46
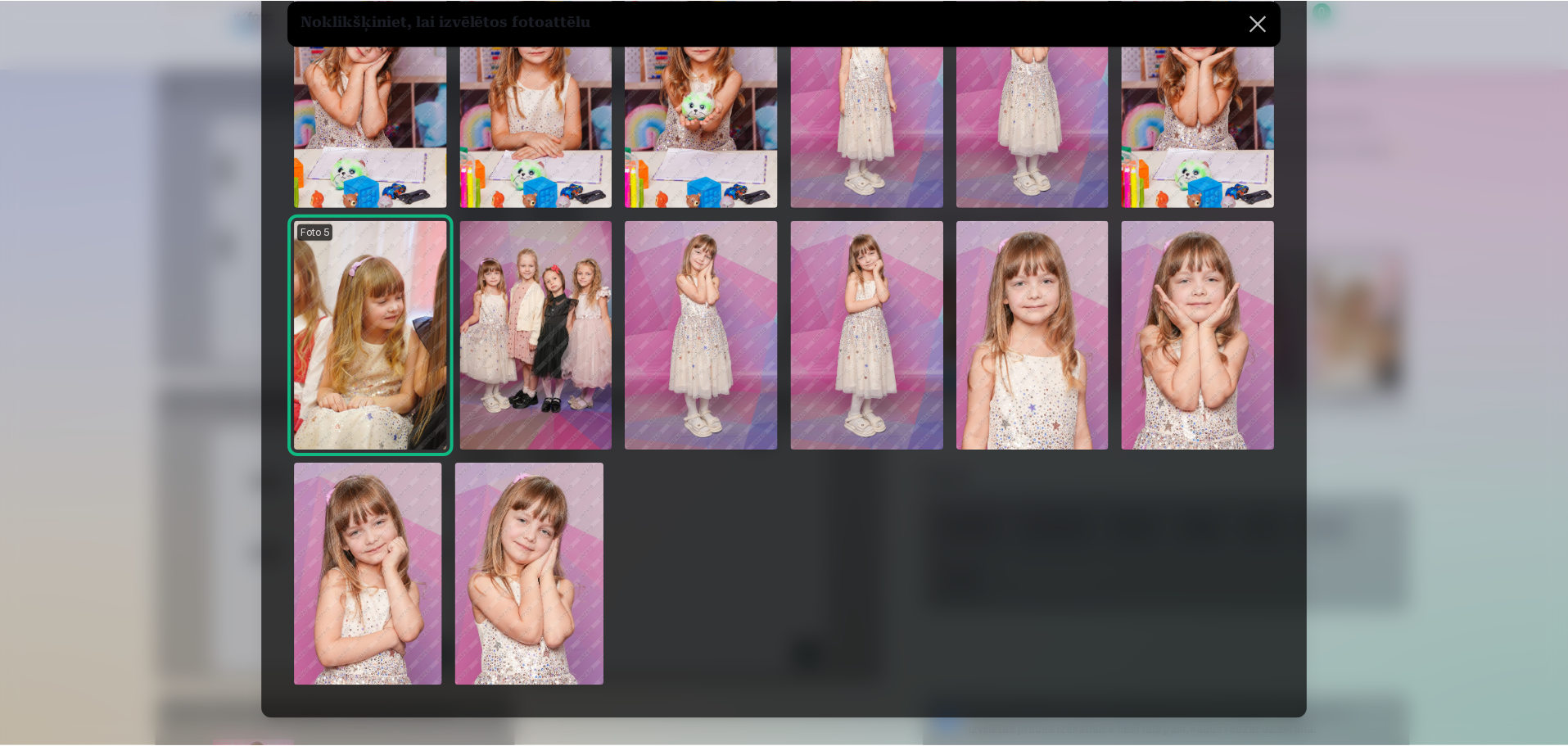
scroll to position [164, 0]
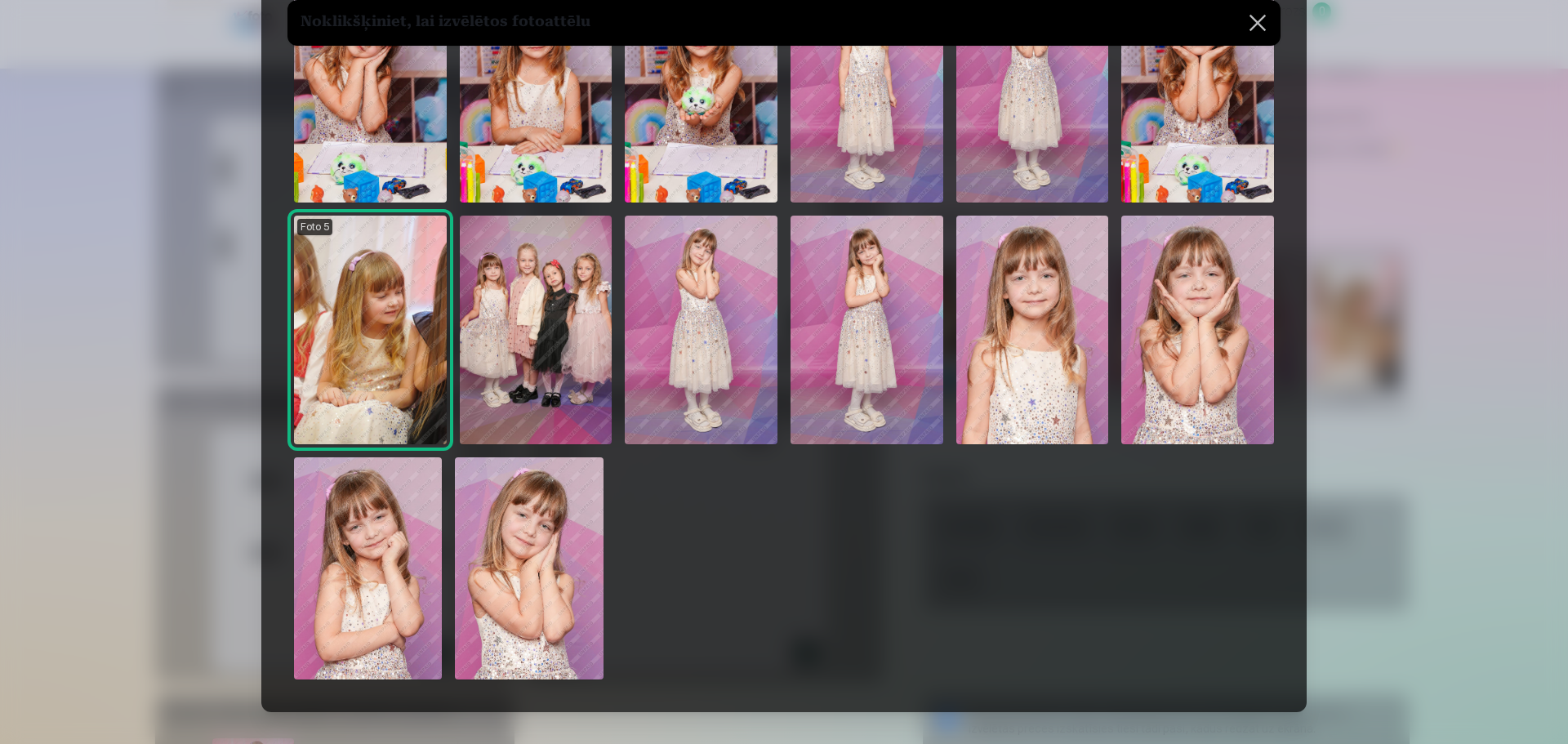
click at [543, 554] on img at bounding box center [529, 568] width 148 height 222
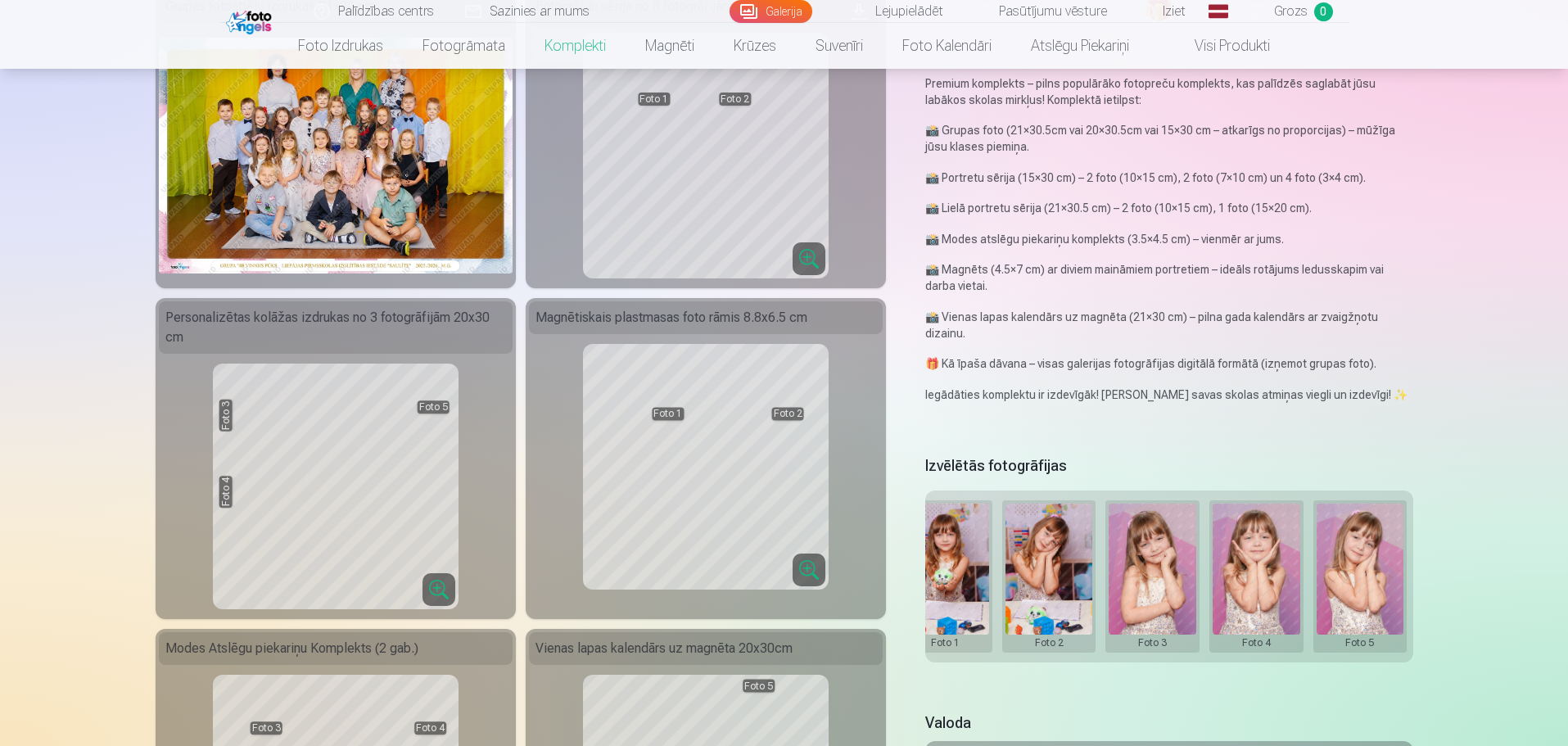
scroll to position [0, 0]
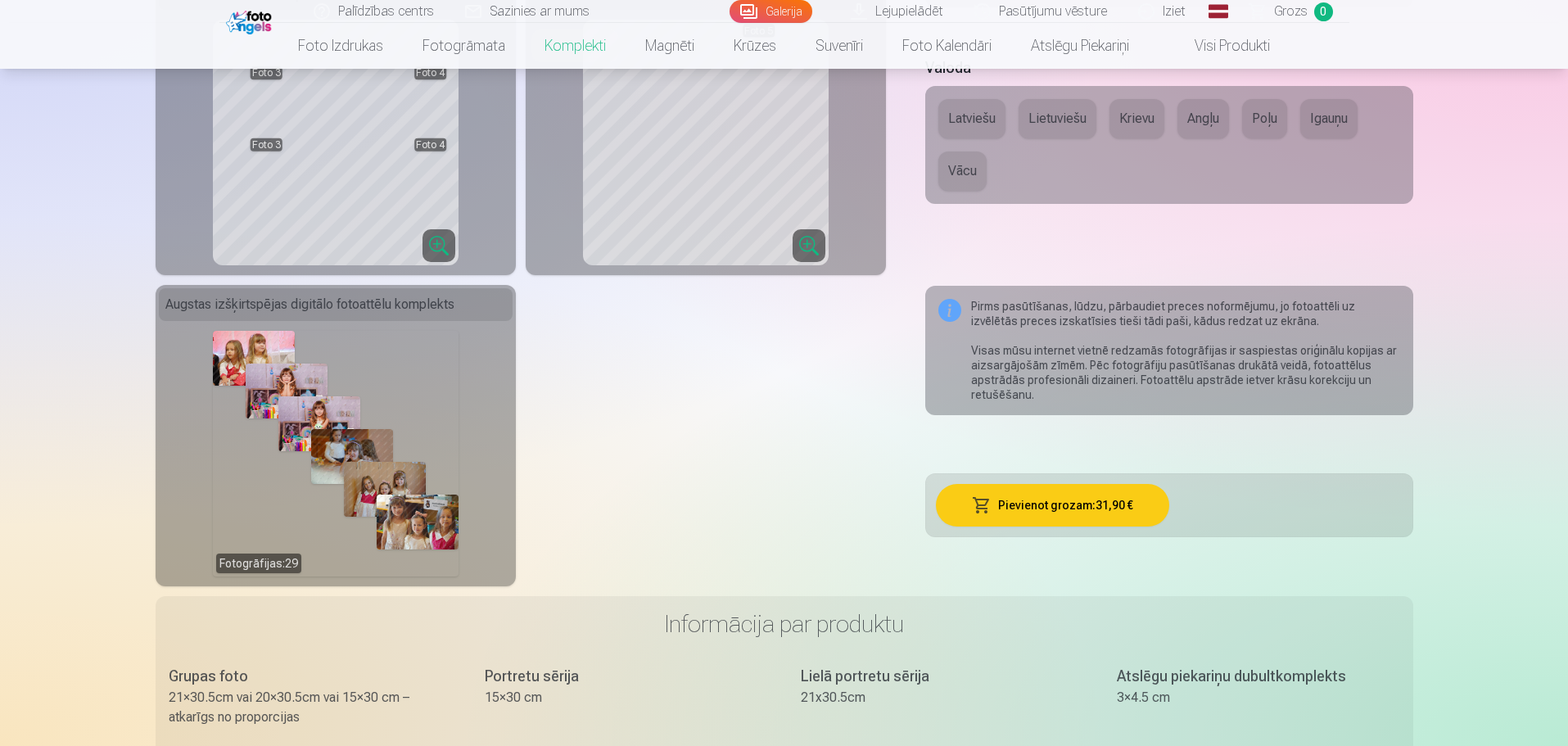
click at [1064, 511] on button "Pievienot grozam : 31,90 €" at bounding box center [1052, 505] width 233 height 43
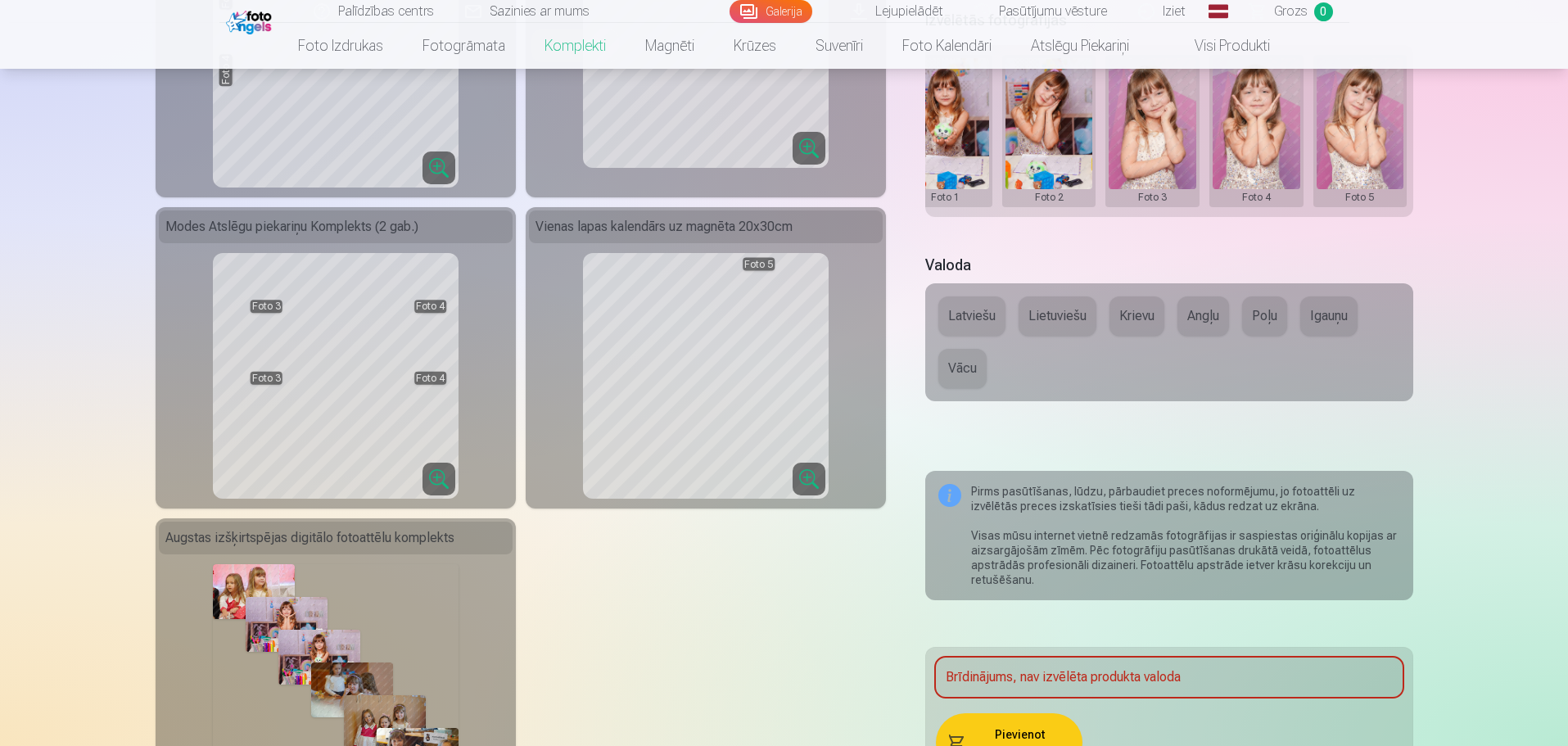
scroll to position [549, 0]
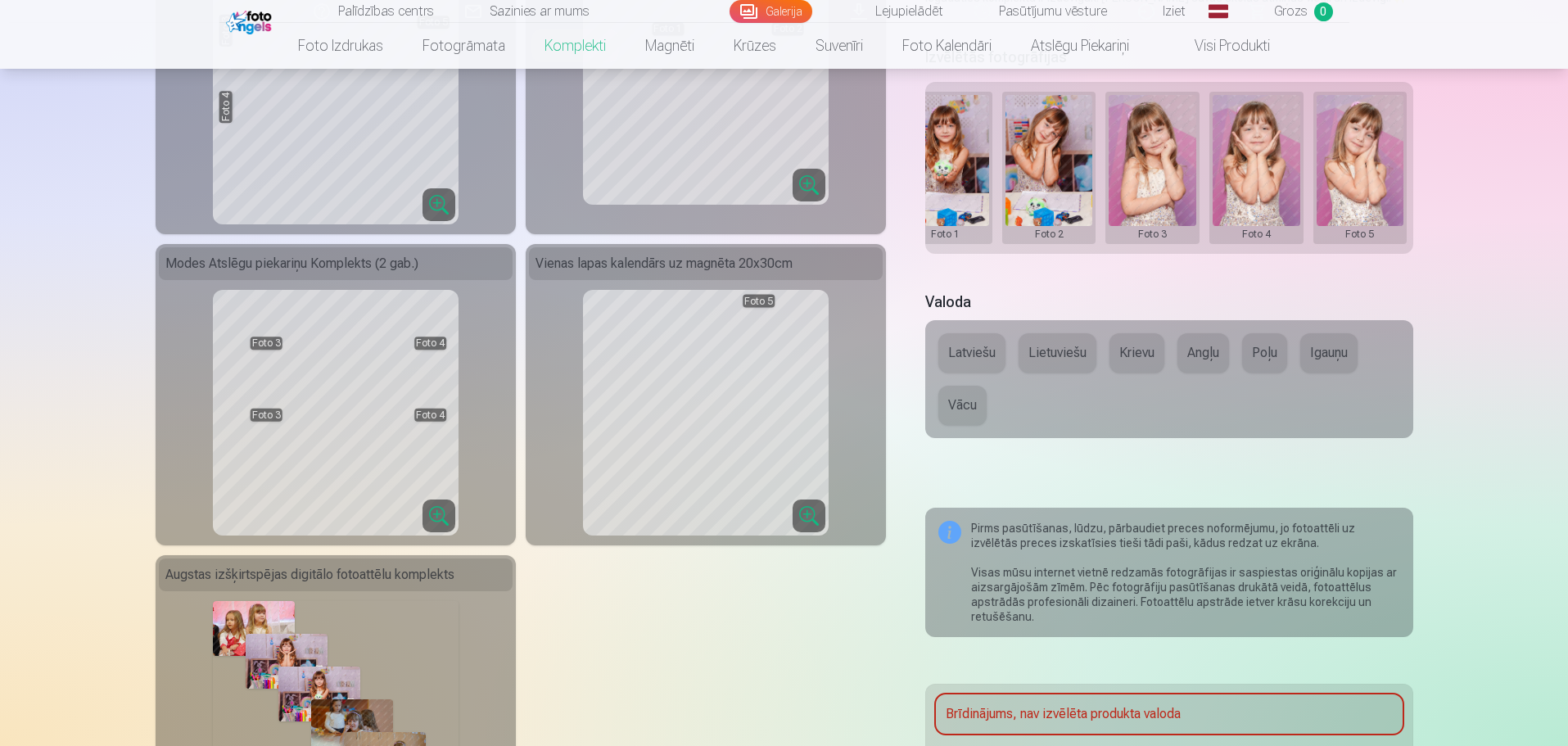
click at [984, 355] on button "Latviešu" at bounding box center [971, 353] width 67 height 40
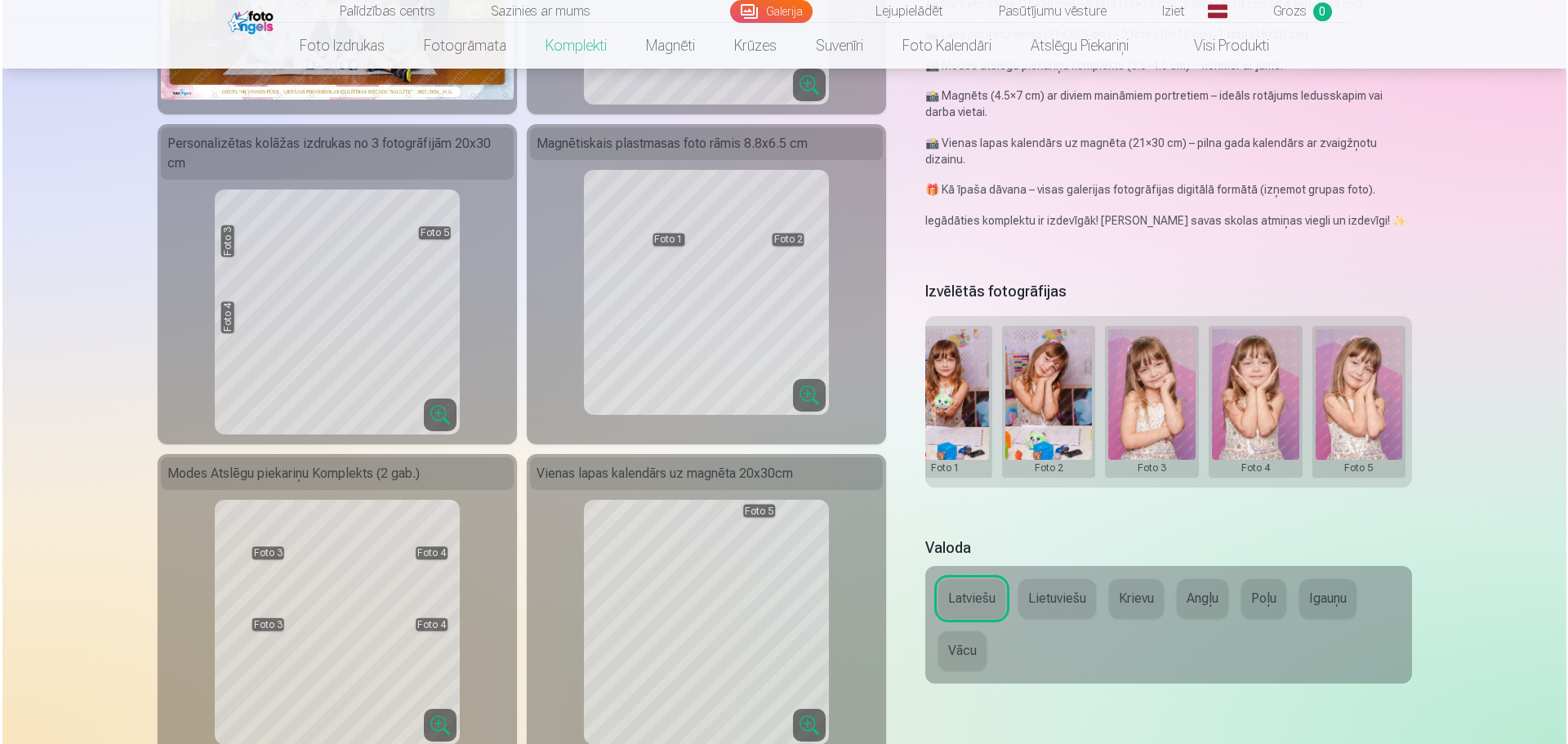
scroll to position [409, 0]
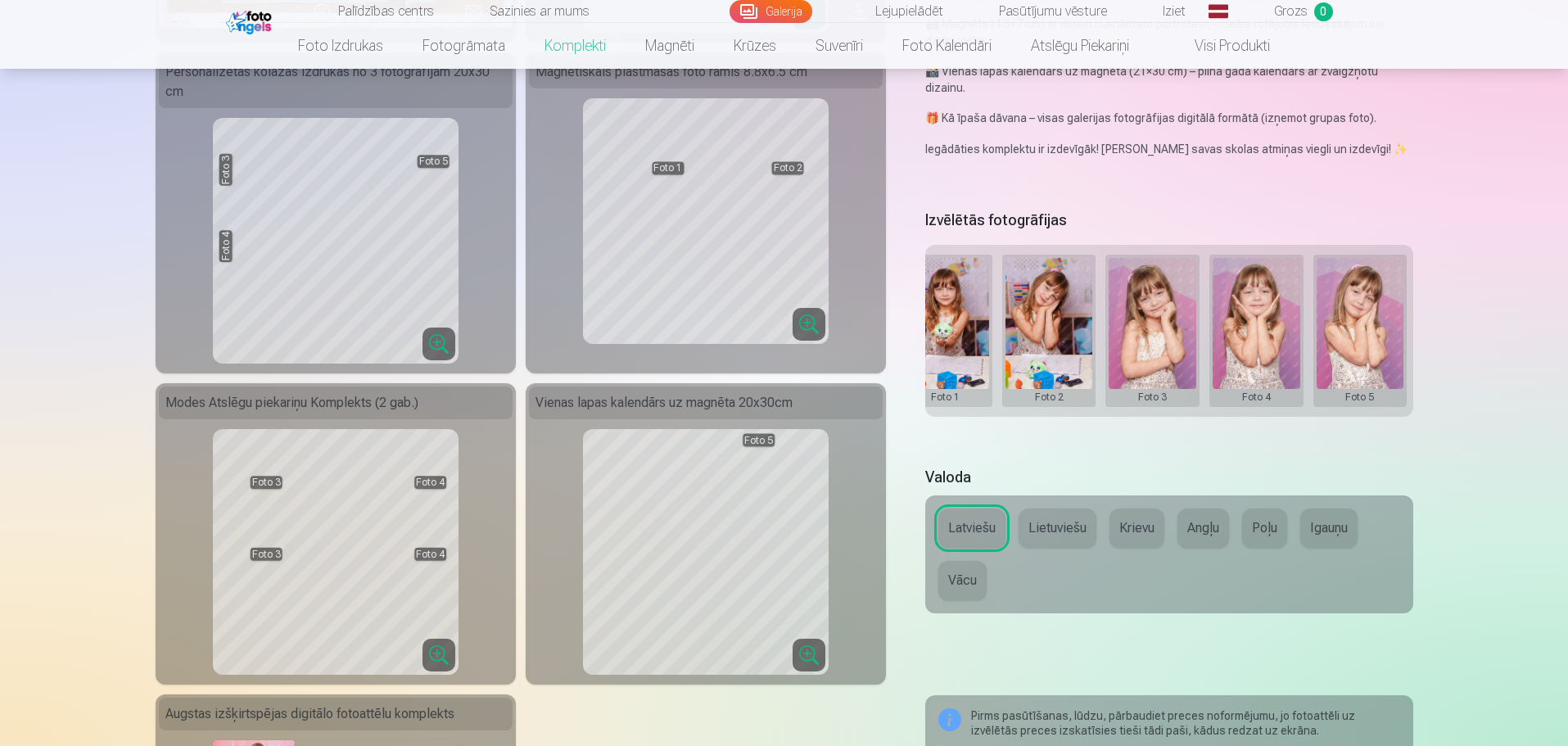
click at [1367, 315] on button at bounding box center [1360, 331] width 87 height 146
click at [1365, 327] on button "Nomainiet foto" at bounding box center [1359, 330] width 134 height 46
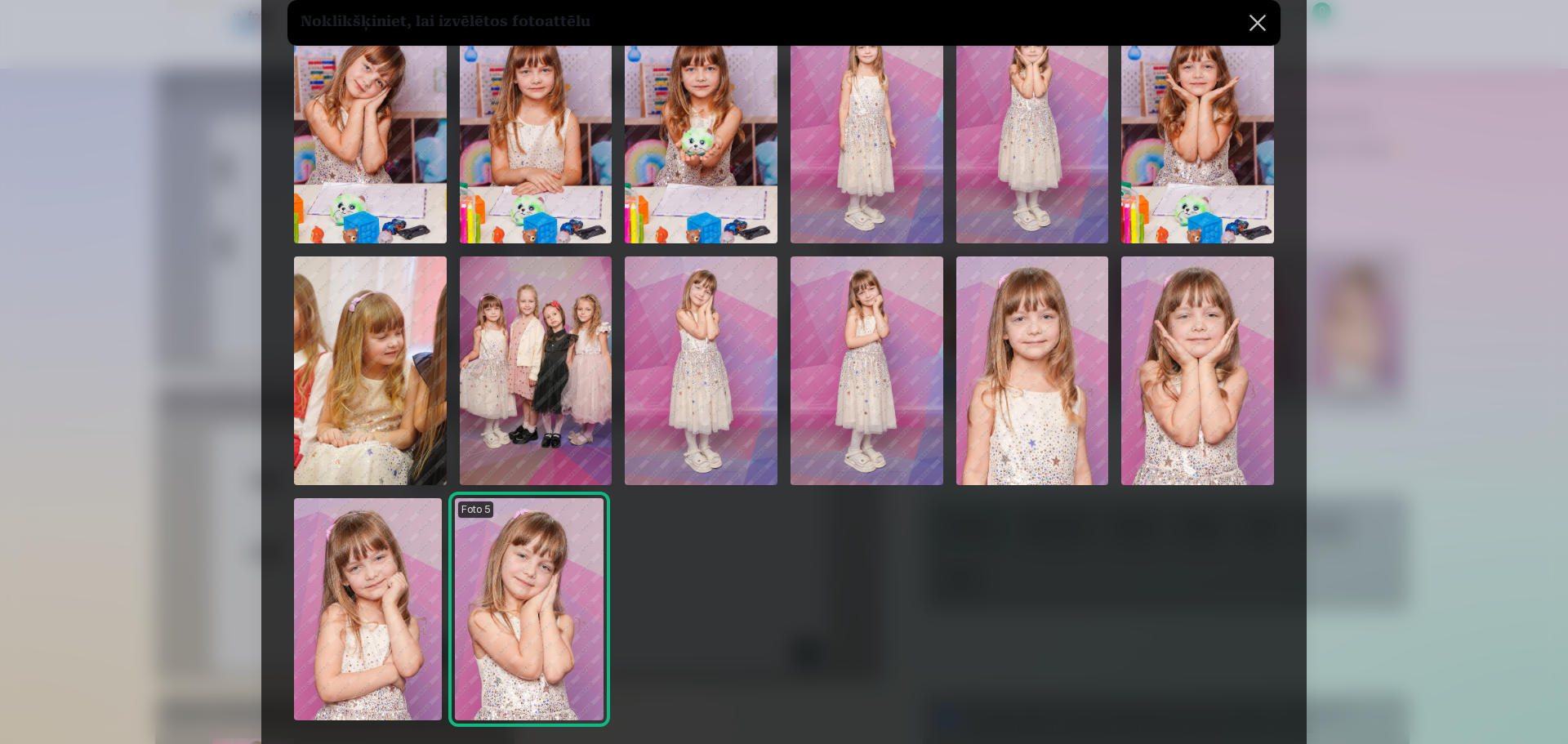
scroll to position [164, 0]
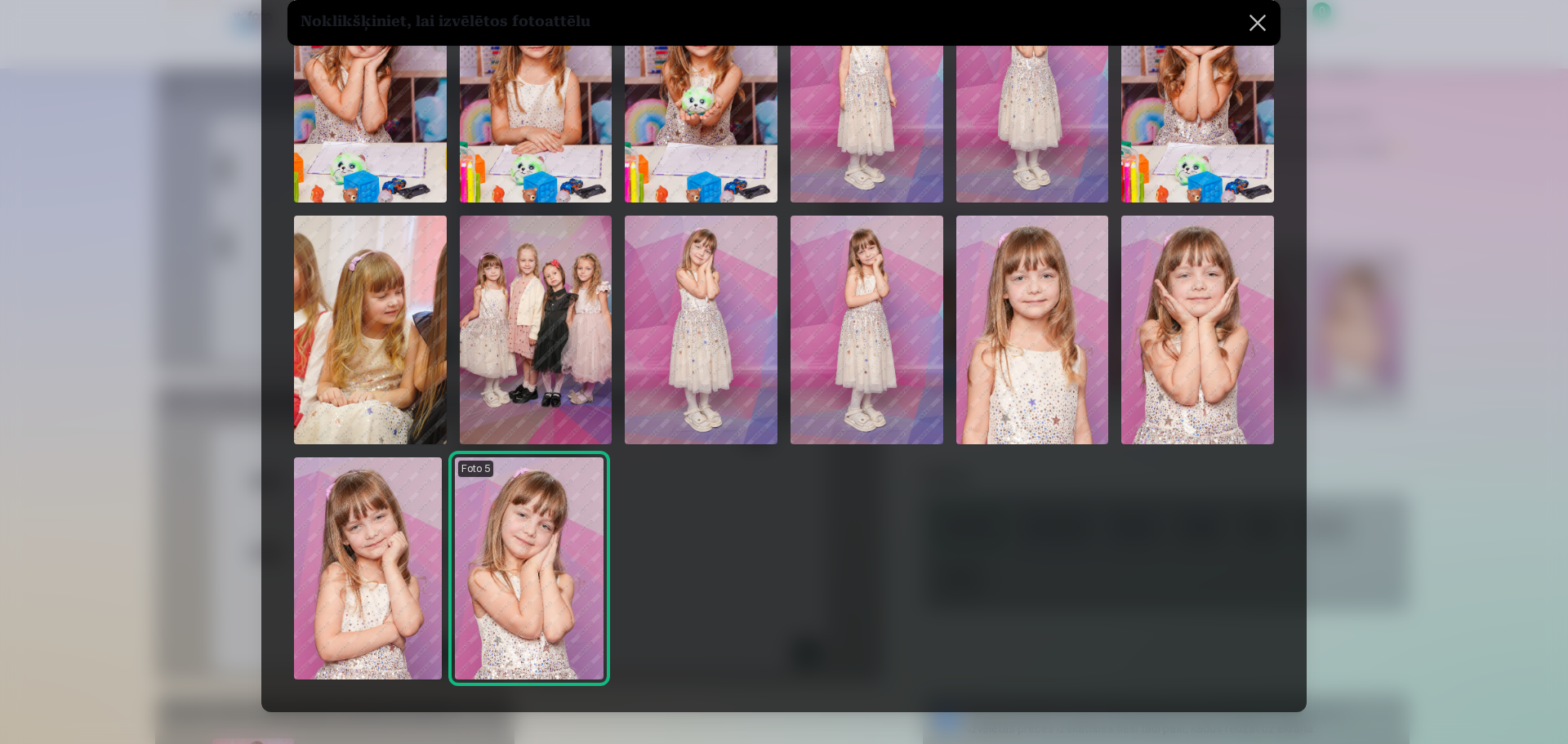
click at [380, 550] on img at bounding box center [368, 568] width 148 height 222
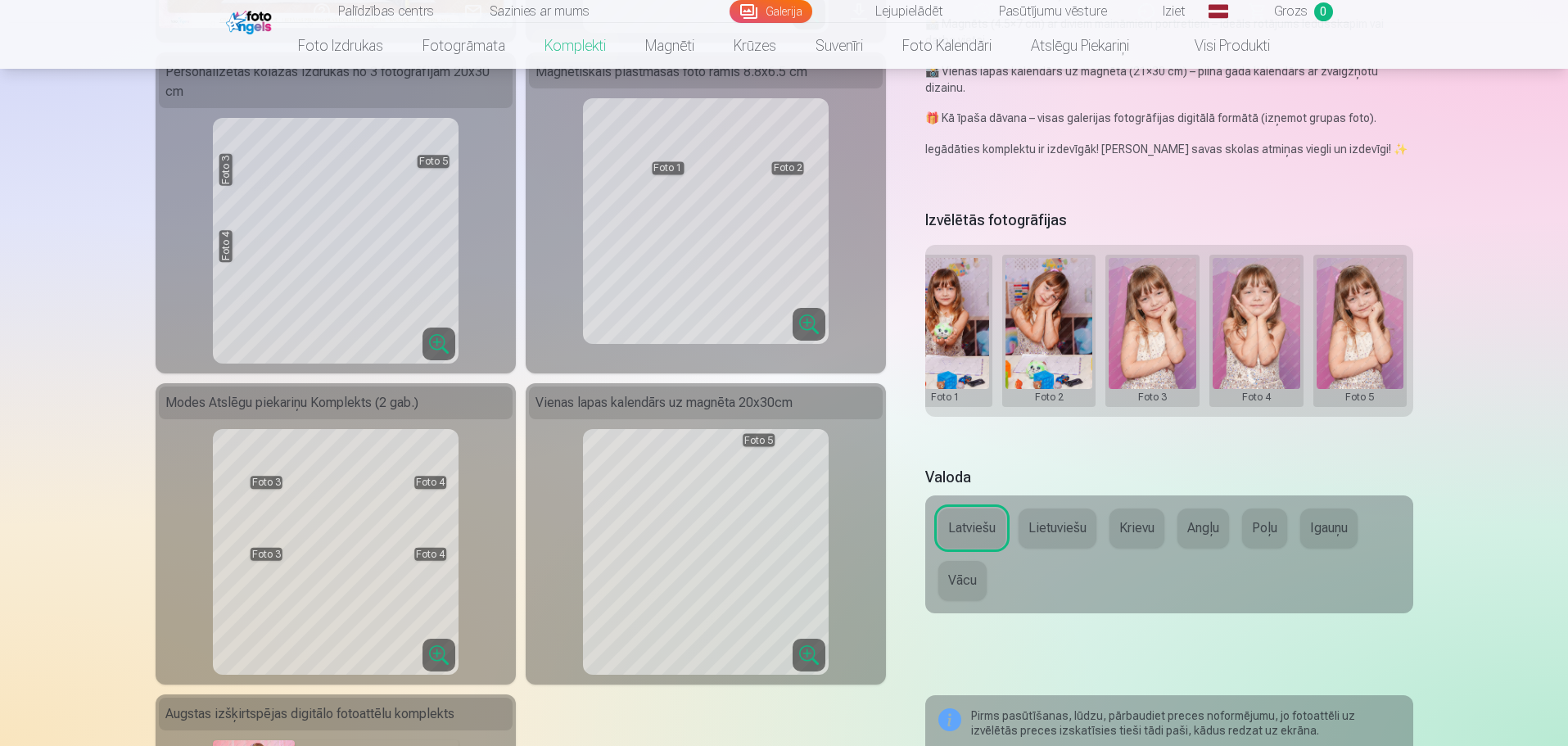
click at [1157, 298] on button at bounding box center [1153, 331] width 87 height 146
click at [1156, 325] on button "Nomainiet foto" at bounding box center [1153, 330] width 134 height 46
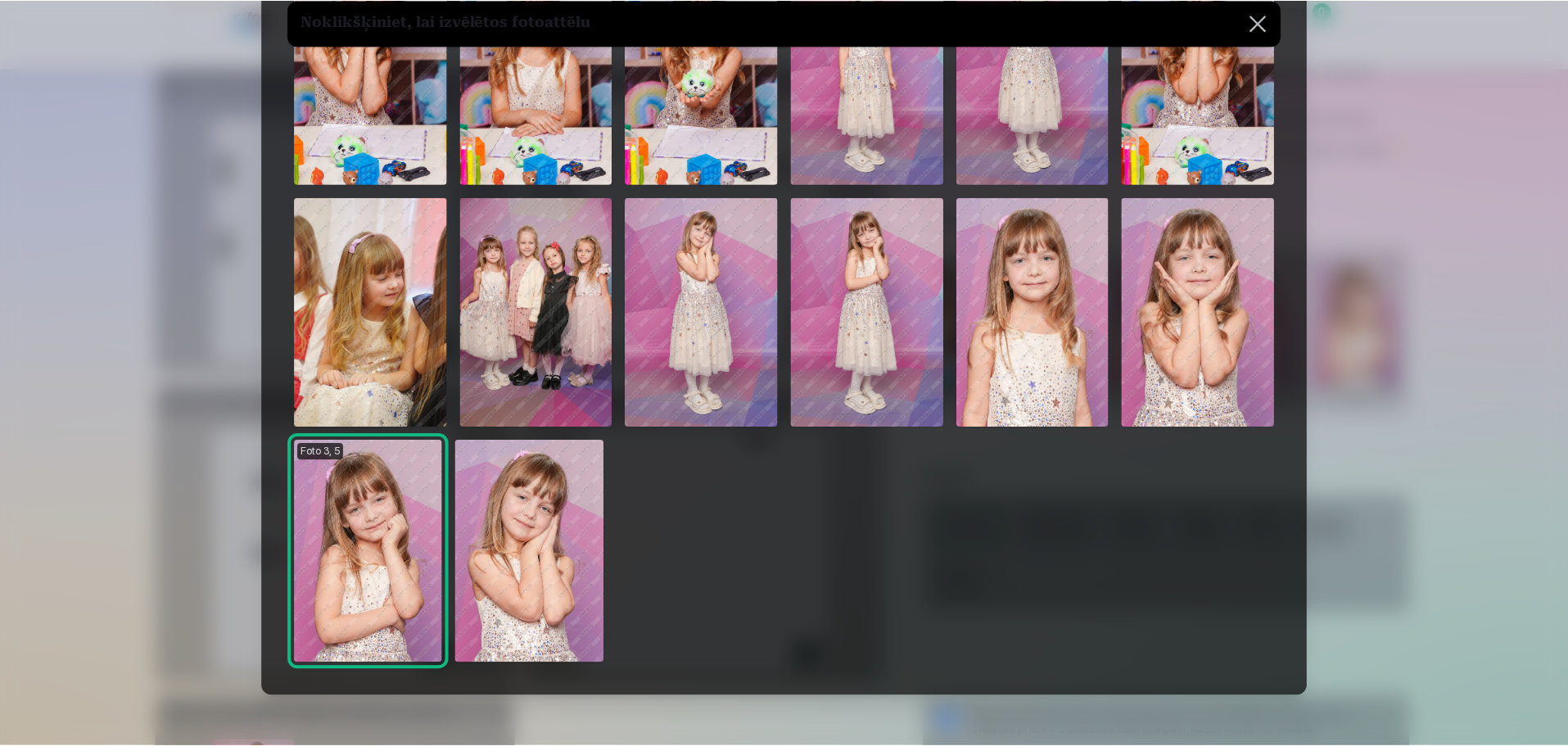
scroll to position [246, 0]
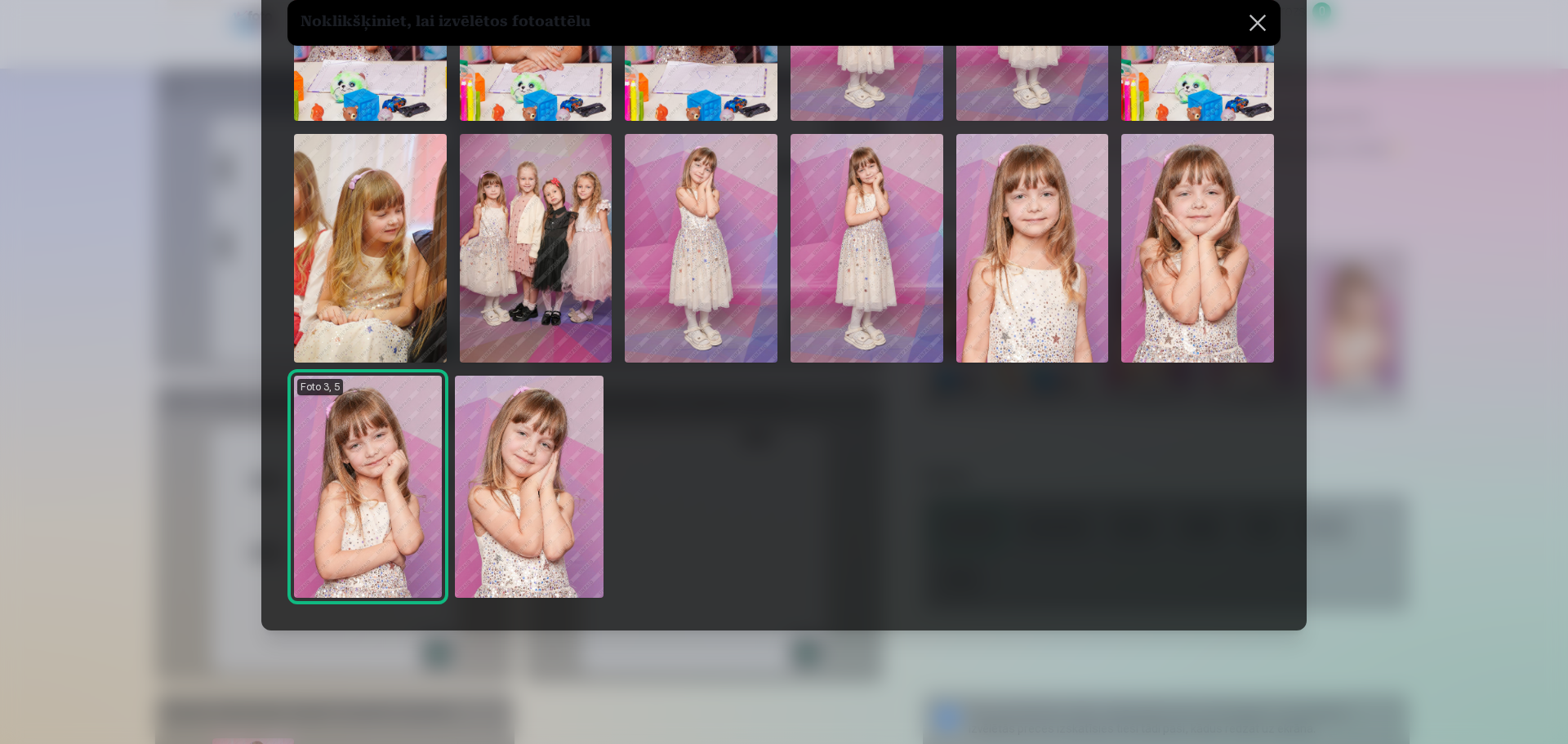
click at [524, 451] on img at bounding box center [529, 487] width 148 height 222
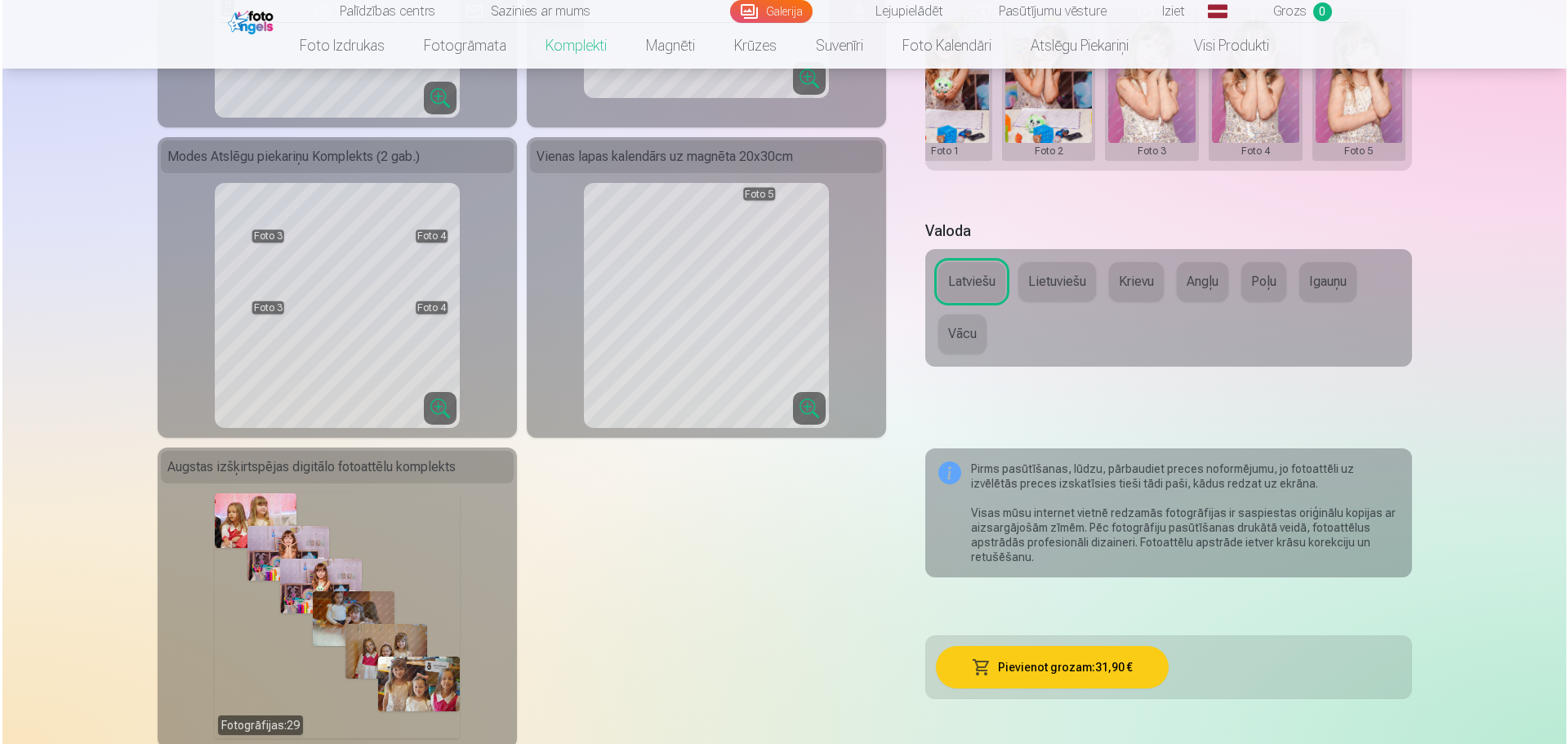
scroll to position [735, 0]
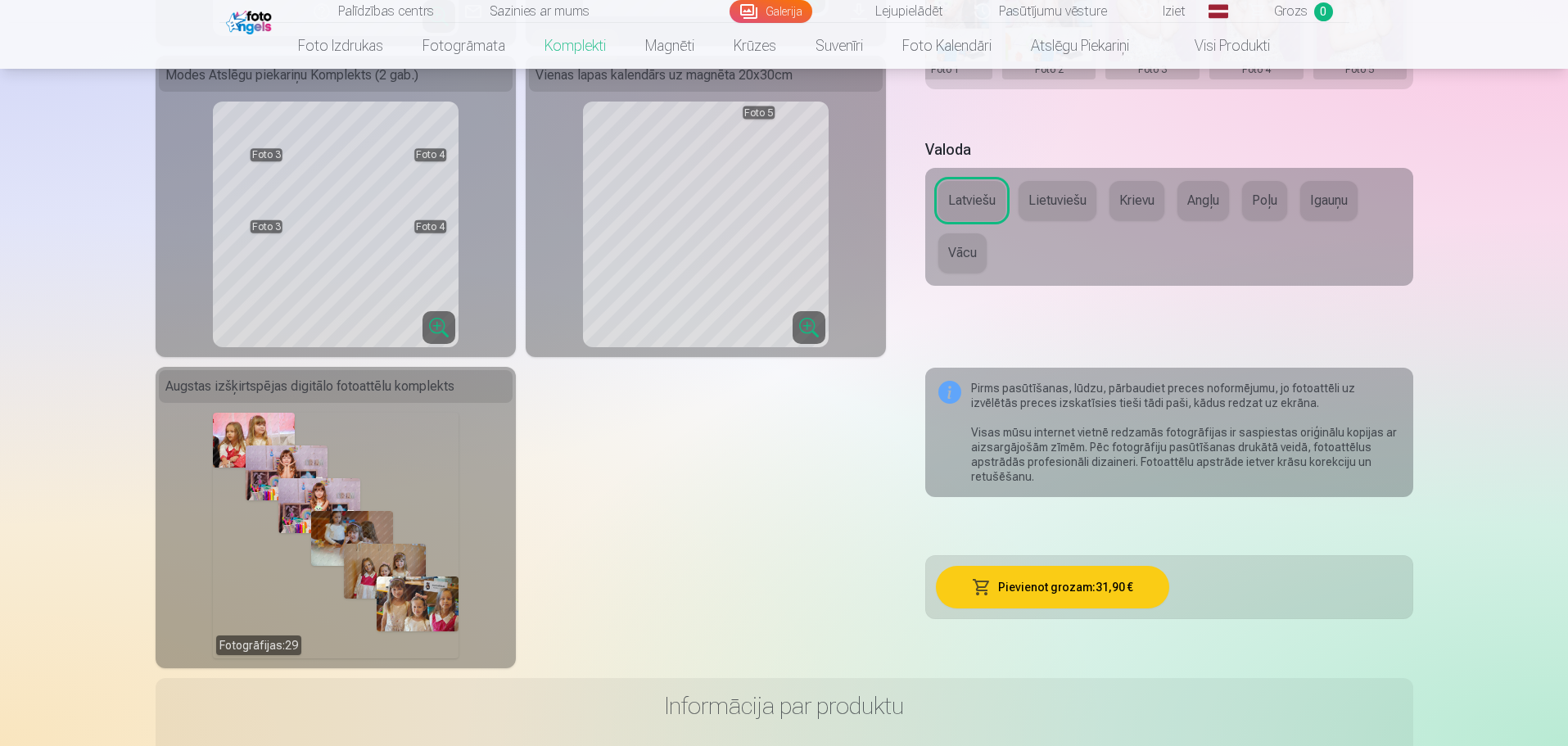
click at [1092, 587] on button "Pievienot grozam : 31,90 €" at bounding box center [1052, 587] width 233 height 43
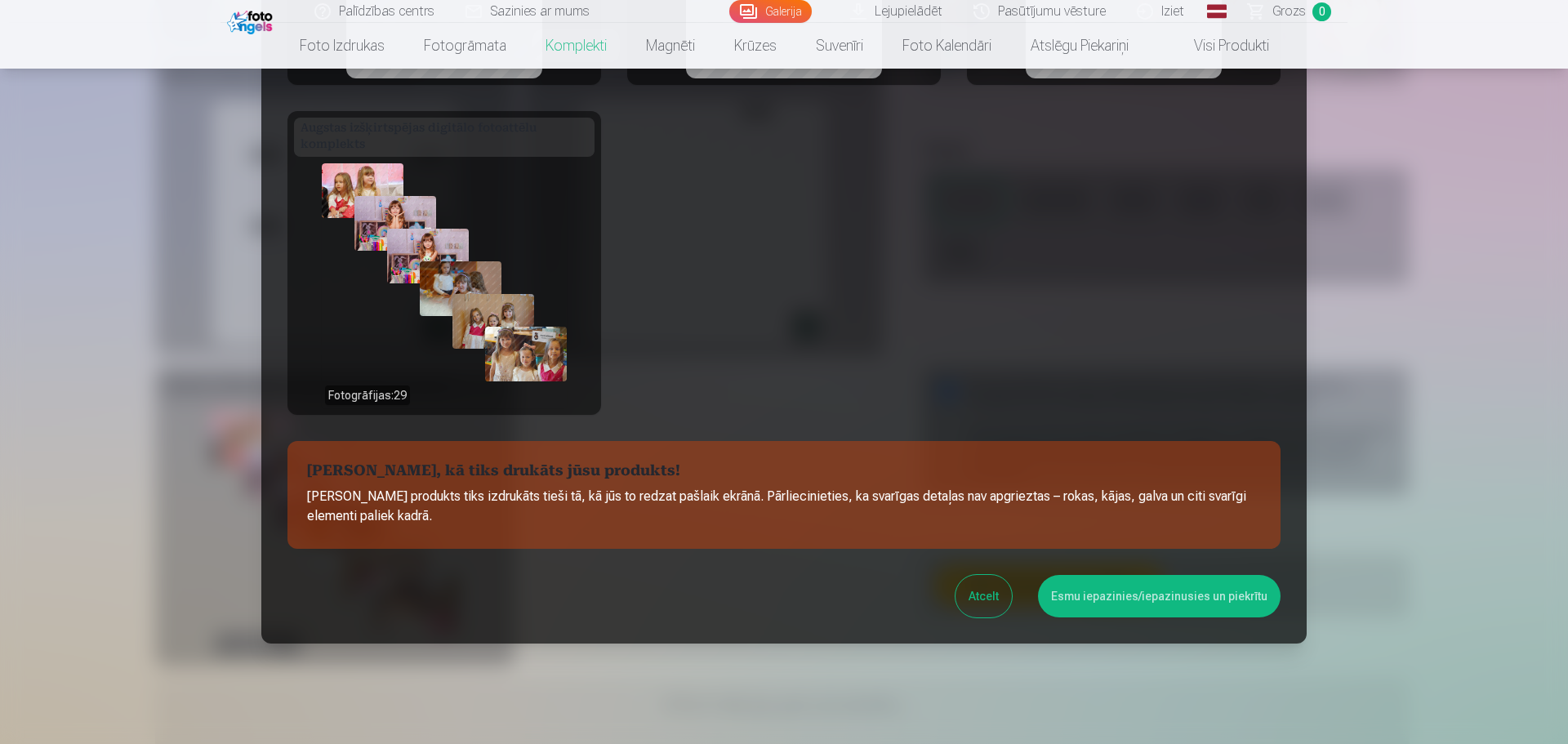
scroll to position [524, 0]
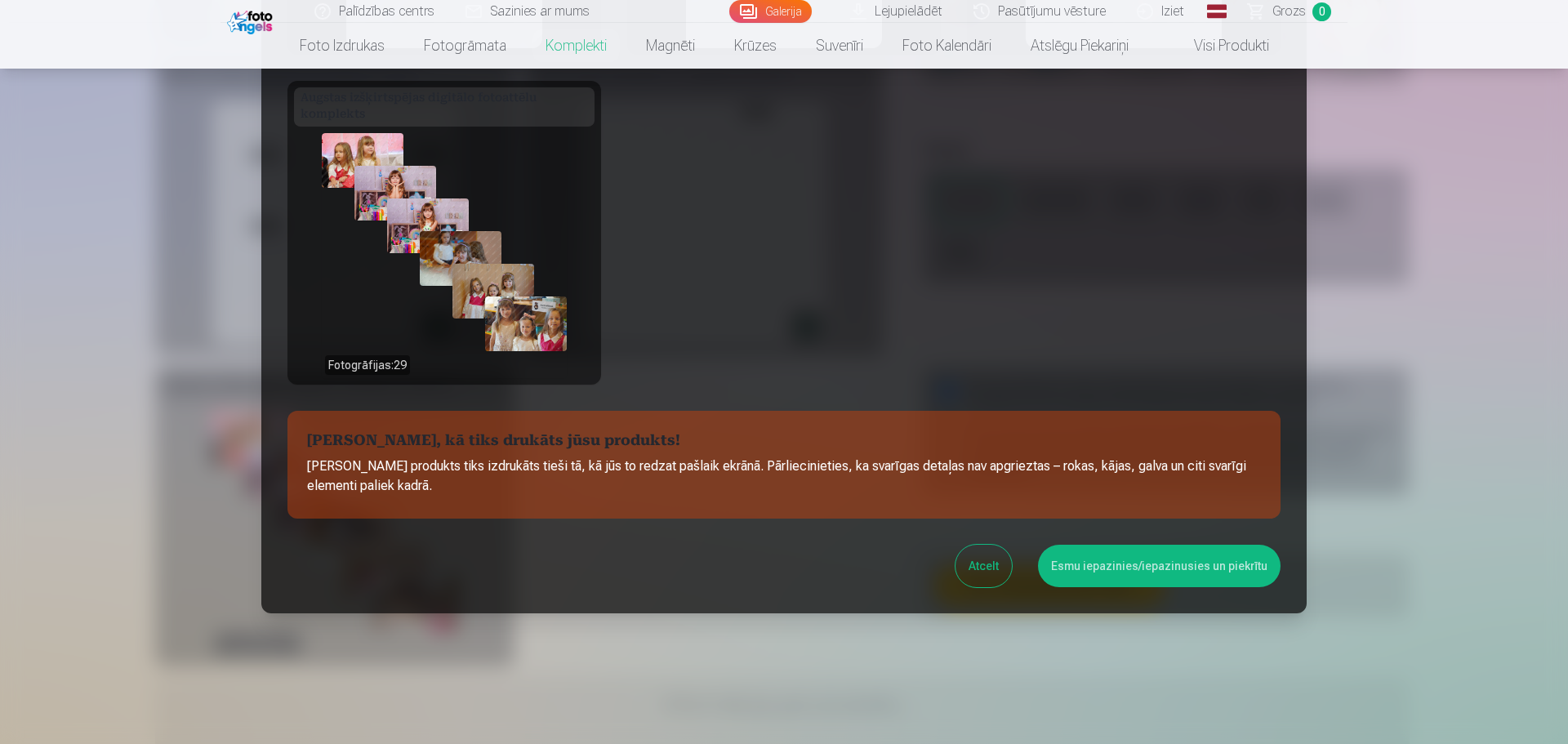
click at [1128, 564] on button "Esmu iepazinies/iepazinusies un piekrītu" at bounding box center [1159, 566] width 243 height 43
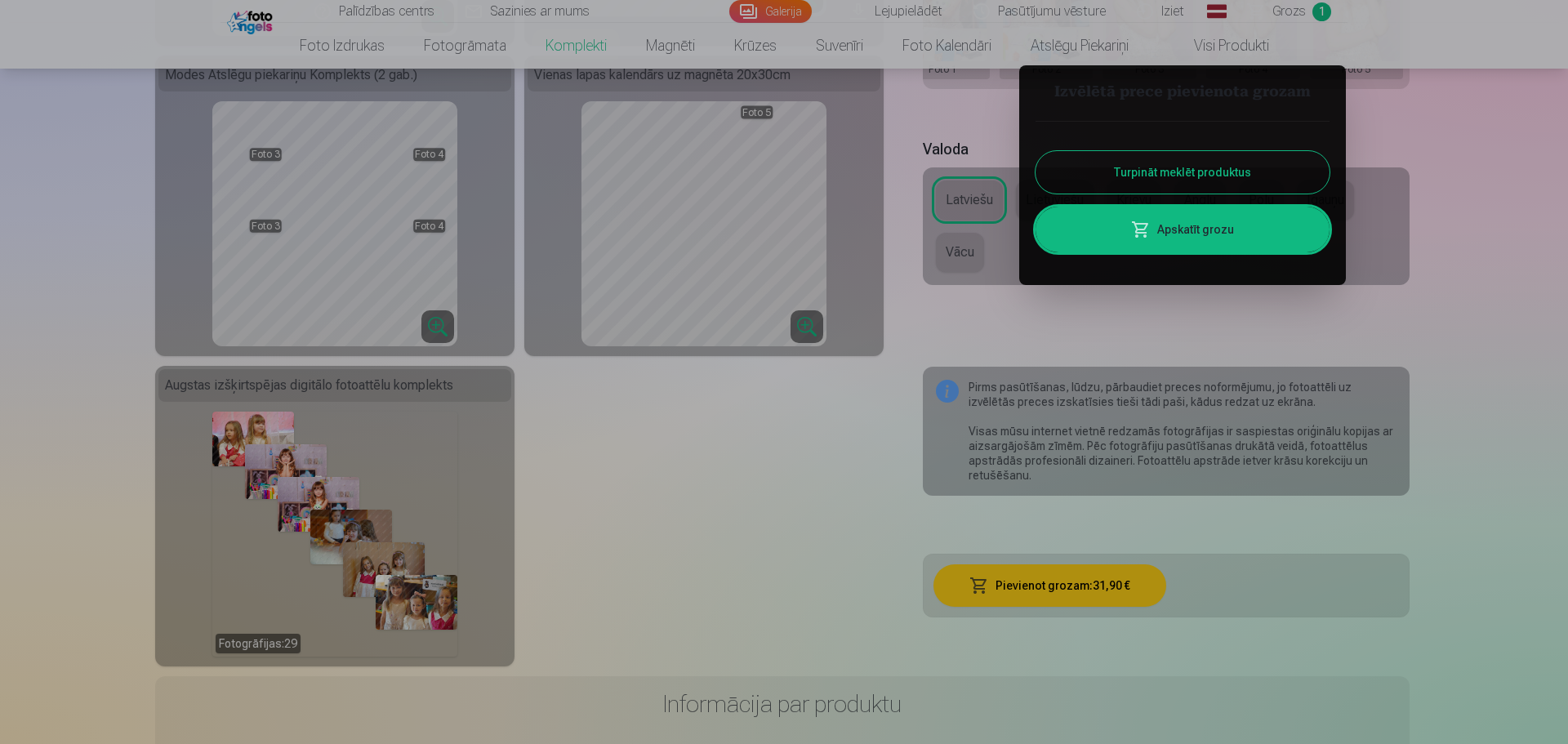
click at [1226, 236] on link "Apskatīt grozu" at bounding box center [1183, 229] width 294 height 46
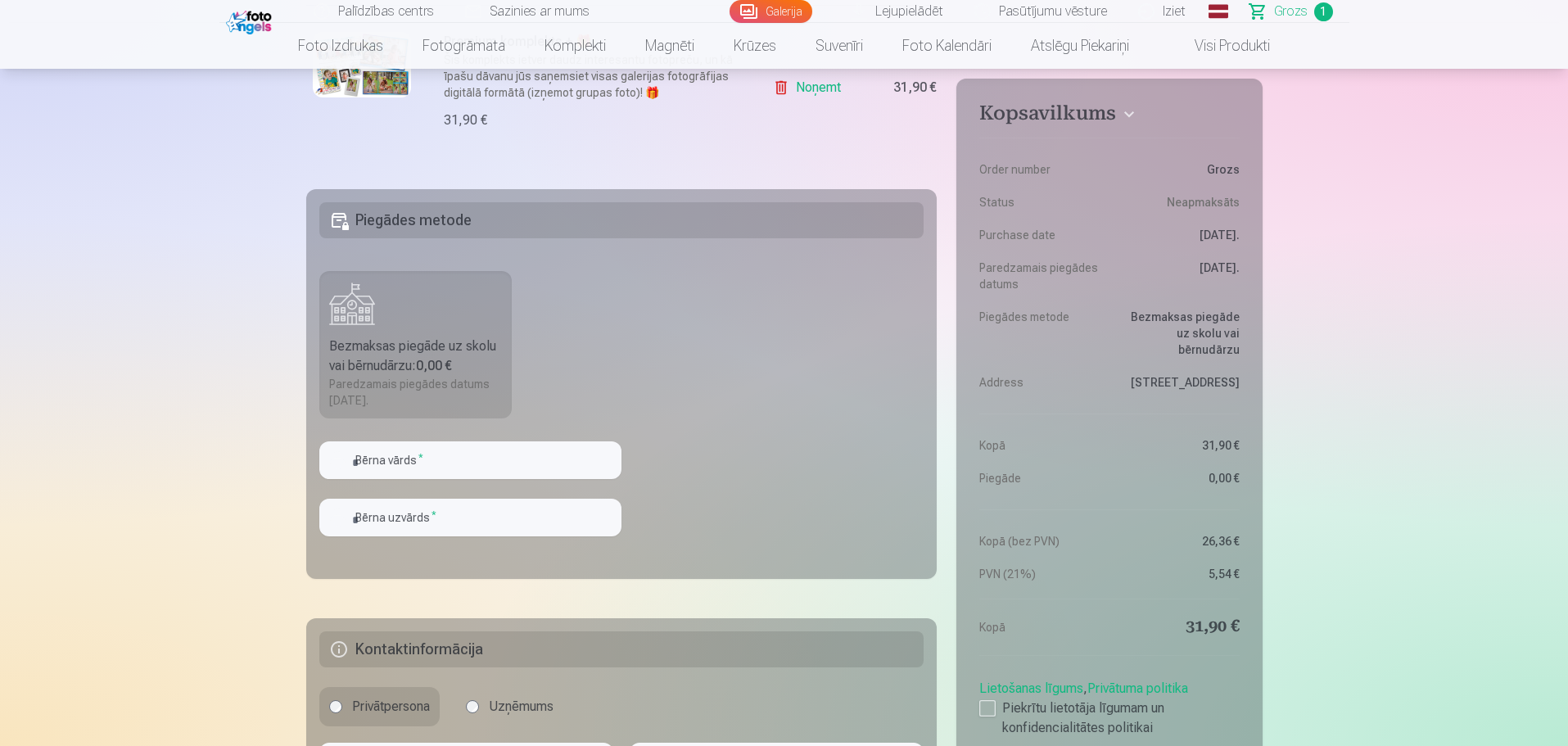
scroll to position [410, 0]
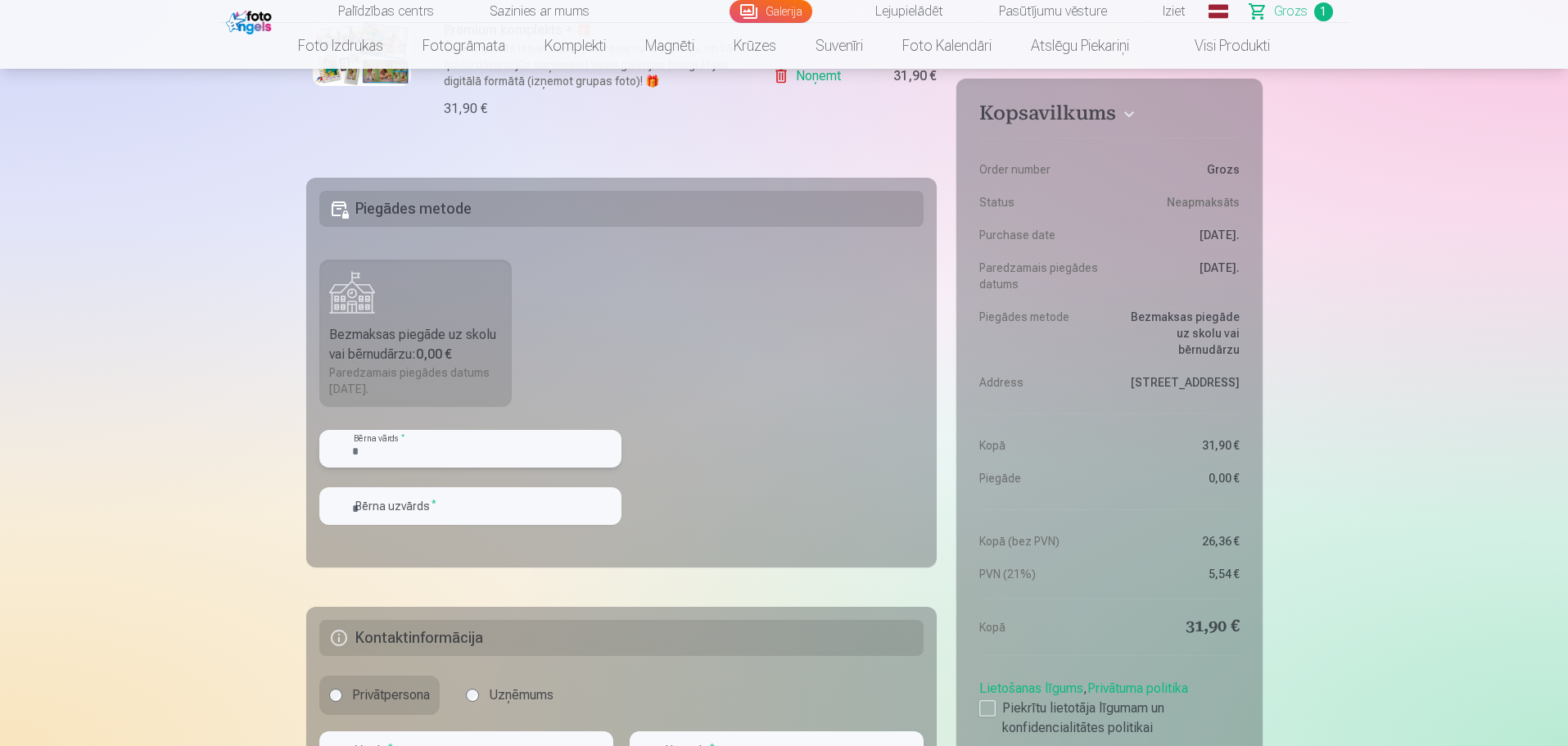
click at [468, 452] on input "text" at bounding box center [470, 448] width 303 height 38
type input "****"
type input "**********"
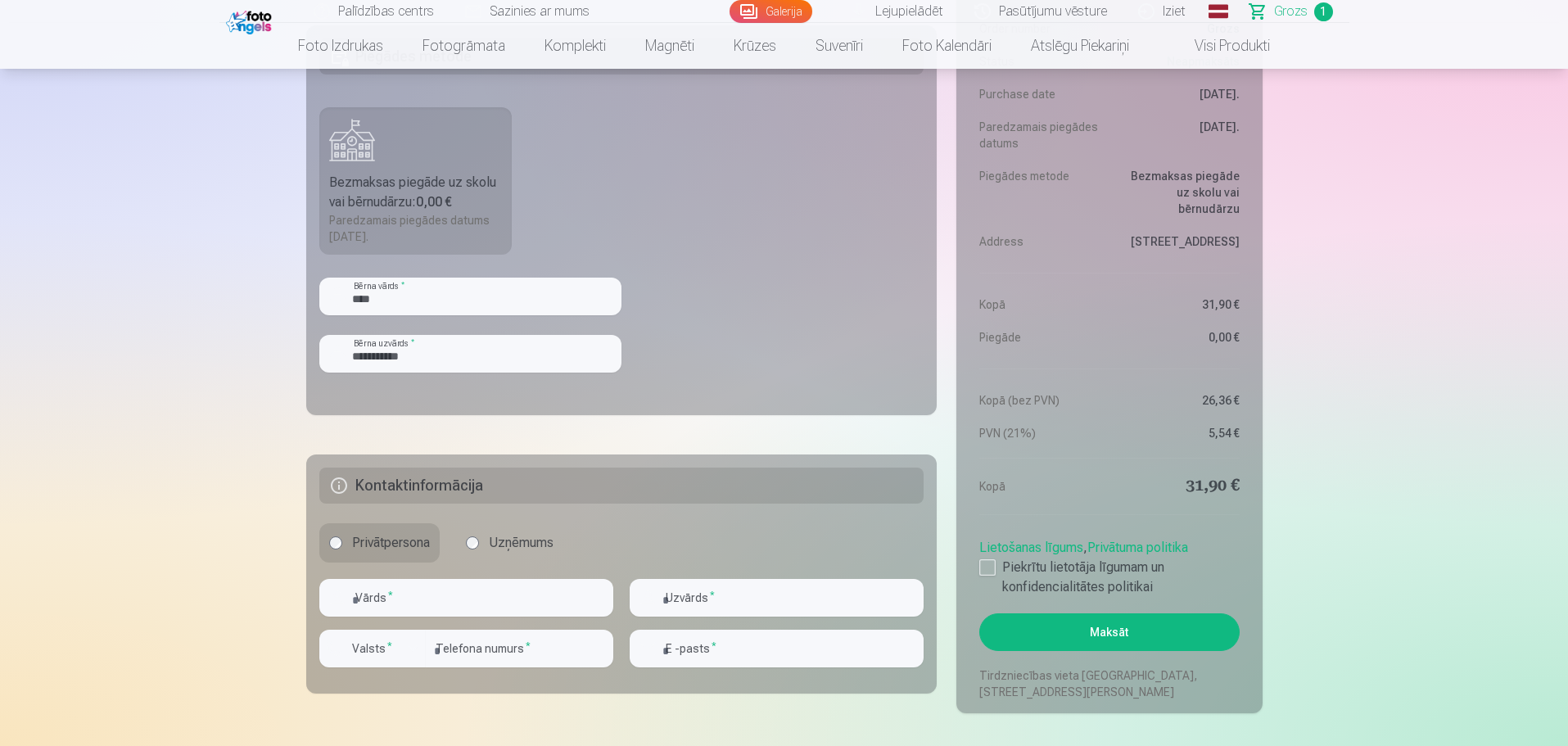
scroll to position [573, 0]
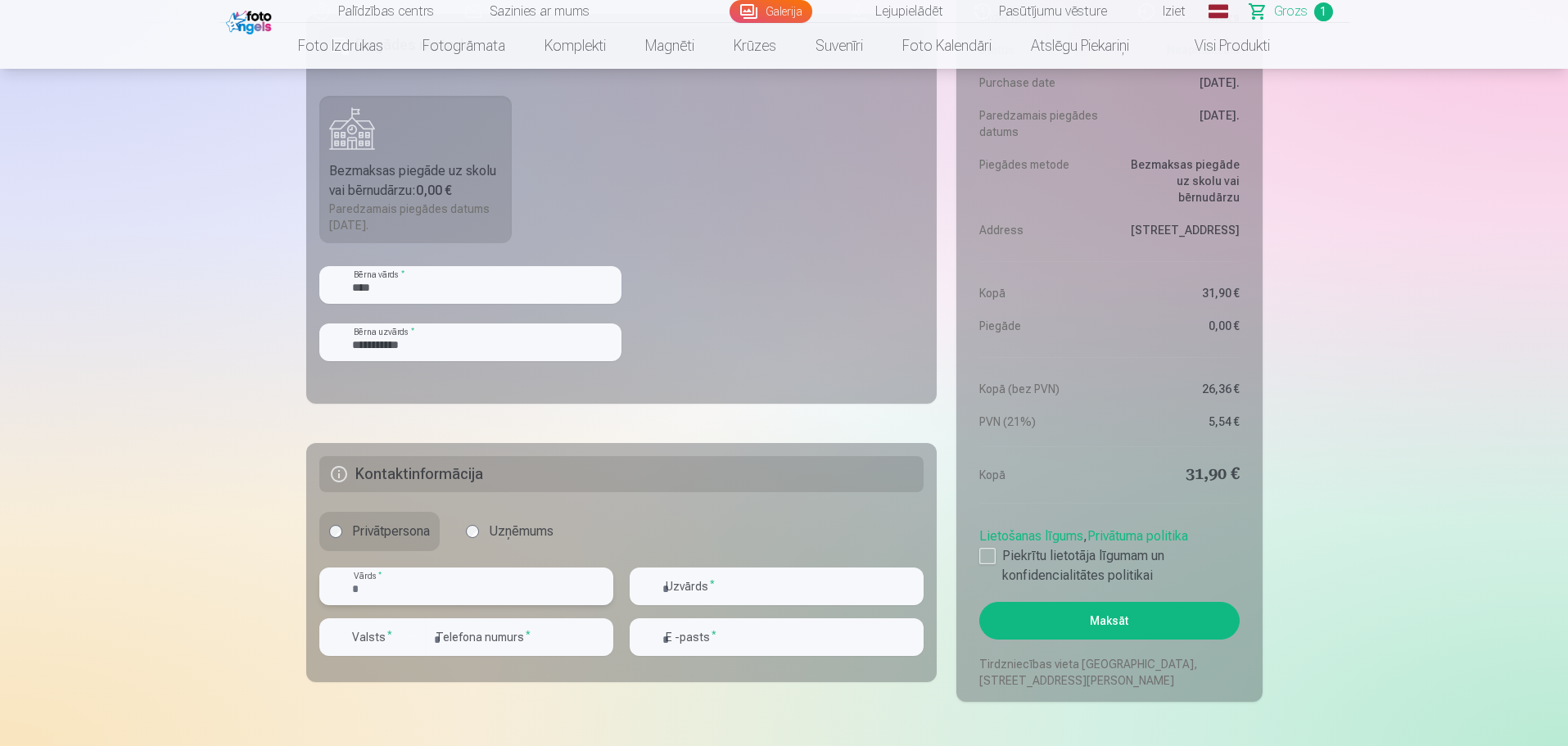
click at [450, 588] on input "text" at bounding box center [466, 586] width 294 height 38
type input "******"
type input "**********"
click at [407, 643] on div "button" at bounding box center [413, 637] width 20 height 20
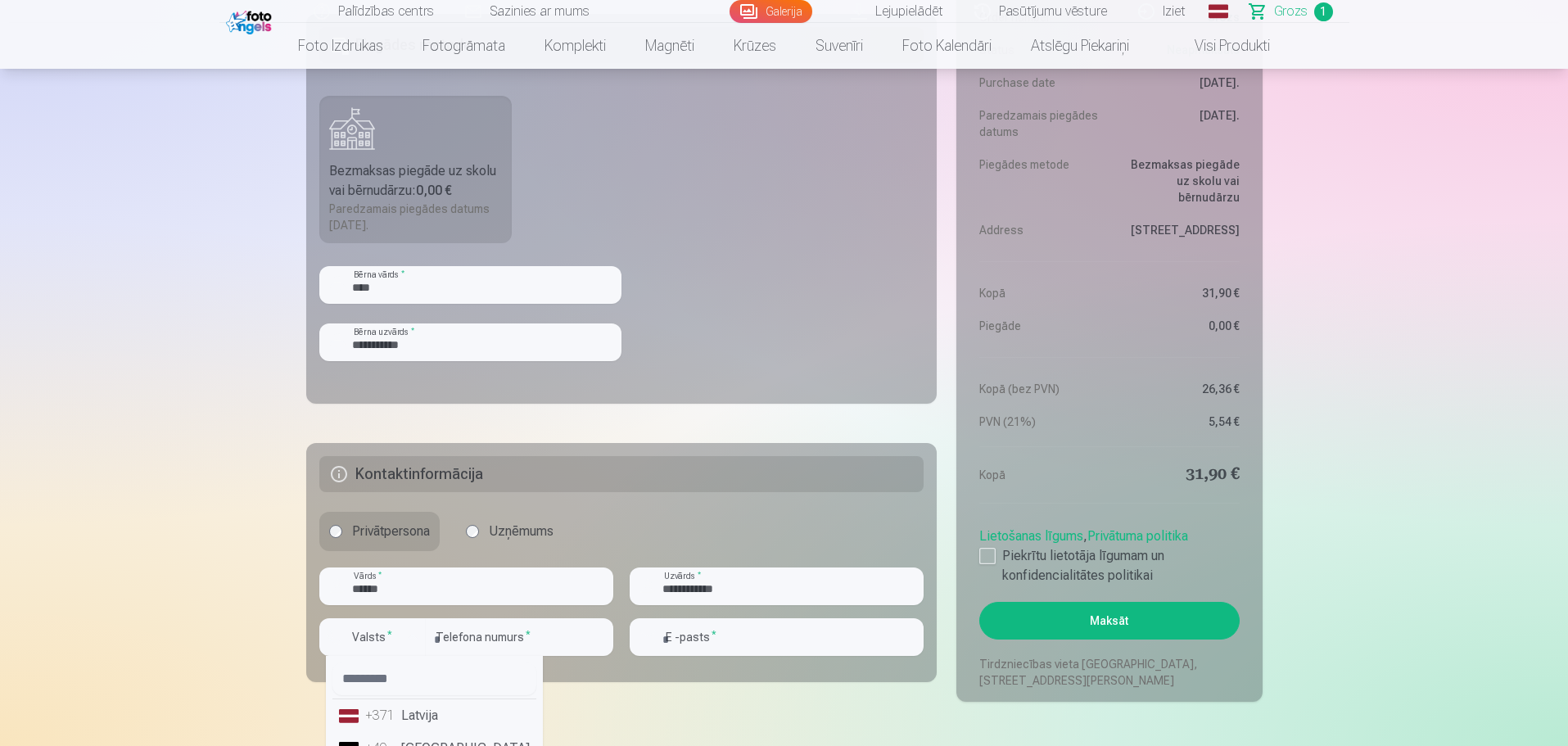
drag, startPoint x: 427, startPoint y: 714, endPoint x: 450, endPoint y: 683, distance: 38.6
click at [428, 711] on li "+371 Latvija" at bounding box center [434, 716] width 204 height 33
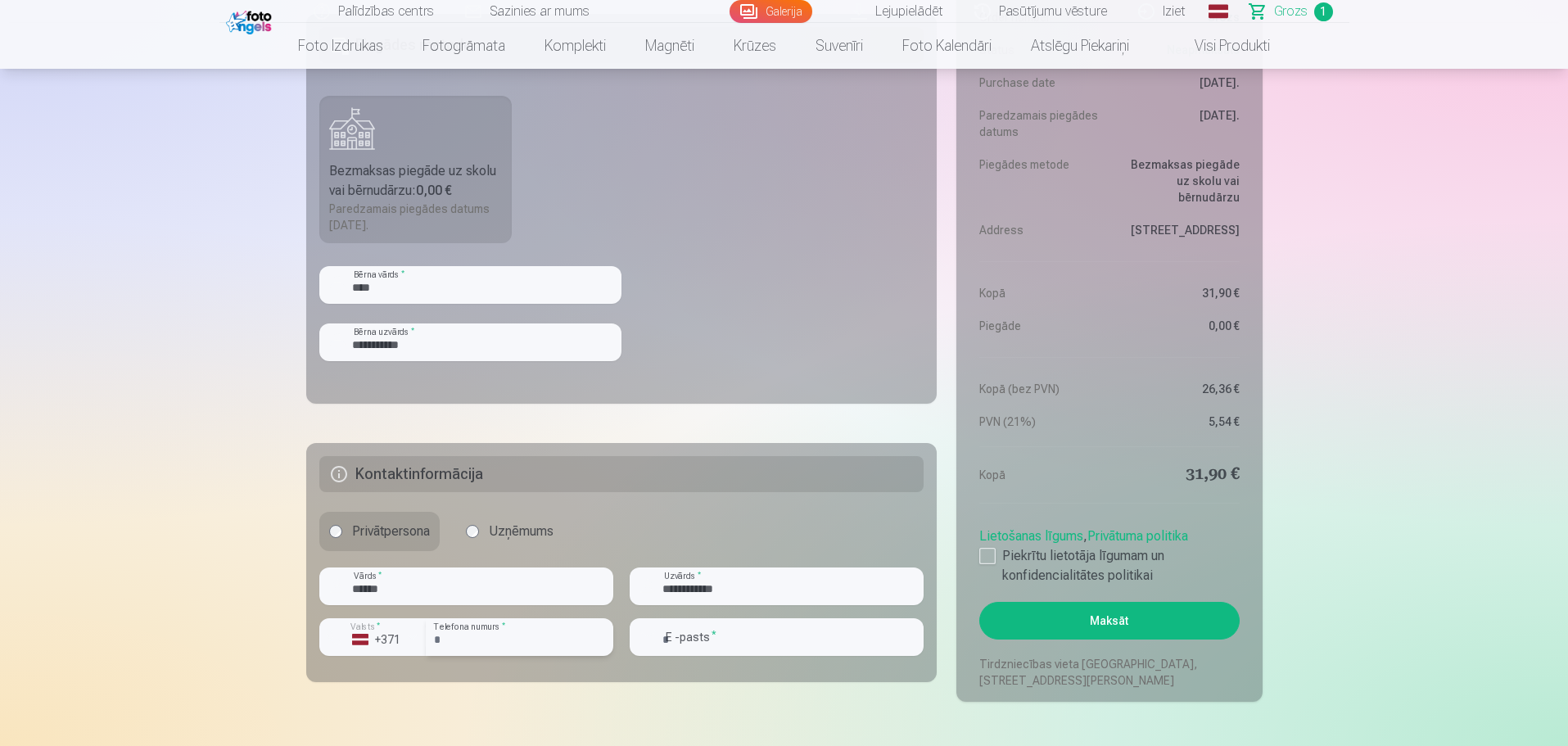
click at [480, 637] on input "number" at bounding box center [519, 637] width 187 height 38
type input "********"
click at [695, 643] on input "email" at bounding box center [777, 637] width 294 height 38
type input "**********"
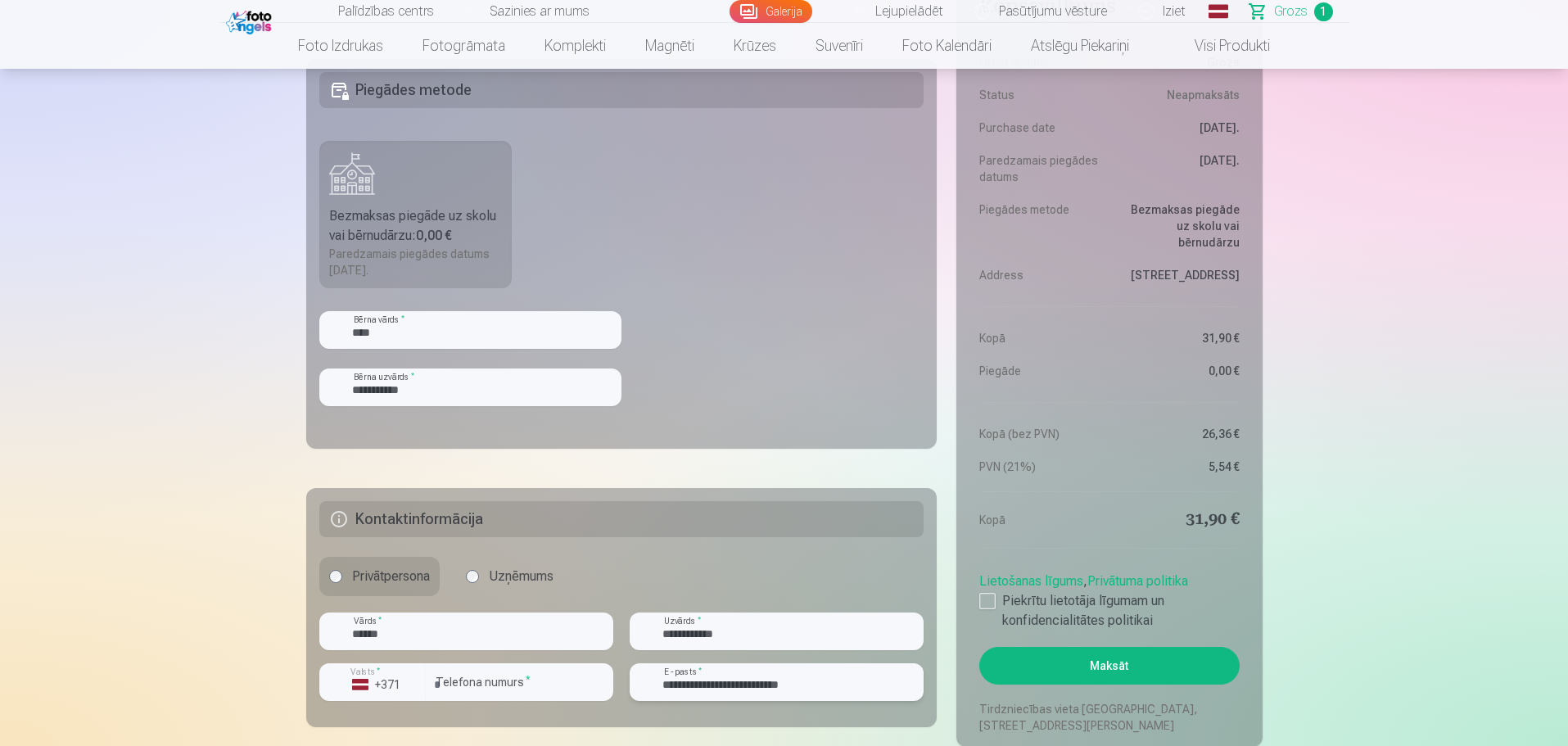
scroll to position [491, 0]
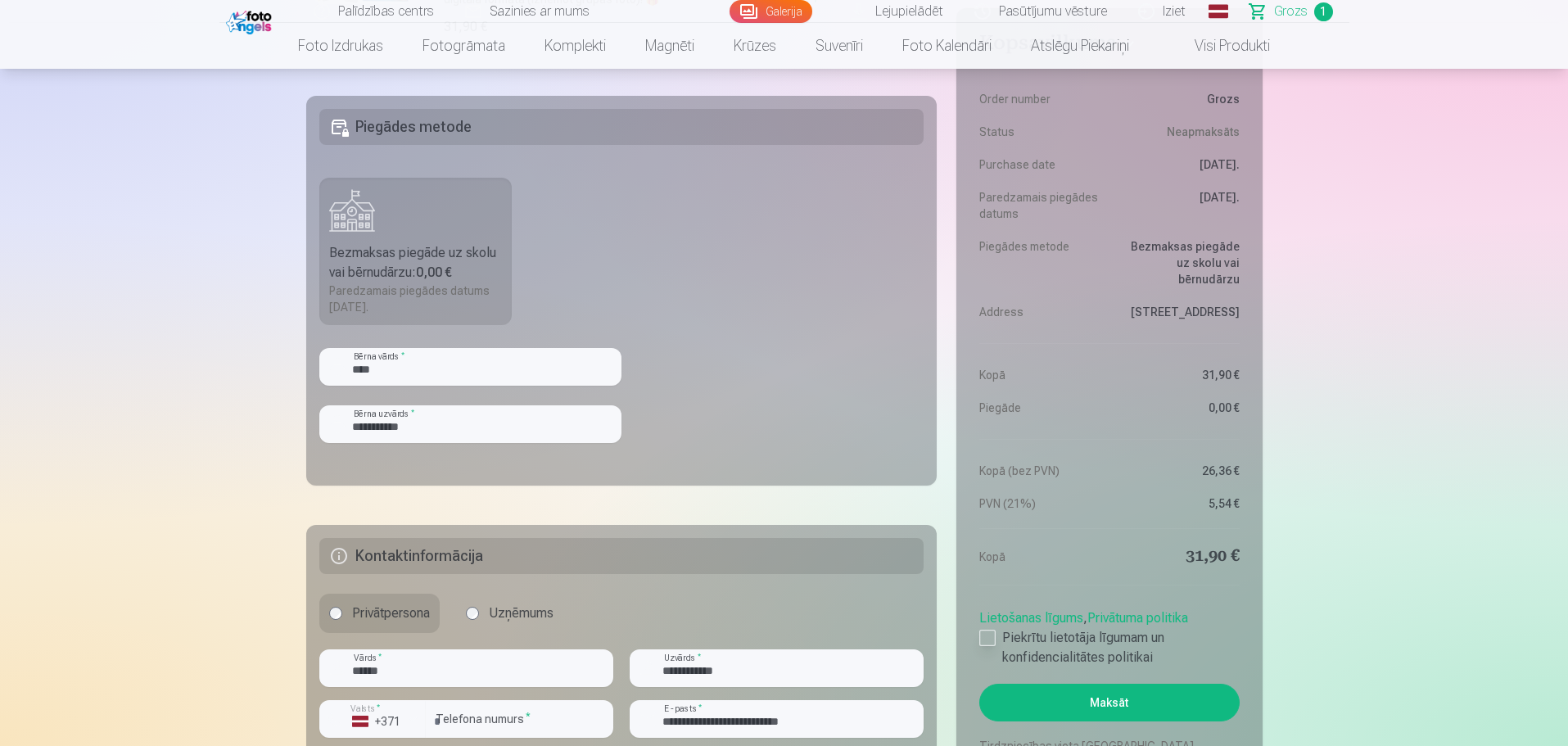
click at [984, 640] on div at bounding box center [988, 638] width 16 height 16
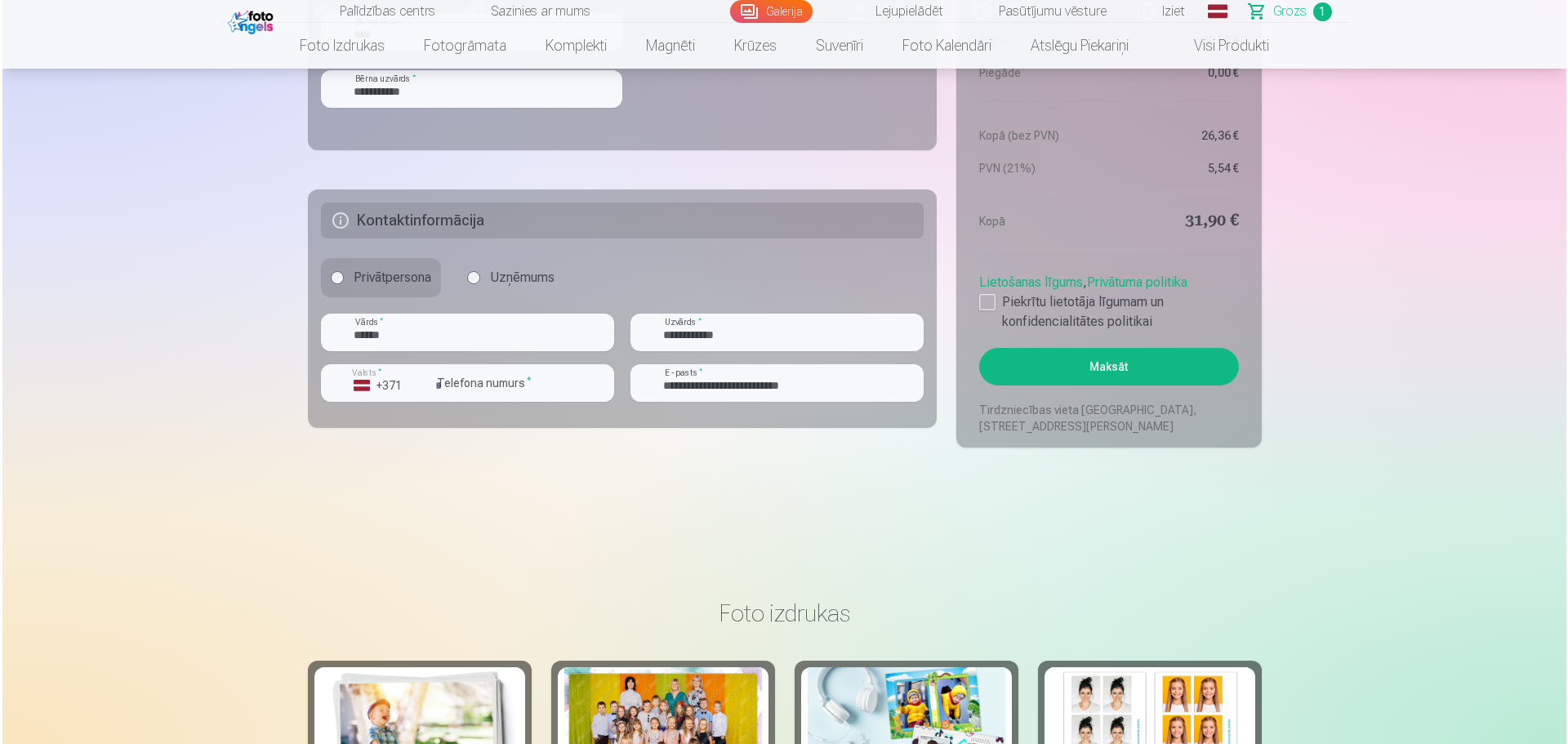
scroll to position [816, 0]
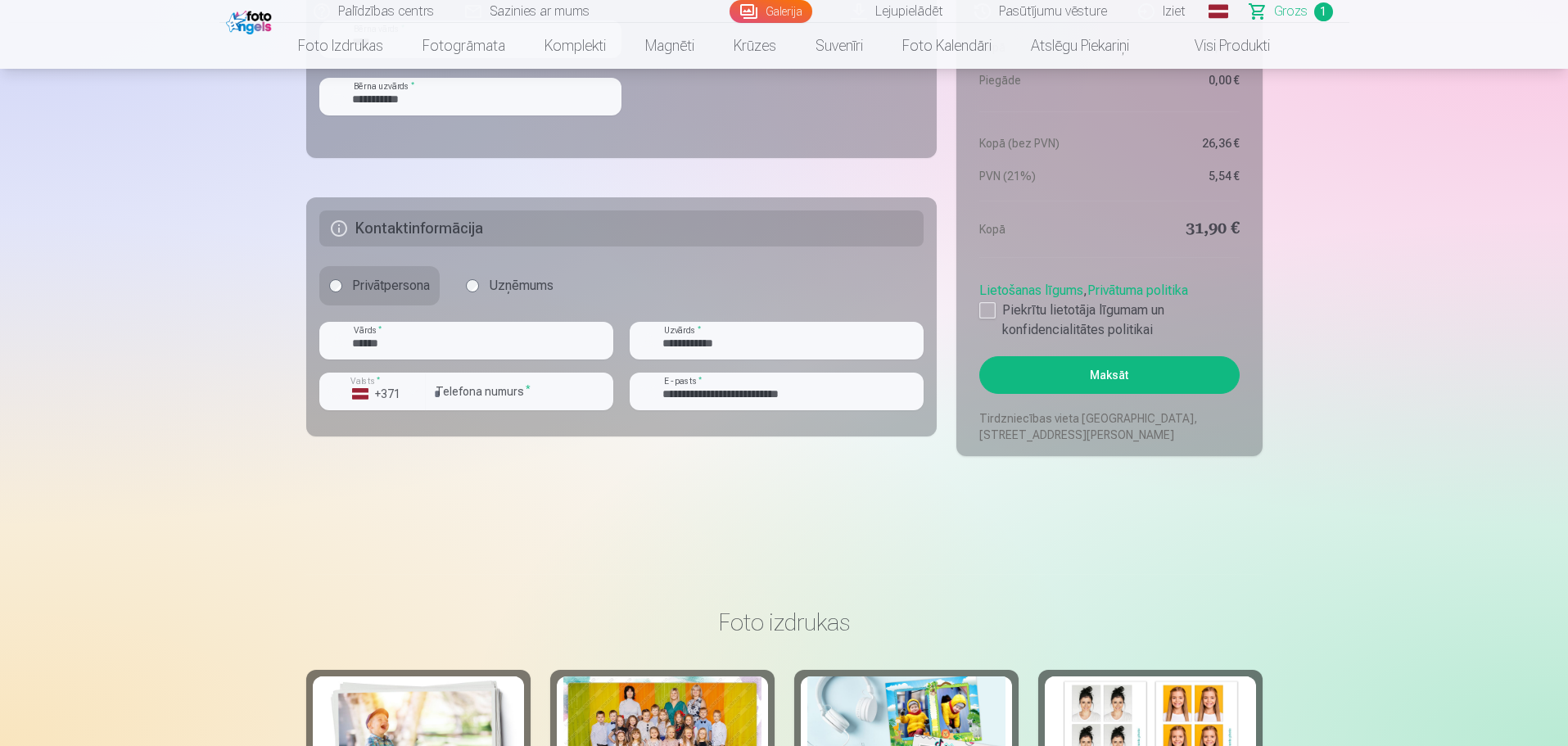
click at [1133, 377] on button "Maksāt" at bounding box center [1109, 375] width 260 height 38
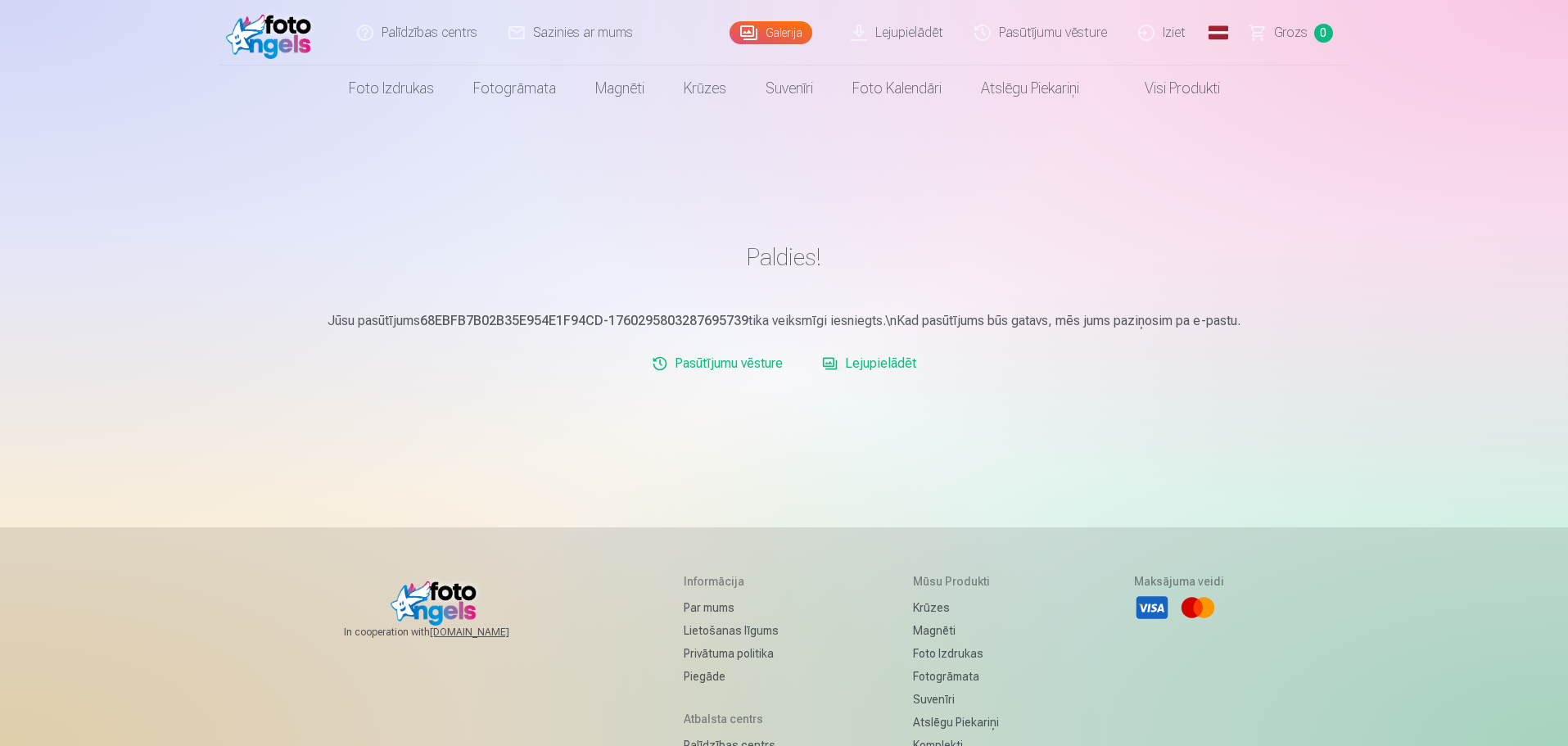
click at [885, 364] on link "Lejupielādēt" at bounding box center [869, 364] width 107 height 33
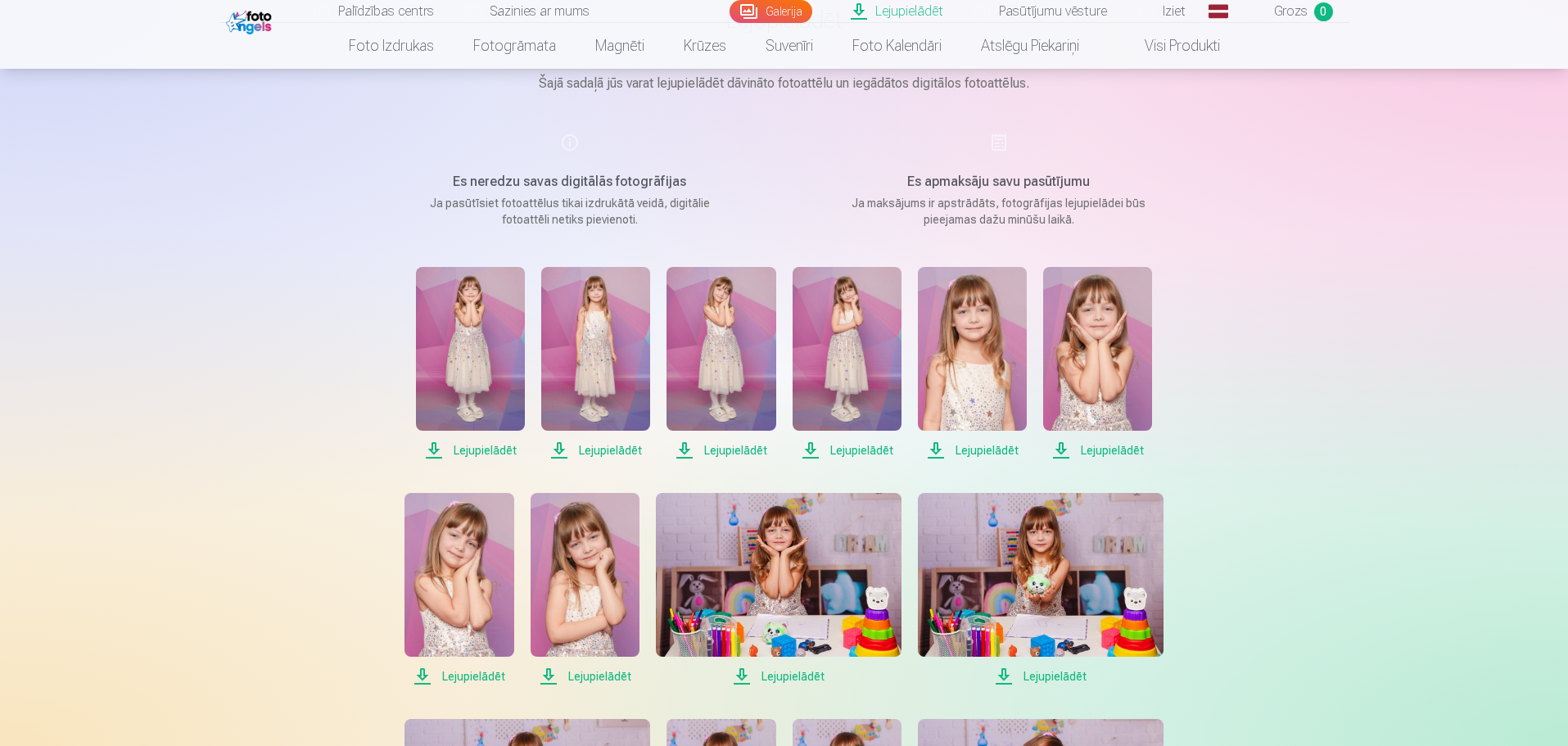
scroll to position [164, 0]
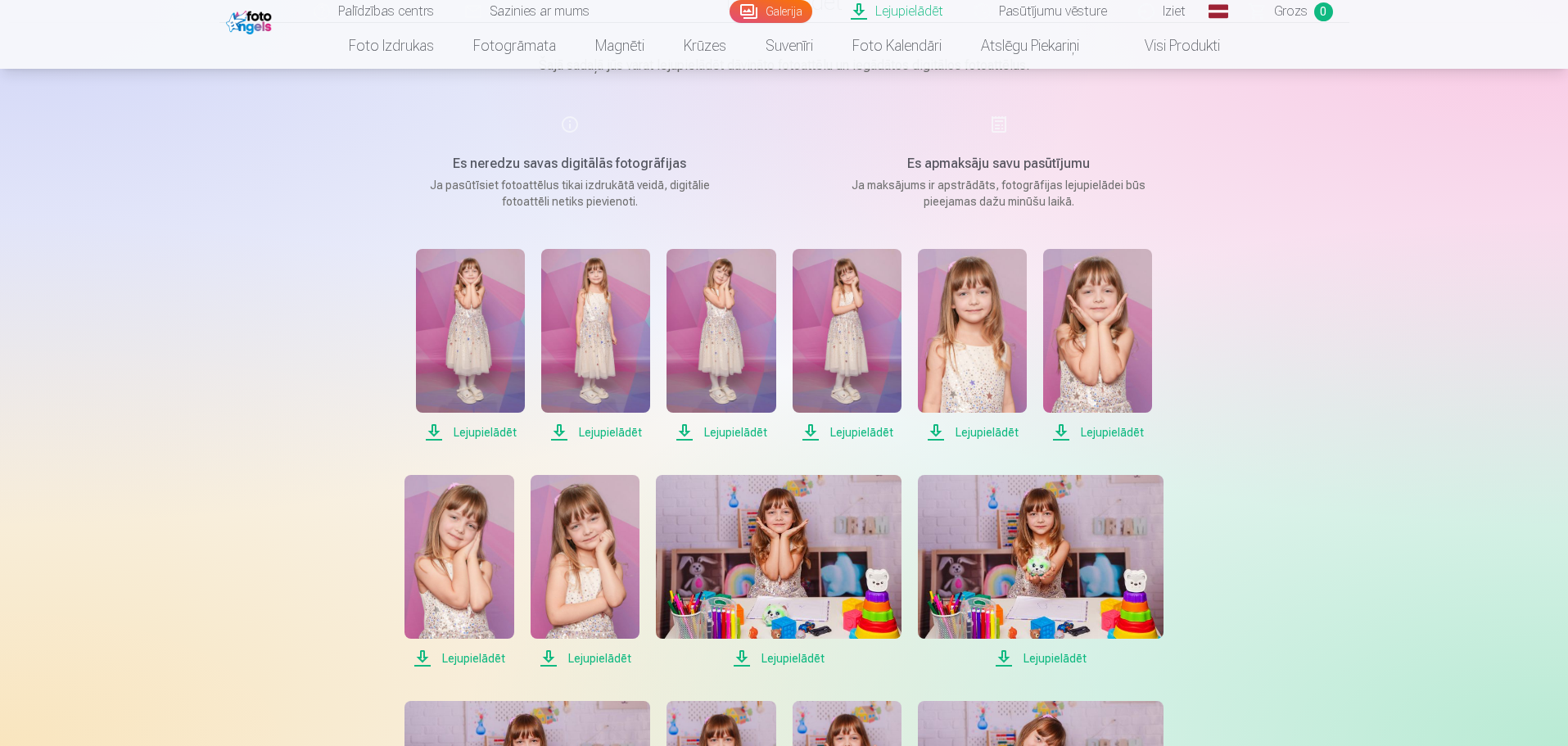
click at [494, 432] on span "Lejupielādēt" at bounding box center [471, 433] width 109 height 20
click at [609, 434] on span "Lejupielādēt" at bounding box center [596, 433] width 109 height 20
click at [741, 434] on span "Lejupielādēt" at bounding box center [721, 433] width 109 height 20
click at [866, 432] on span "Lejupielādēt" at bounding box center [847, 433] width 109 height 20
click at [994, 432] on span "Lejupielādēt" at bounding box center [973, 433] width 109 height 20
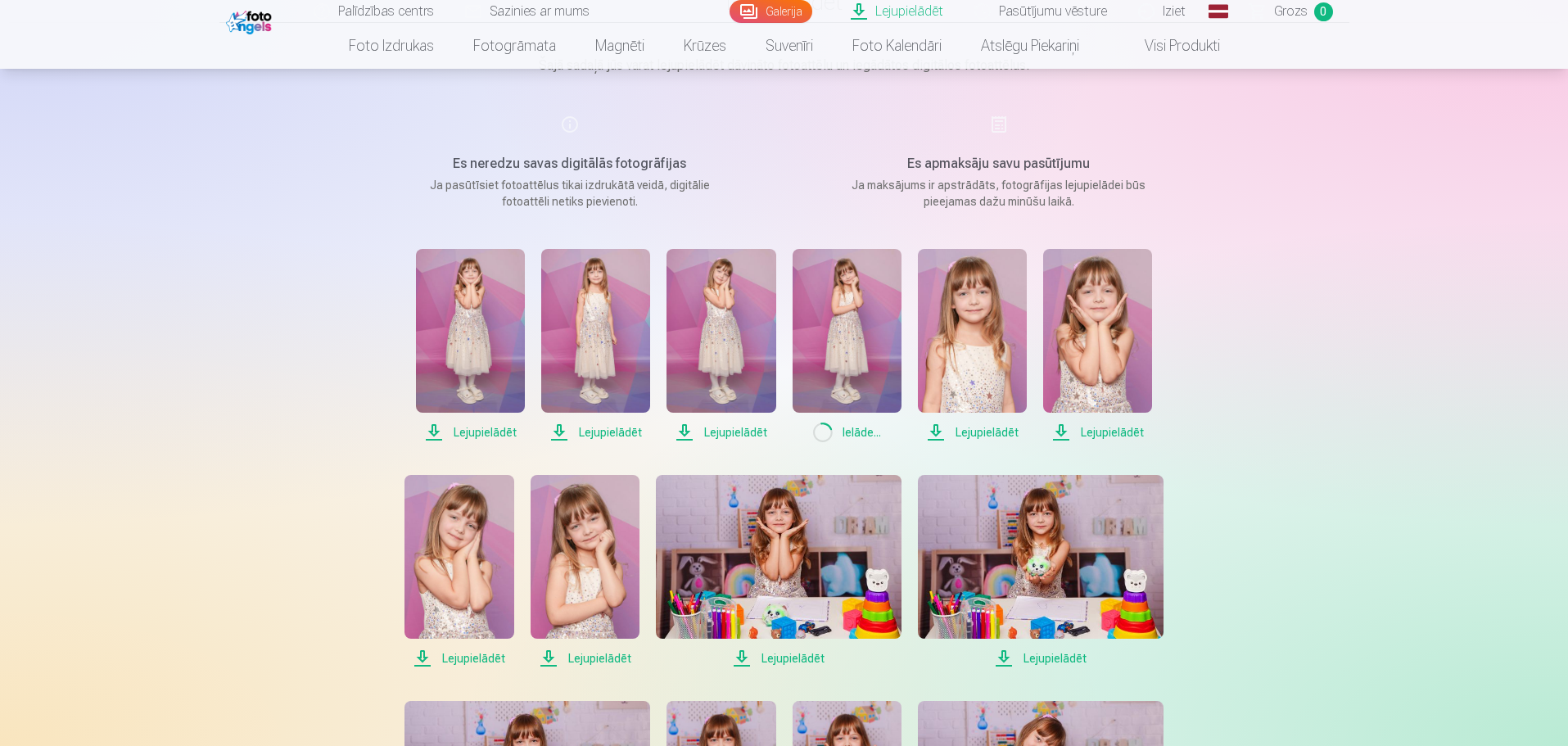
click at [1111, 430] on span "Lejupielādēt" at bounding box center [1097, 433] width 109 height 20
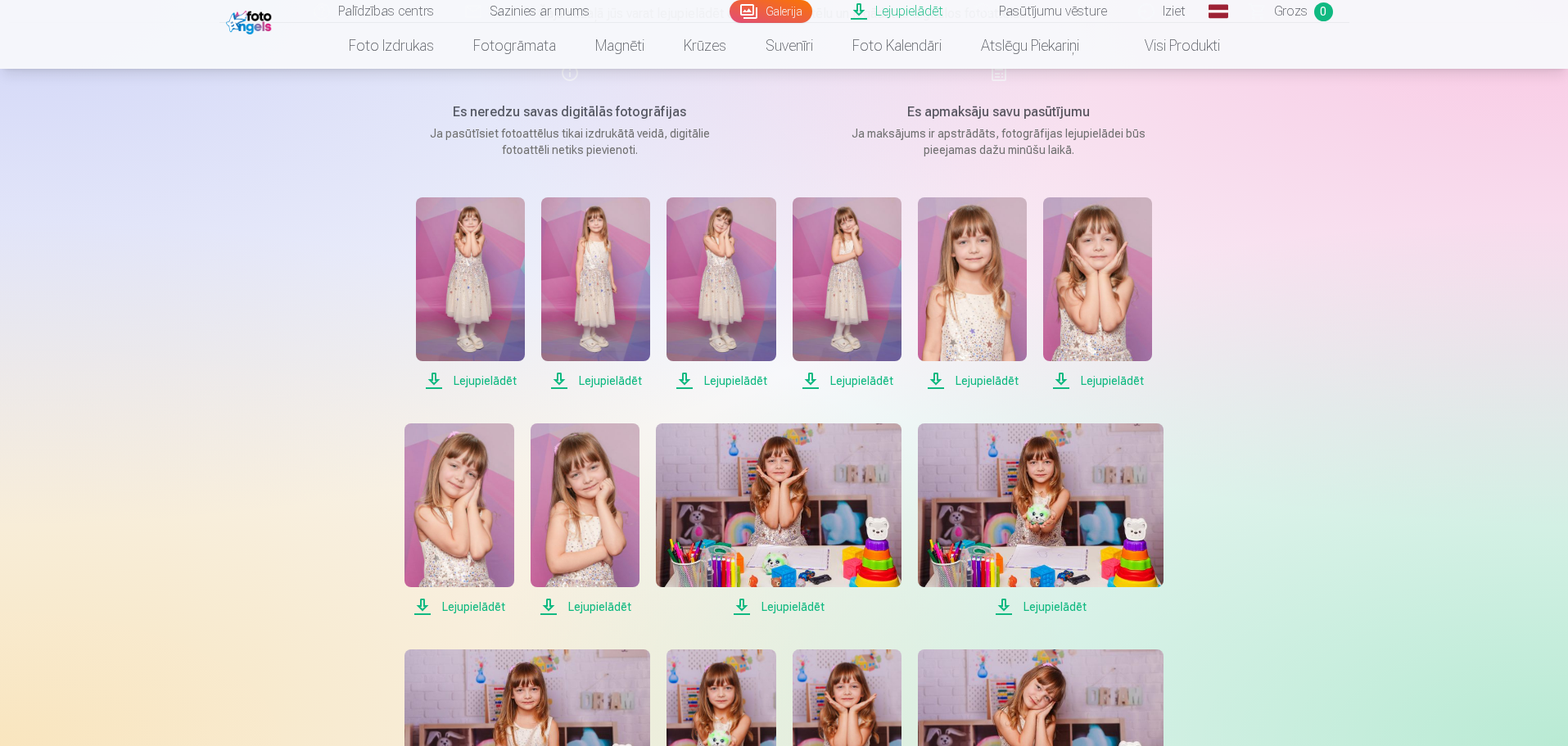
scroll to position [327, 0]
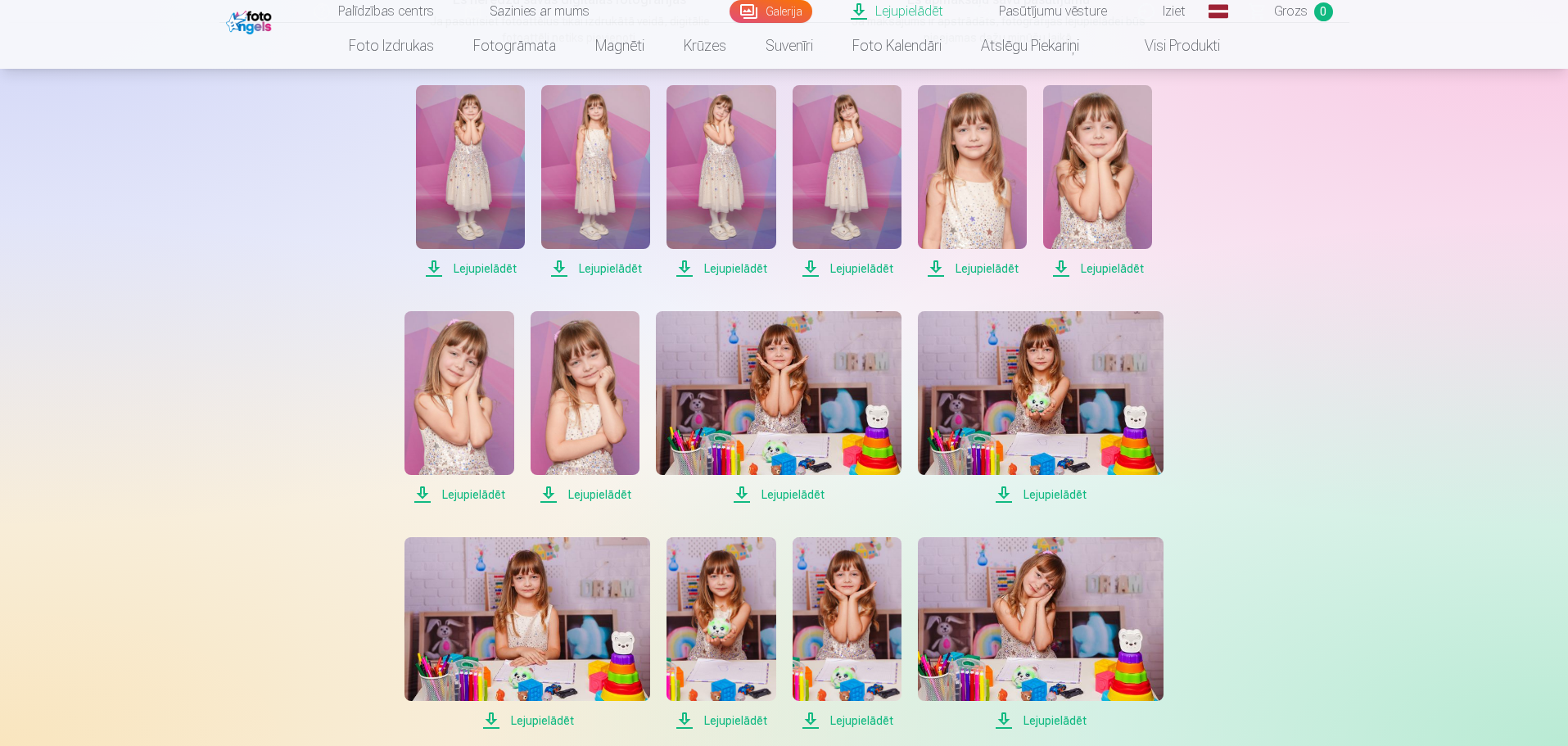
click at [483, 489] on span "Lejupielādēt" at bounding box center [459, 495] width 109 height 20
click at [594, 488] on span "Lejupielādēt" at bounding box center [585, 495] width 109 height 20
click at [775, 490] on span "Lejupielādēt" at bounding box center [779, 495] width 246 height 20
click at [1057, 488] on span "Lejupielādēt" at bounding box center [1041, 495] width 246 height 20
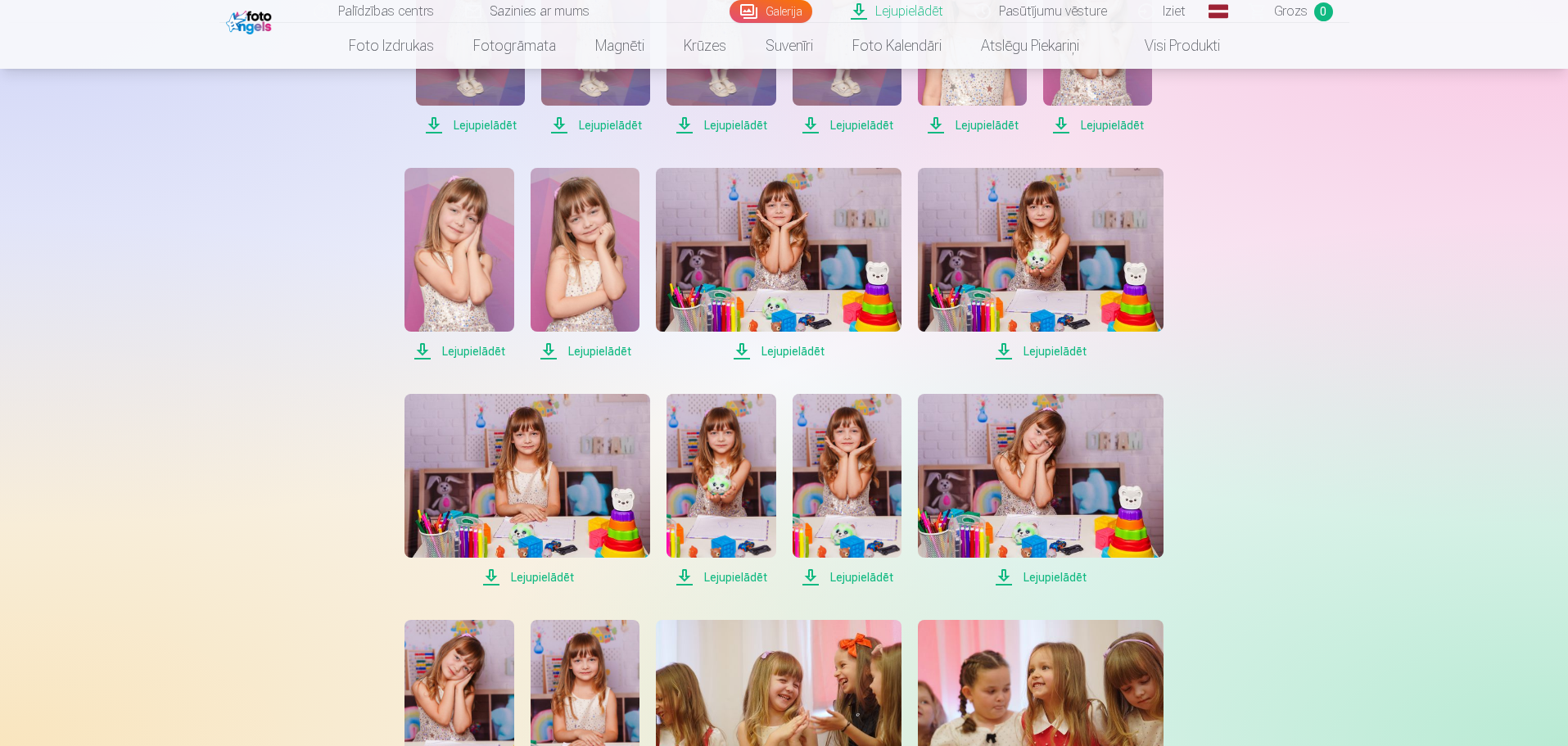
scroll to position [573, 0]
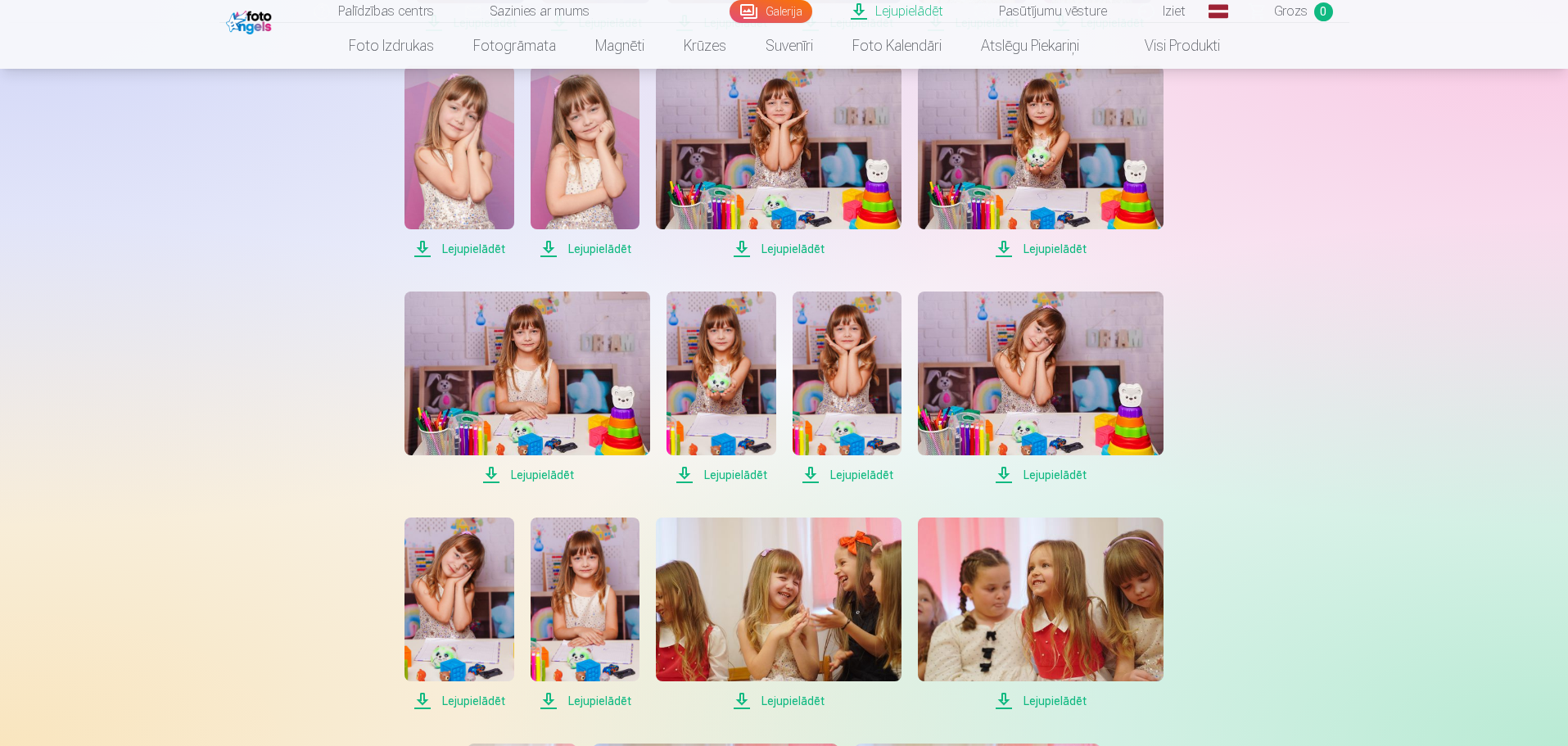
click at [533, 467] on span "Lejupielādēt" at bounding box center [528, 475] width 246 height 20
click at [733, 478] on span "Lejupielādēt" at bounding box center [721, 475] width 109 height 20
click at [876, 476] on span "Lejupielādēt" at bounding box center [847, 475] width 109 height 20
click at [1064, 473] on span "Lejupielādēt" at bounding box center [1041, 475] width 246 height 20
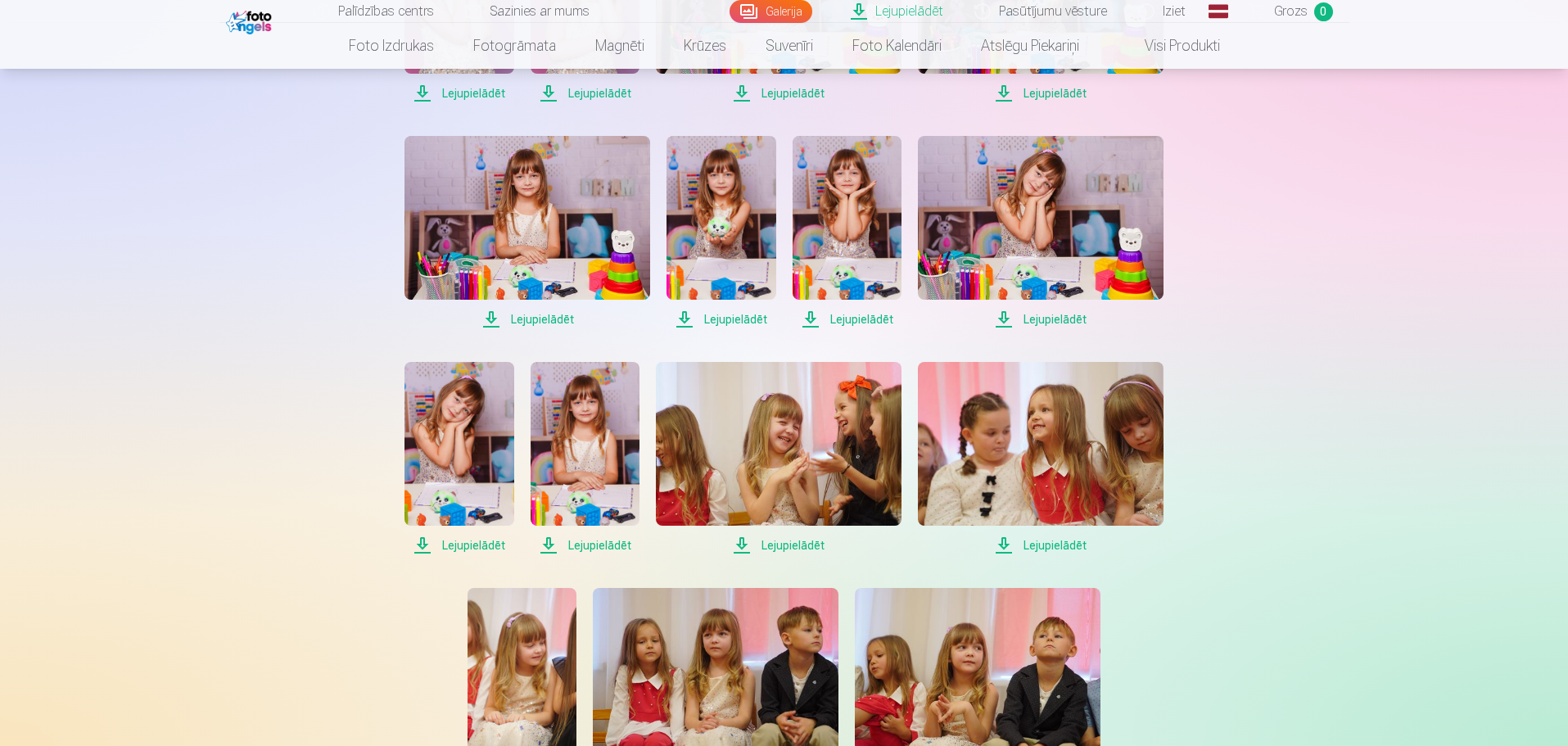
scroll to position [737, 0]
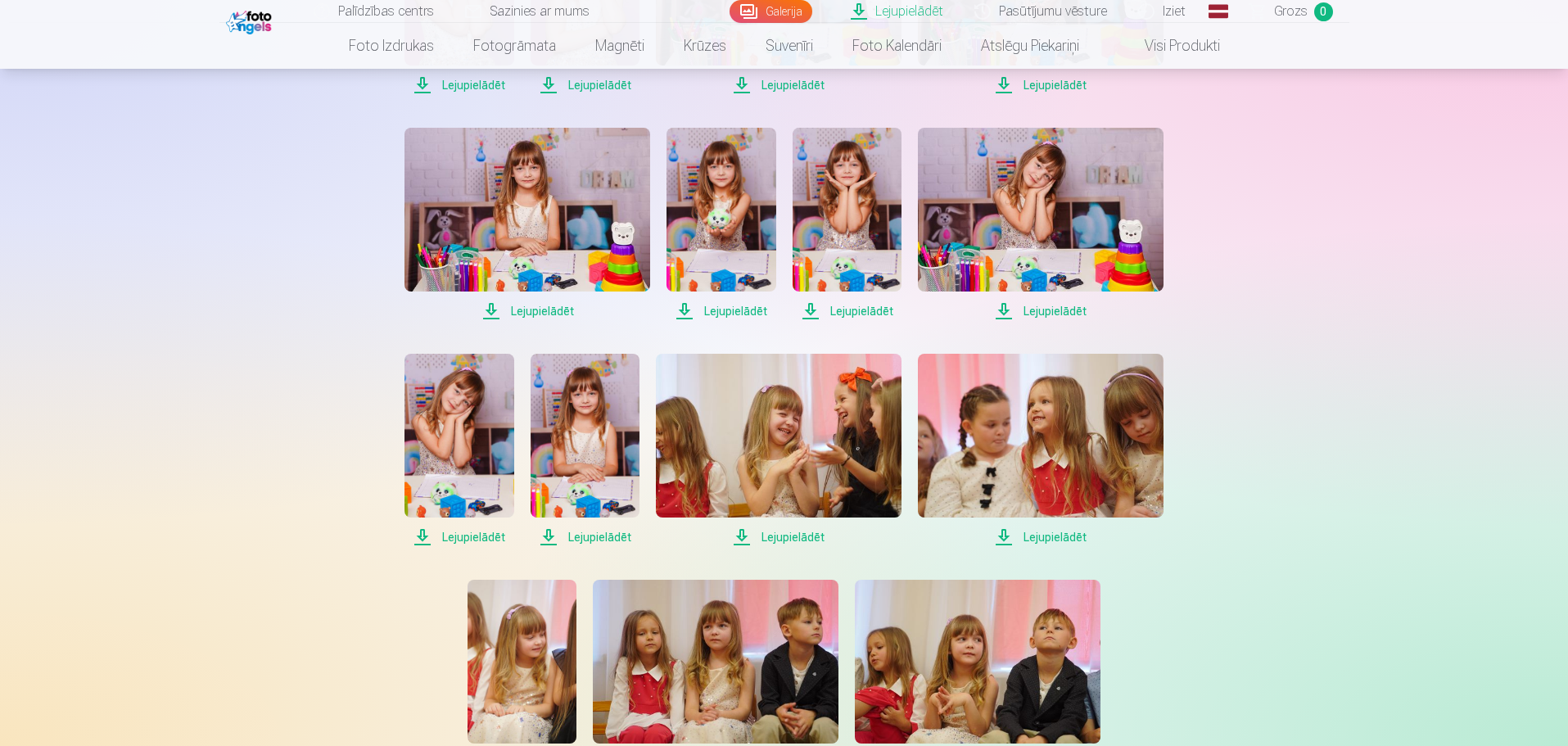
click at [490, 537] on span "Lejupielādēt" at bounding box center [459, 537] width 109 height 20
click at [603, 535] on span "Lejupielādēt" at bounding box center [585, 537] width 109 height 20
click at [796, 539] on span "Lejupielādēt" at bounding box center [779, 537] width 246 height 20
click at [1069, 533] on span "Lejupielādēt" at bounding box center [1041, 537] width 246 height 20
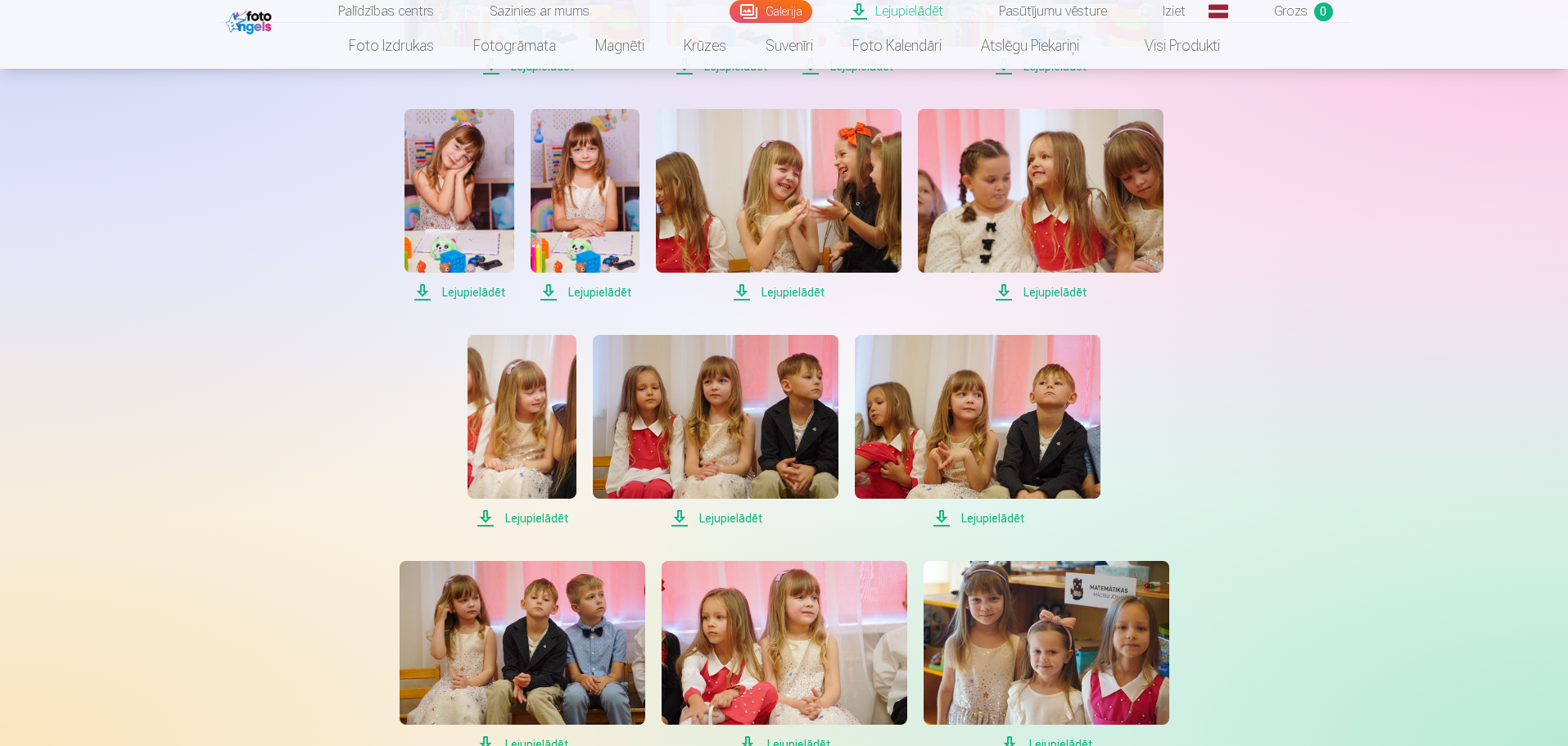
scroll to position [983, 0]
click at [535, 514] on span "Lejupielādēt" at bounding box center [522, 518] width 109 height 20
click at [741, 513] on span "Lejupielādēt" at bounding box center [716, 518] width 246 height 20
click at [1001, 518] on span "Lejupielādēt" at bounding box center [978, 518] width 246 height 20
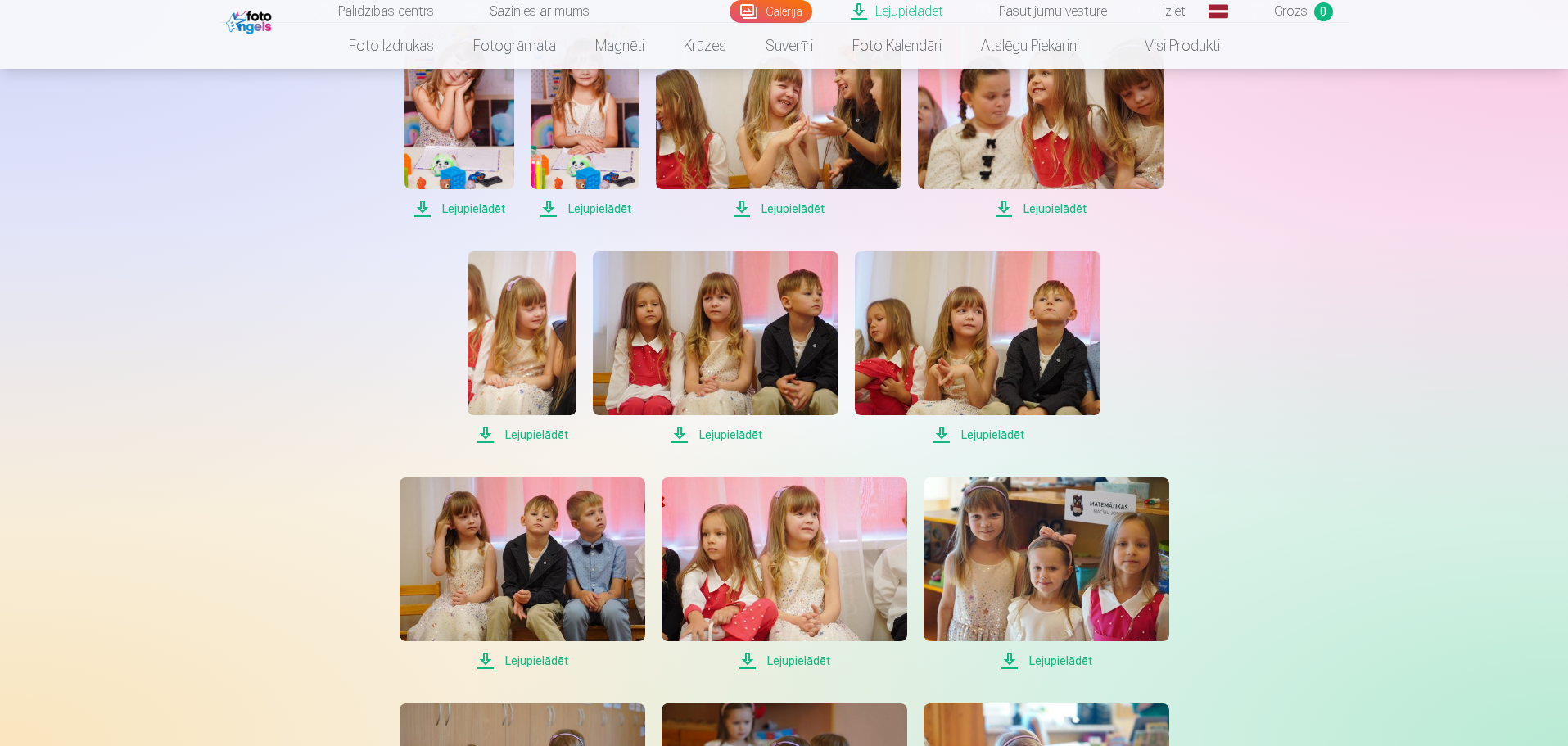
scroll to position [1147, 0]
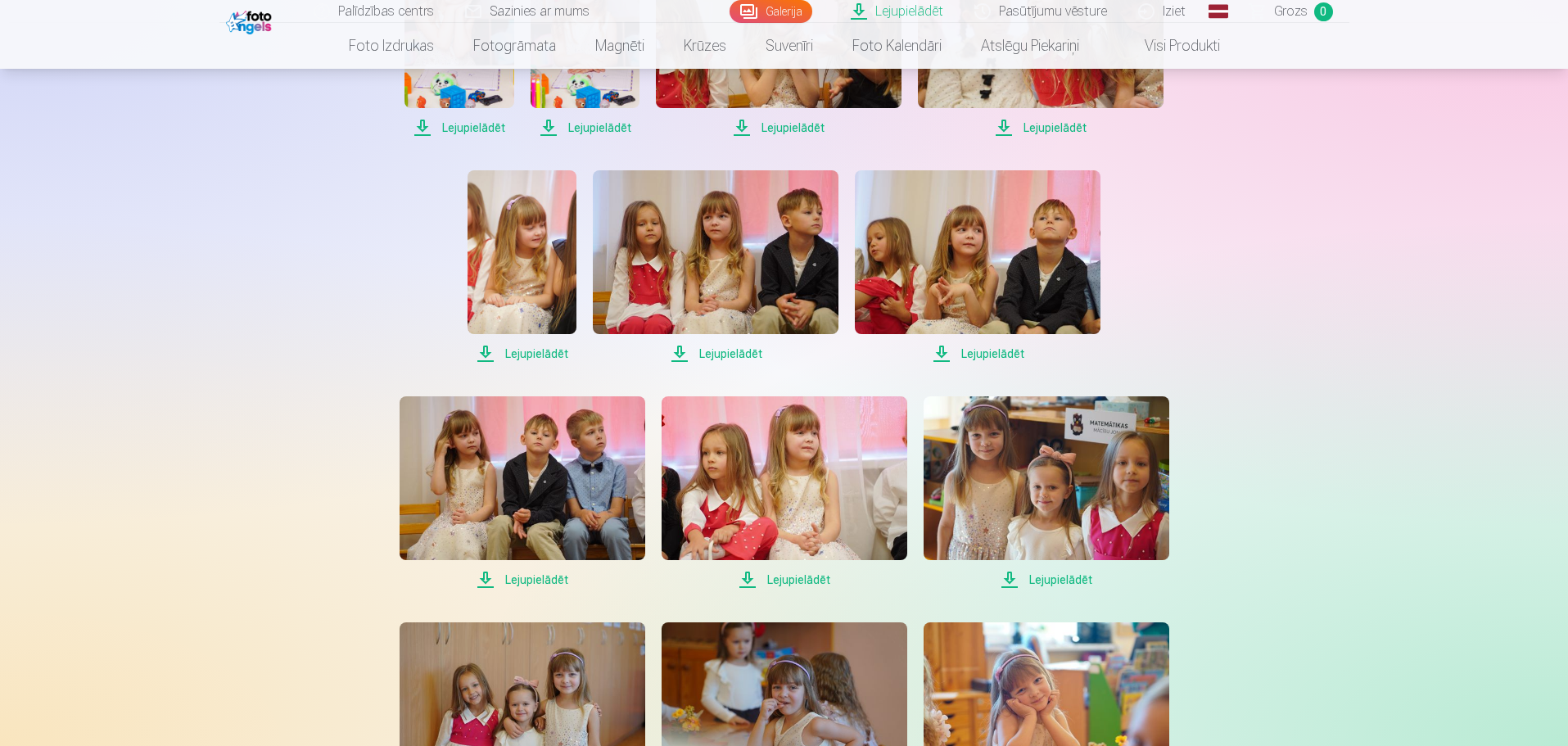
click at [542, 579] on span "Lejupielādēt" at bounding box center [523, 579] width 246 height 20
click at [805, 578] on span "Lejupielādēt" at bounding box center [785, 579] width 246 height 20
click at [1063, 580] on span "Lejupielādēt" at bounding box center [1046, 579] width 246 height 20
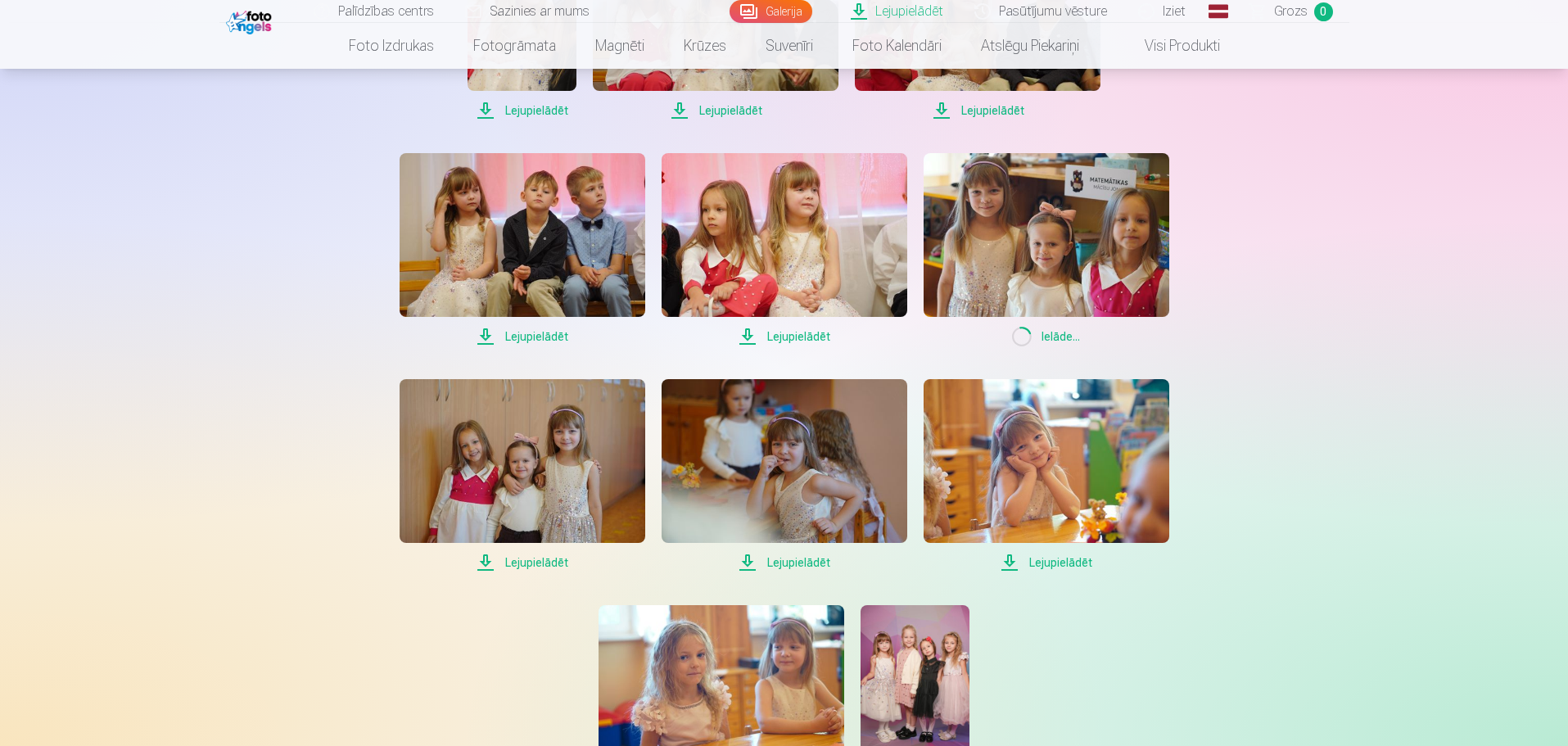
scroll to position [1392, 0]
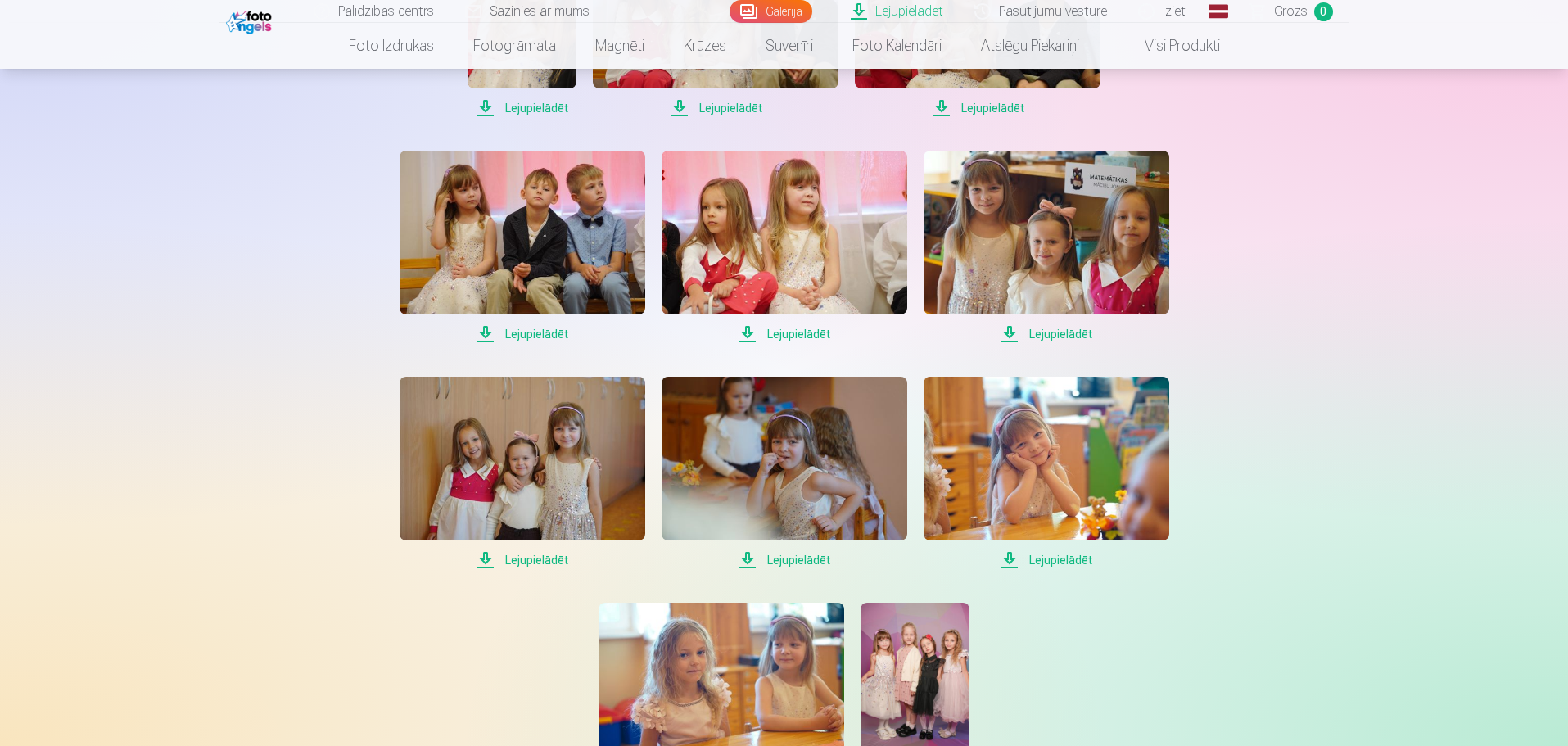
click at [542, 558] on span "Lejupielādēt" at bounding box center [523, 561] width 246 height 20
click at [815, 561] on span "Lejupielādēt" at bounding box center [785, 561] width 246 height 20
click at [1071, 561] on span "Lejupielādēt" at bounding box center [1046, 561] width 246 height 20
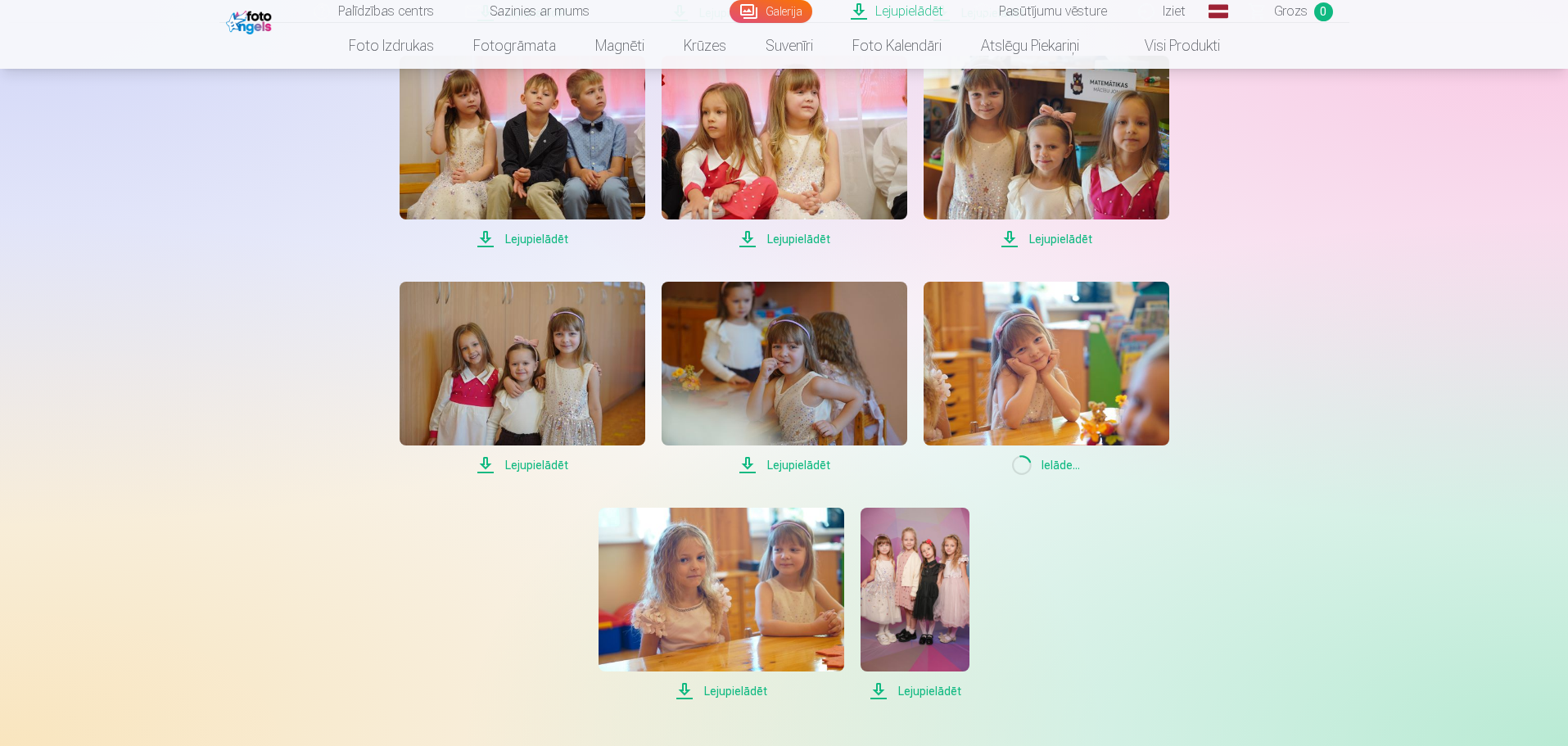
scroll to position [1555, 0]
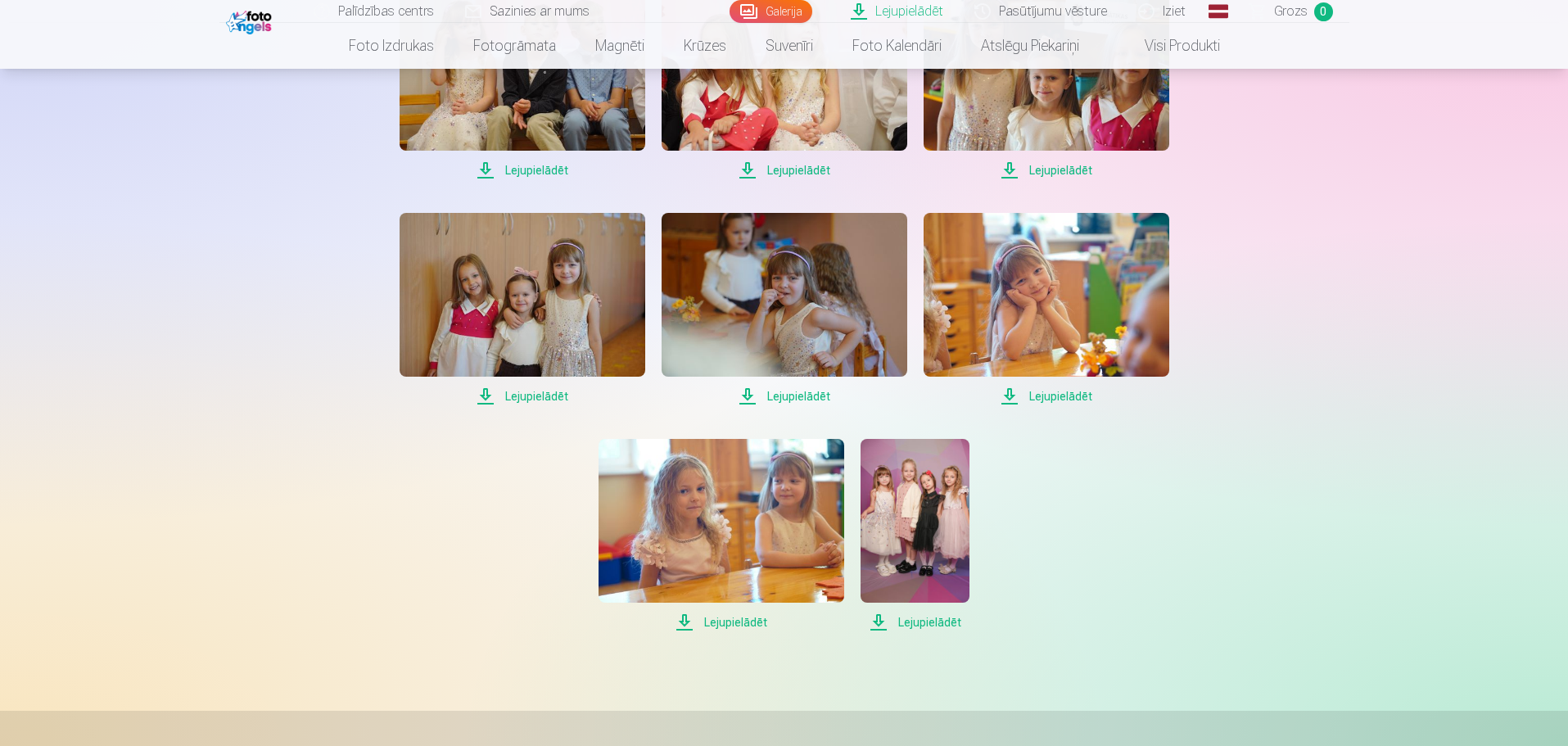
click at [748, 621] on span "Lejupielādēt" at bounding box center [721, 622] width 246 height 20
click at [914, 620] on span "Lejupielādēt" at bounding box center [915, 622] width 109 height 20
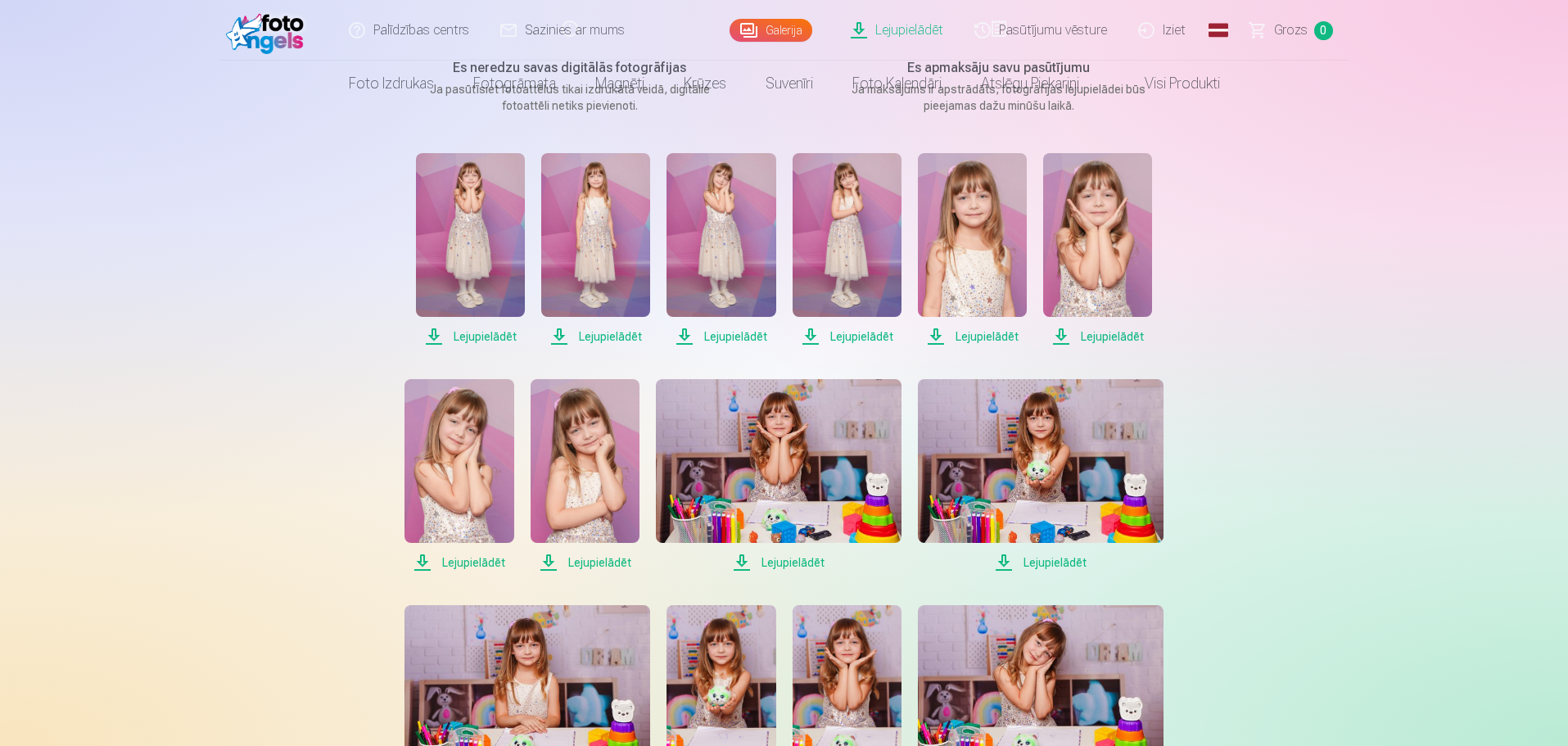
scroll to position [0, 0]
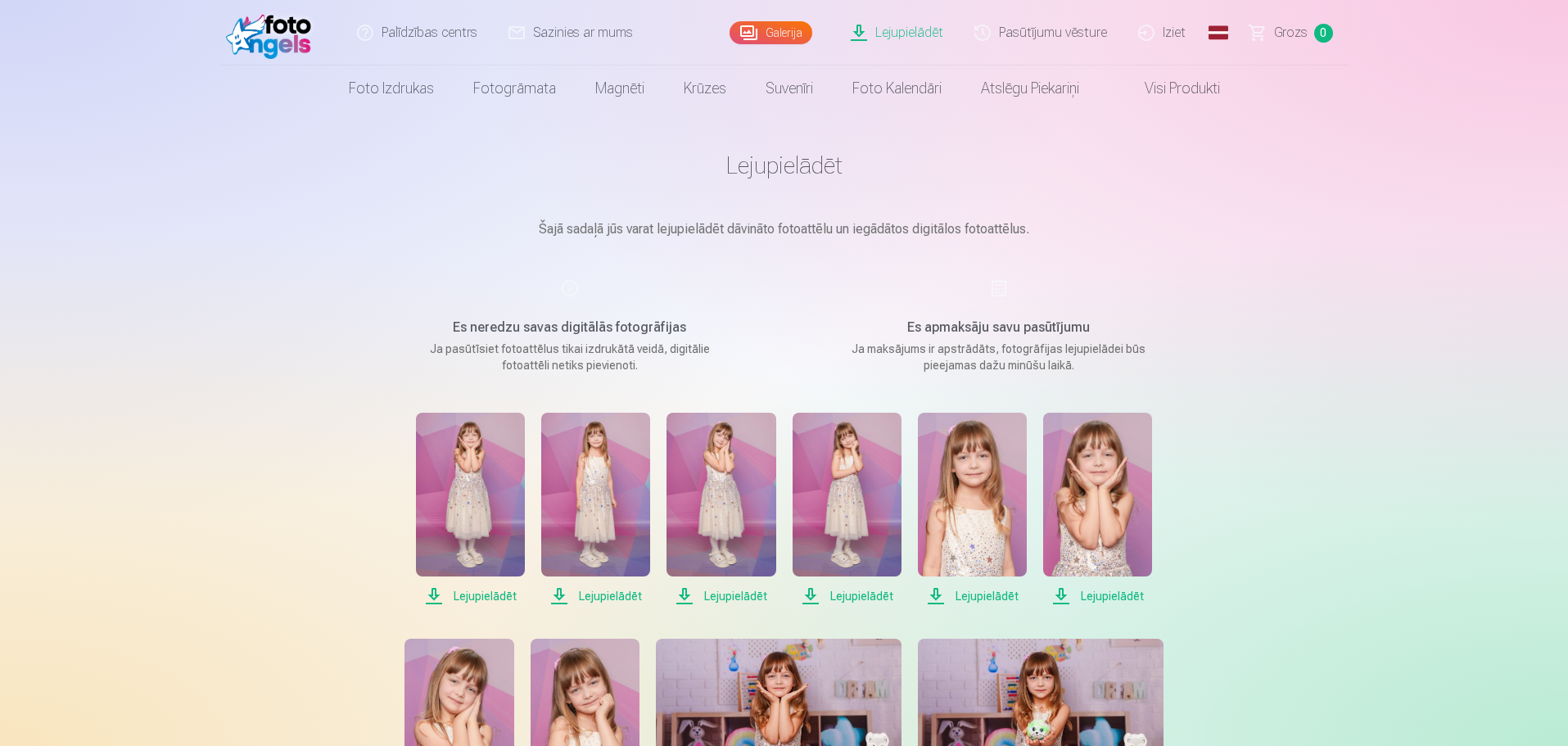
click at [1170, 35] on link "Iziet" at bounding box center [1162, 32] width 78 height 65
